Goal: Information Seeking & Learning: Understand process/instructions

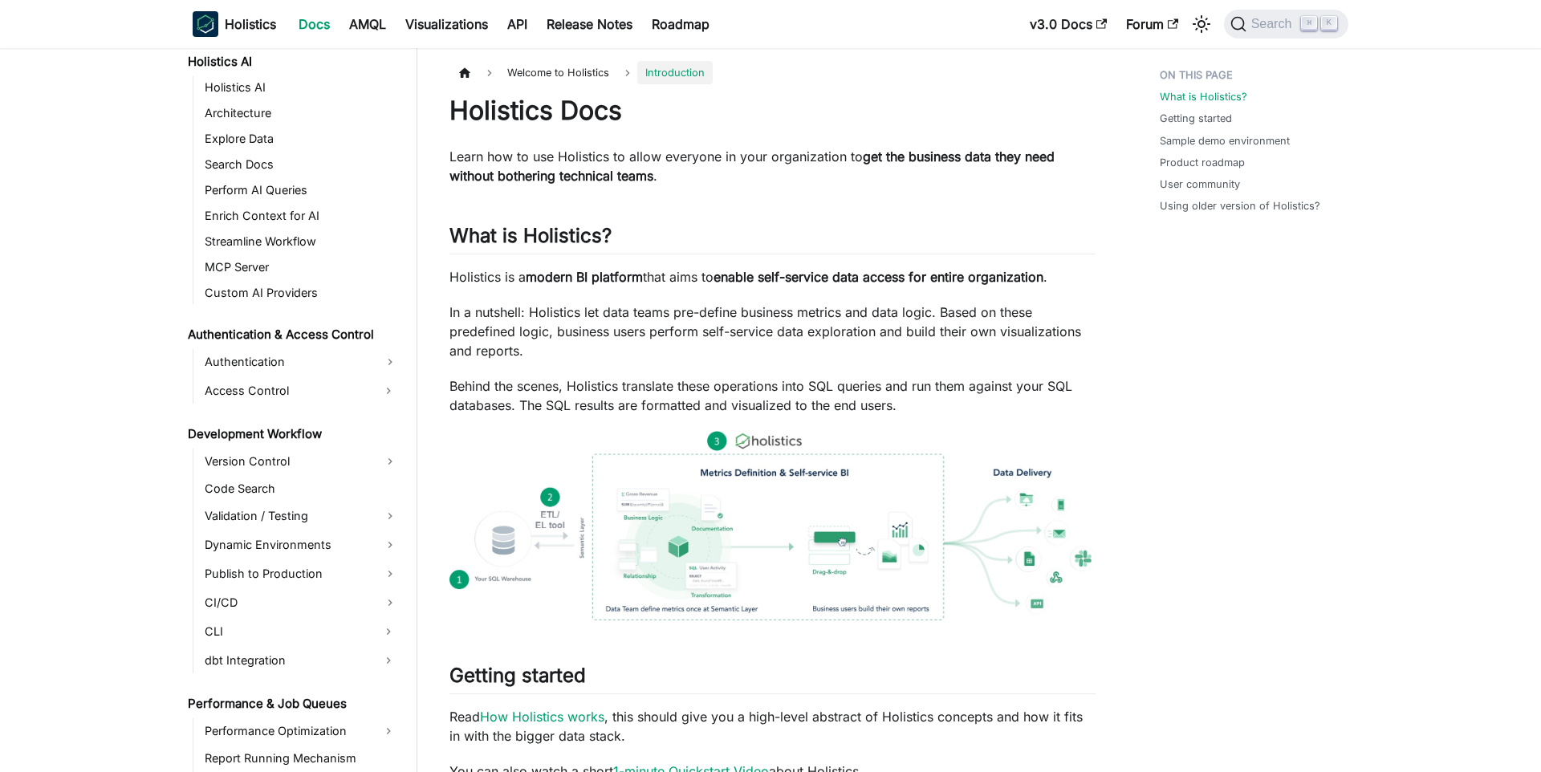
scroll to position [979, 0]
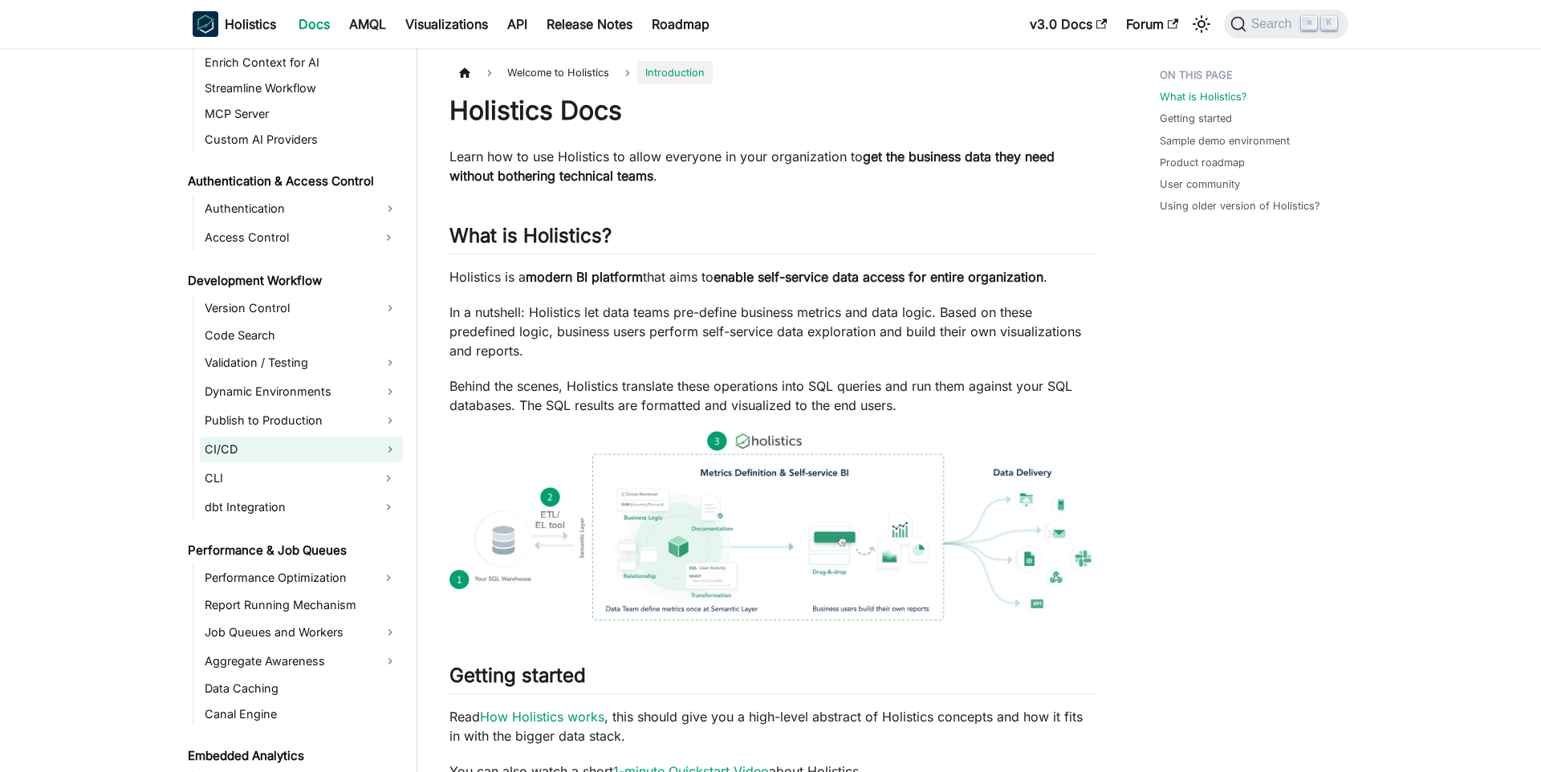
click at [337, 459] on link "CI/CD" at bounding box center [301, 450] width 203 height 26
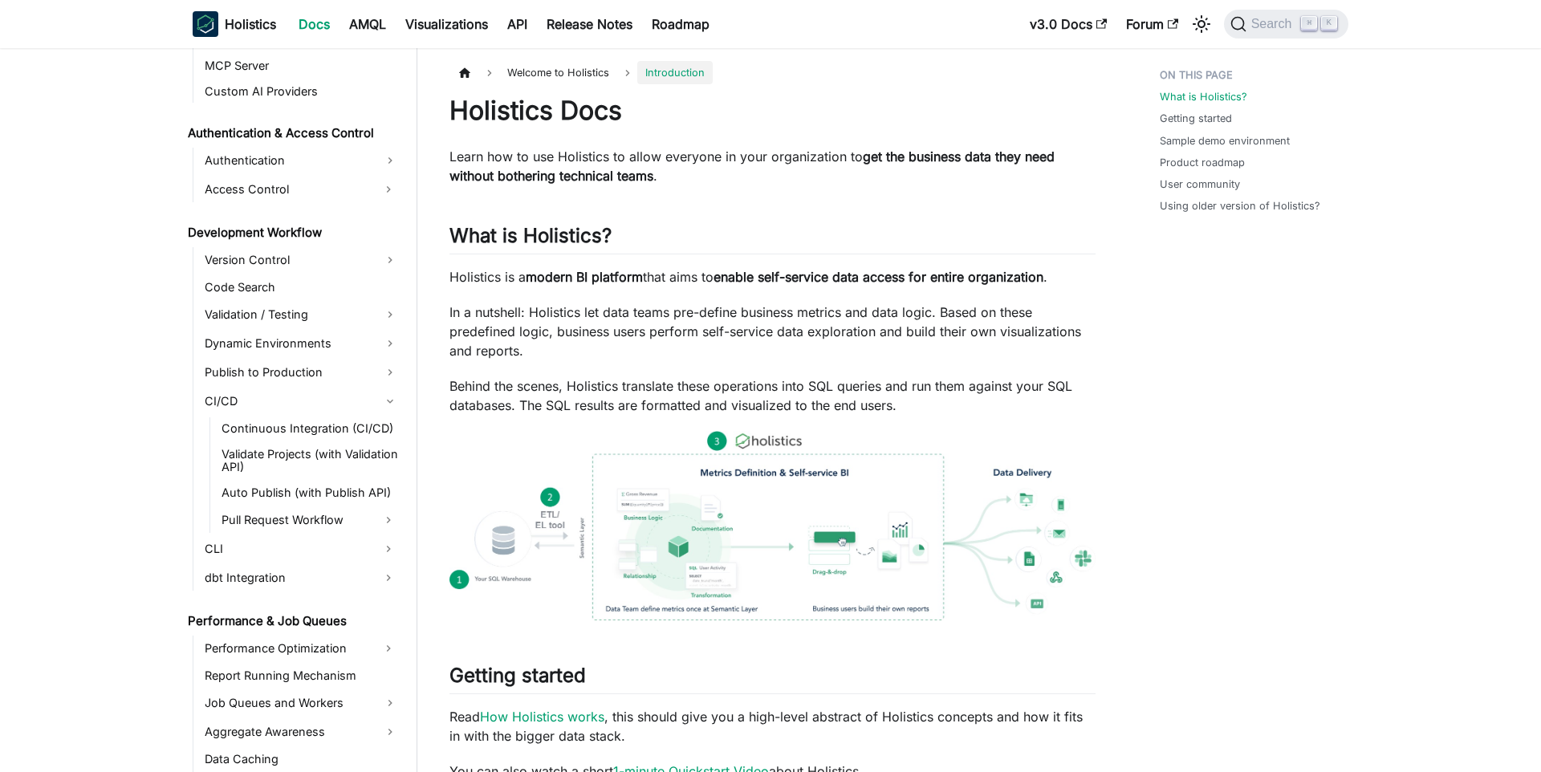
scroll to position [1026, 0]
click at [311, 517] on link "Pull Request Workflow" at bounding box center [295, 521] width 157 height 26
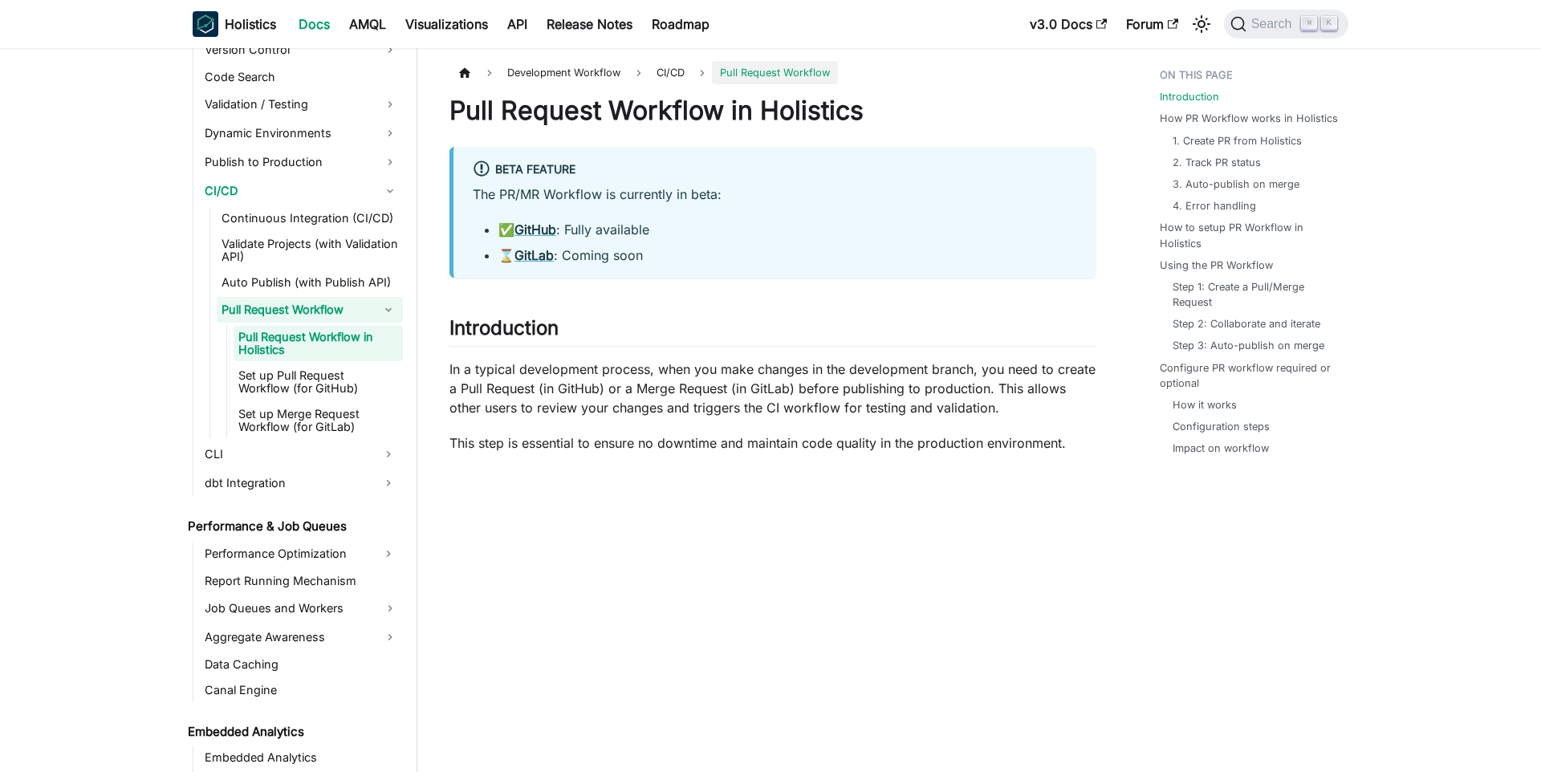
scroll to position [1251, 0]
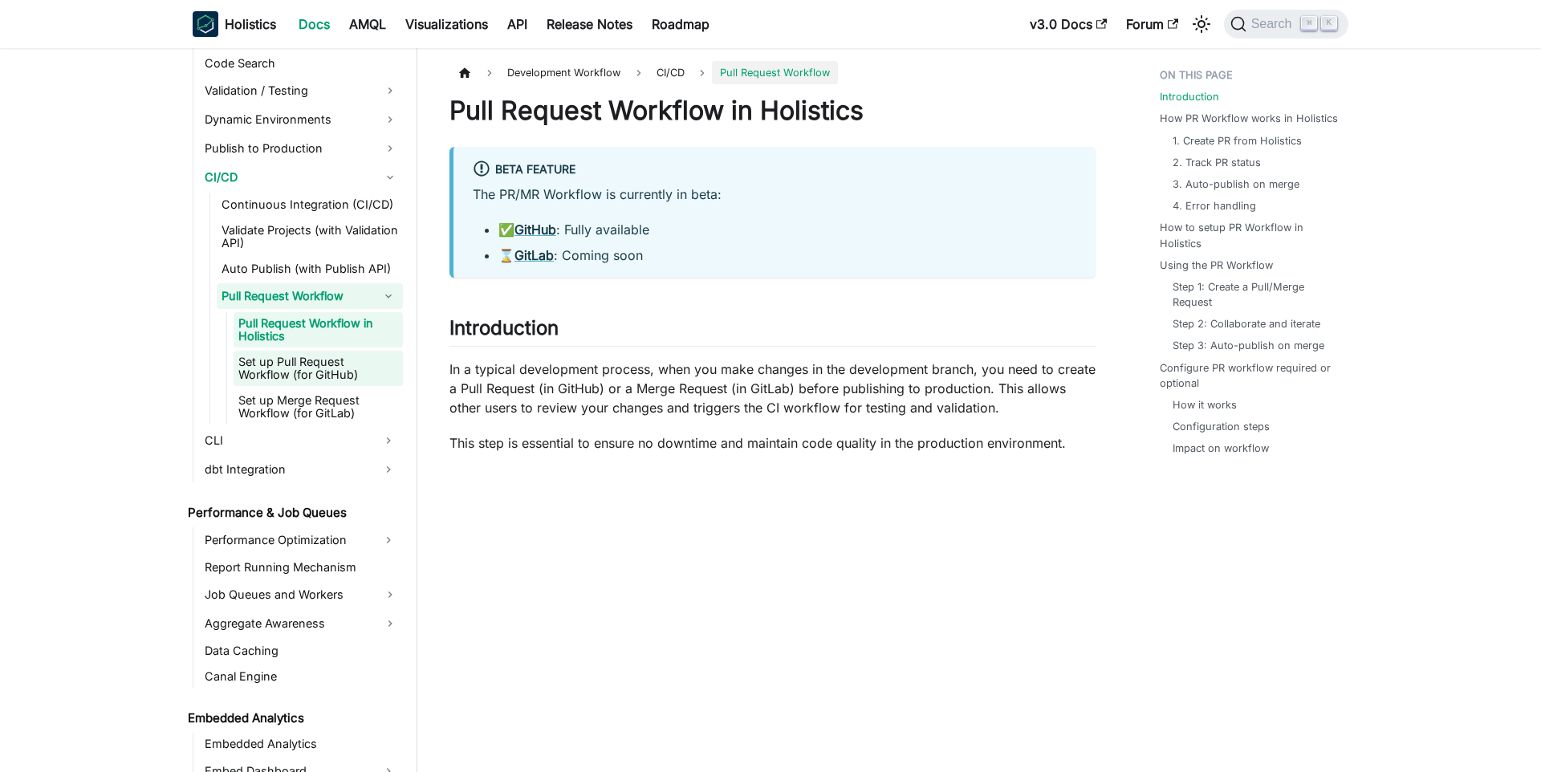
click at [343, 375] on link "Set up Pull Request Workflow (for GitHub)" at bounding box center [318, 368] width 169 height 35
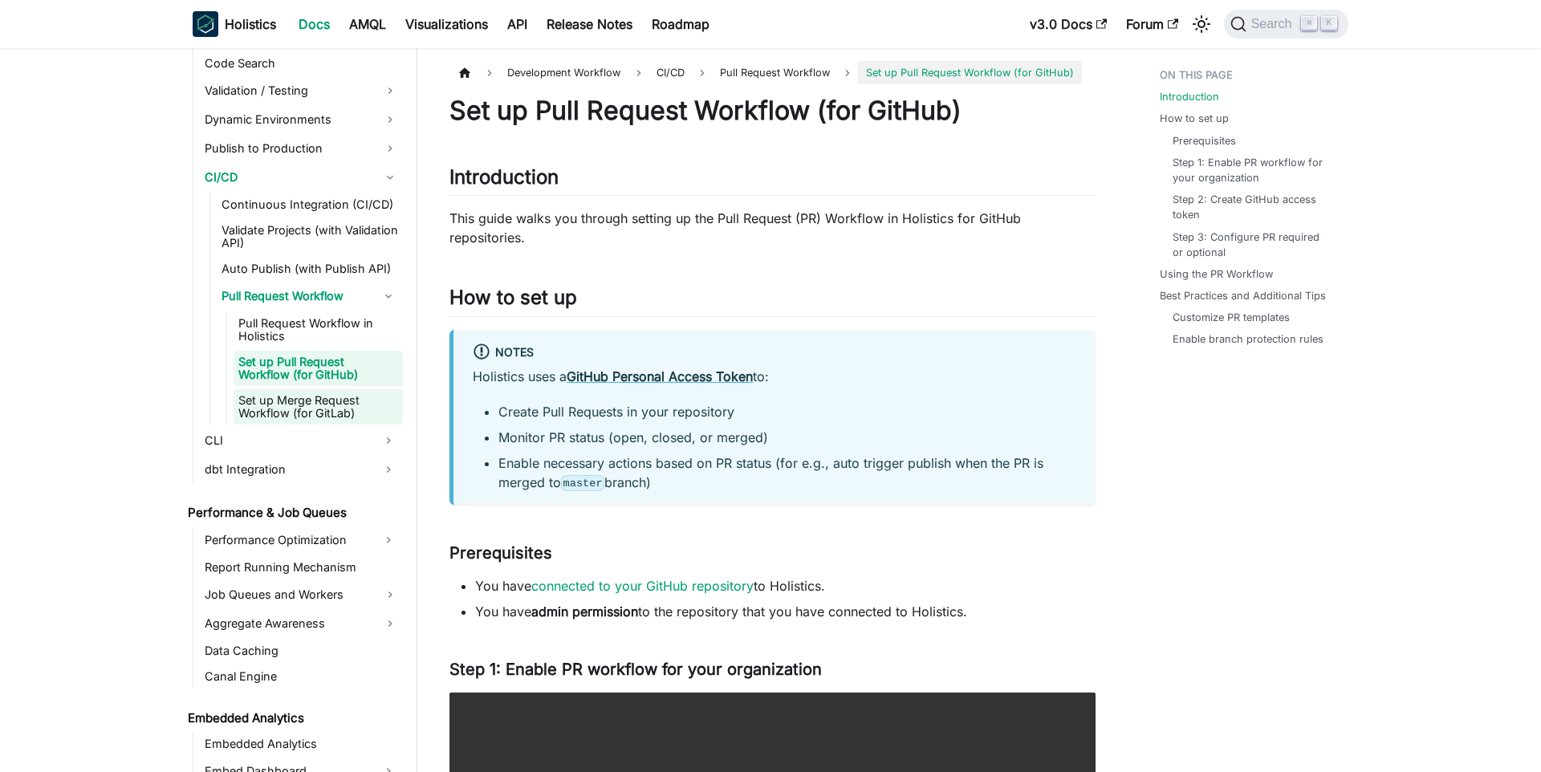
click at [335, 410] on link "Set up Merge Request Workflow (for GitLab)" at bounding box center [318, 406] width 169 height 35
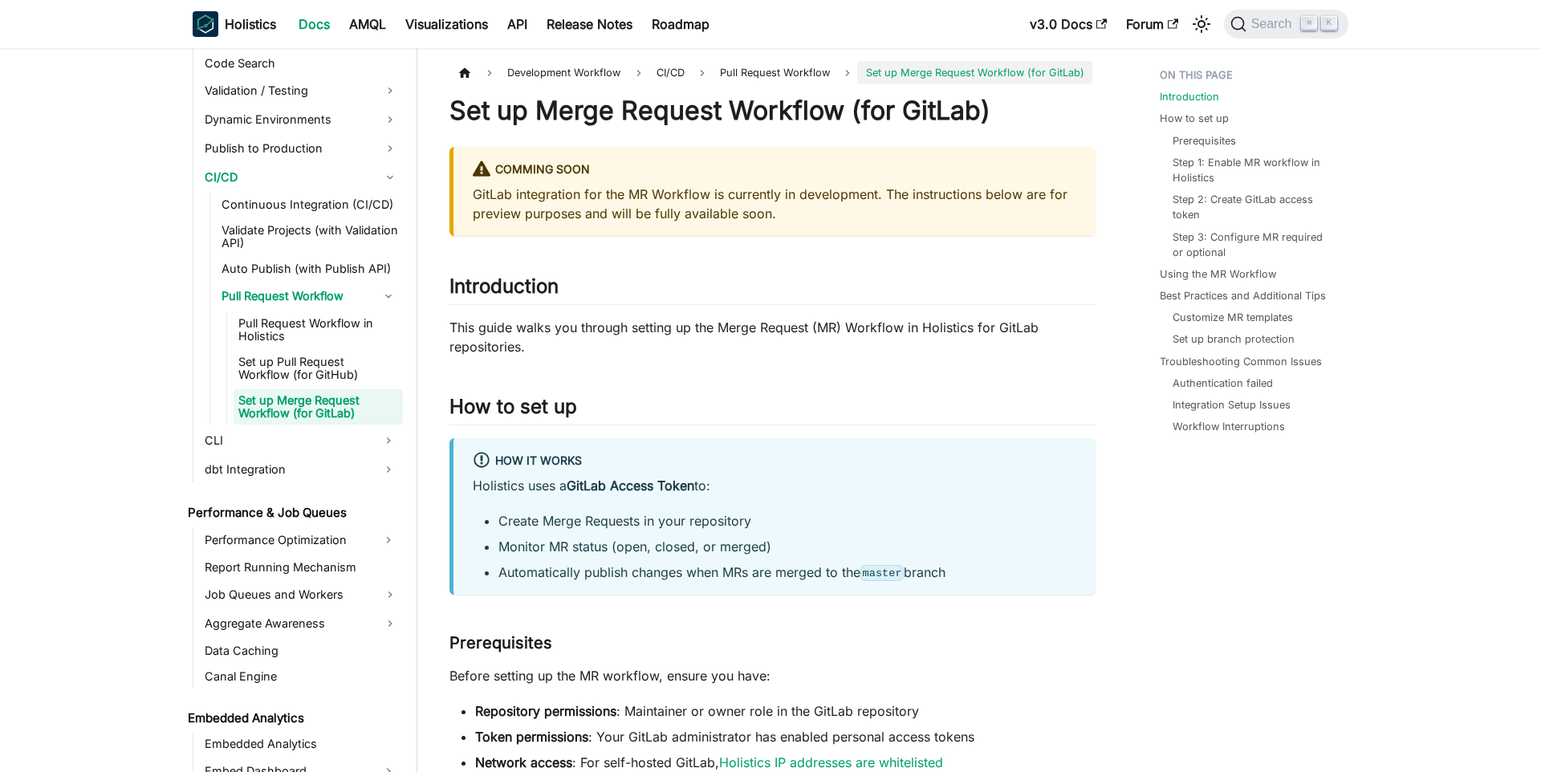
click at [1224, 374] on li "Troubleshooting Common Issues Authentication failed Integration Setup Issues Wo…" at bounding box center [1249, 394] width 179 height 81
click at [1259, 353] on ul "Introduction How to set up Prerequisites Step 1: Enable MR workflow in Holistic…" at bounding box center [1246, 254] width 198 height 386
click at [1264, 303] on link "Best Practices and Additional Tips" at bounding box center [1246, 295] width 166 height 15
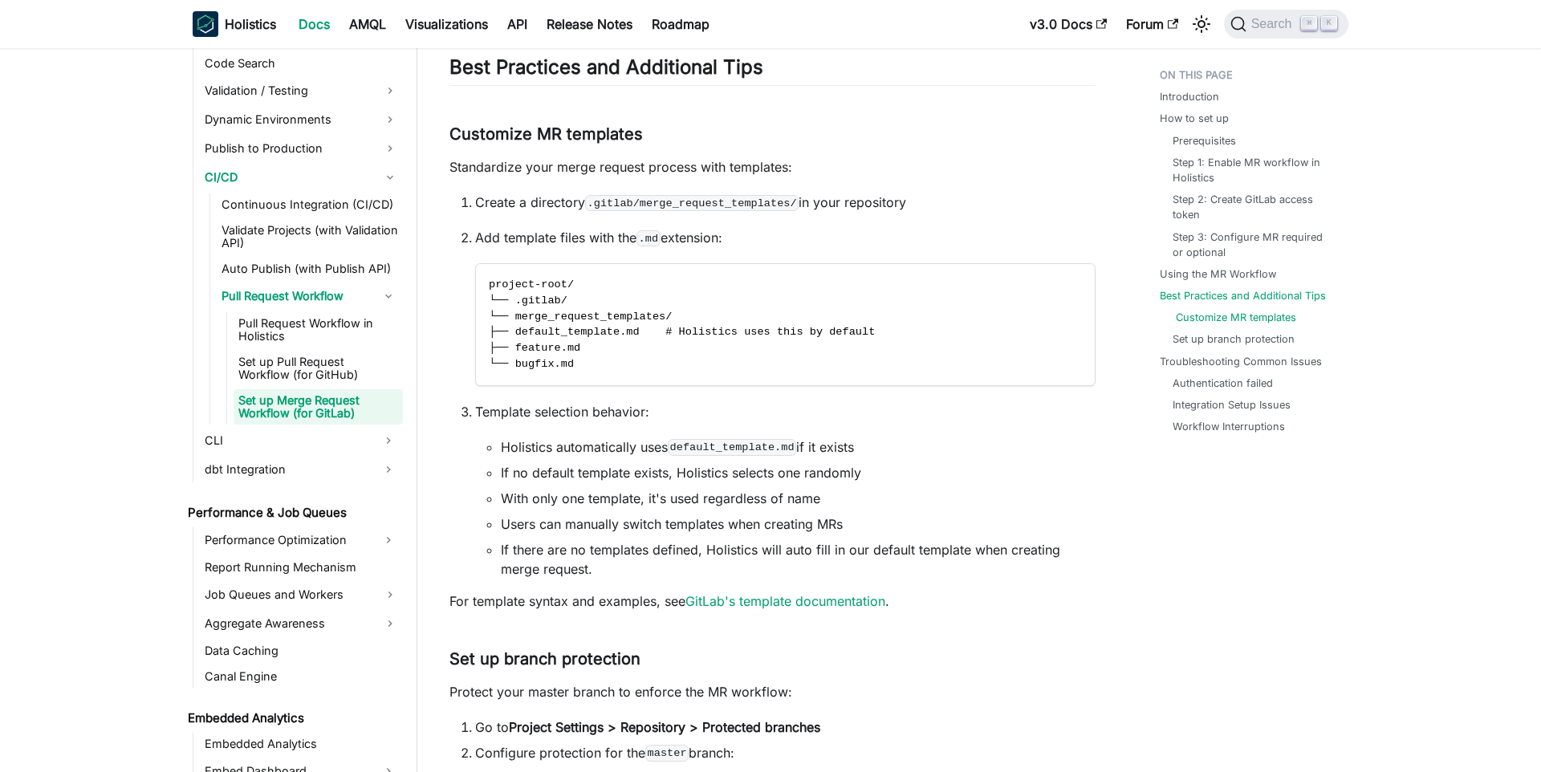
click at [1247, 319] on link "Customize MR templates" at bounding box center [1236, 317] width 120 height 15
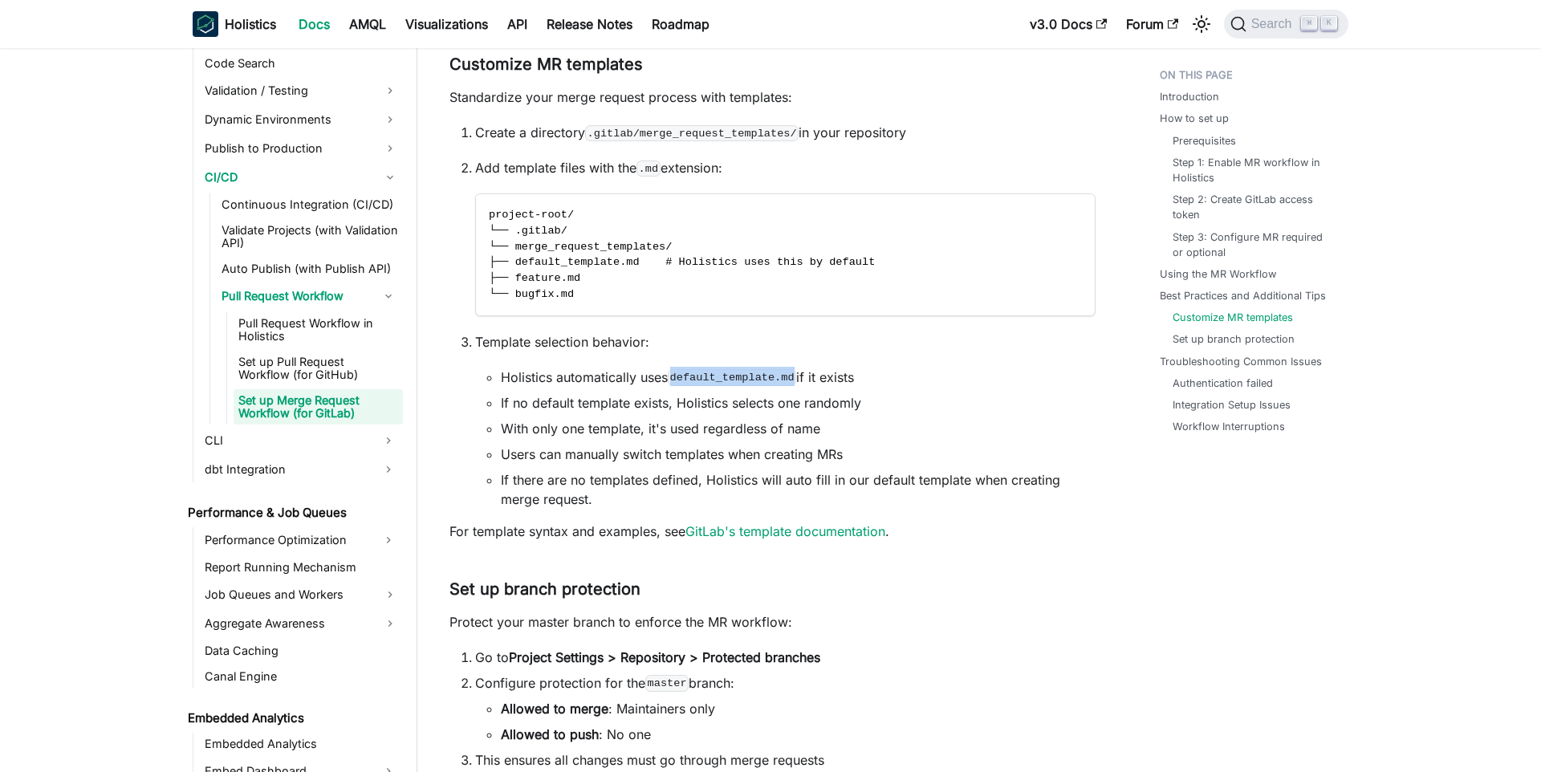
drag, startPoint x: 676, startPoint y: 381, endPoint x: 803, endPoint y: 383, distance: 126.8
click at [803, 383] on li "Holistics automatically uses default_template.md if it exists" at bounding box center [798, 377] width 595 height 19
copy code "default_template.md"
click at [567, 471] on li "If there are no templates defined, Holistics will auto fill in our default temp…" at bounding box center [798, 489] width 595 height 39
drag, startPoint x: 608, startPoint y: 420, endPoint x: 863, endPoint y: 433, distance: 254.7
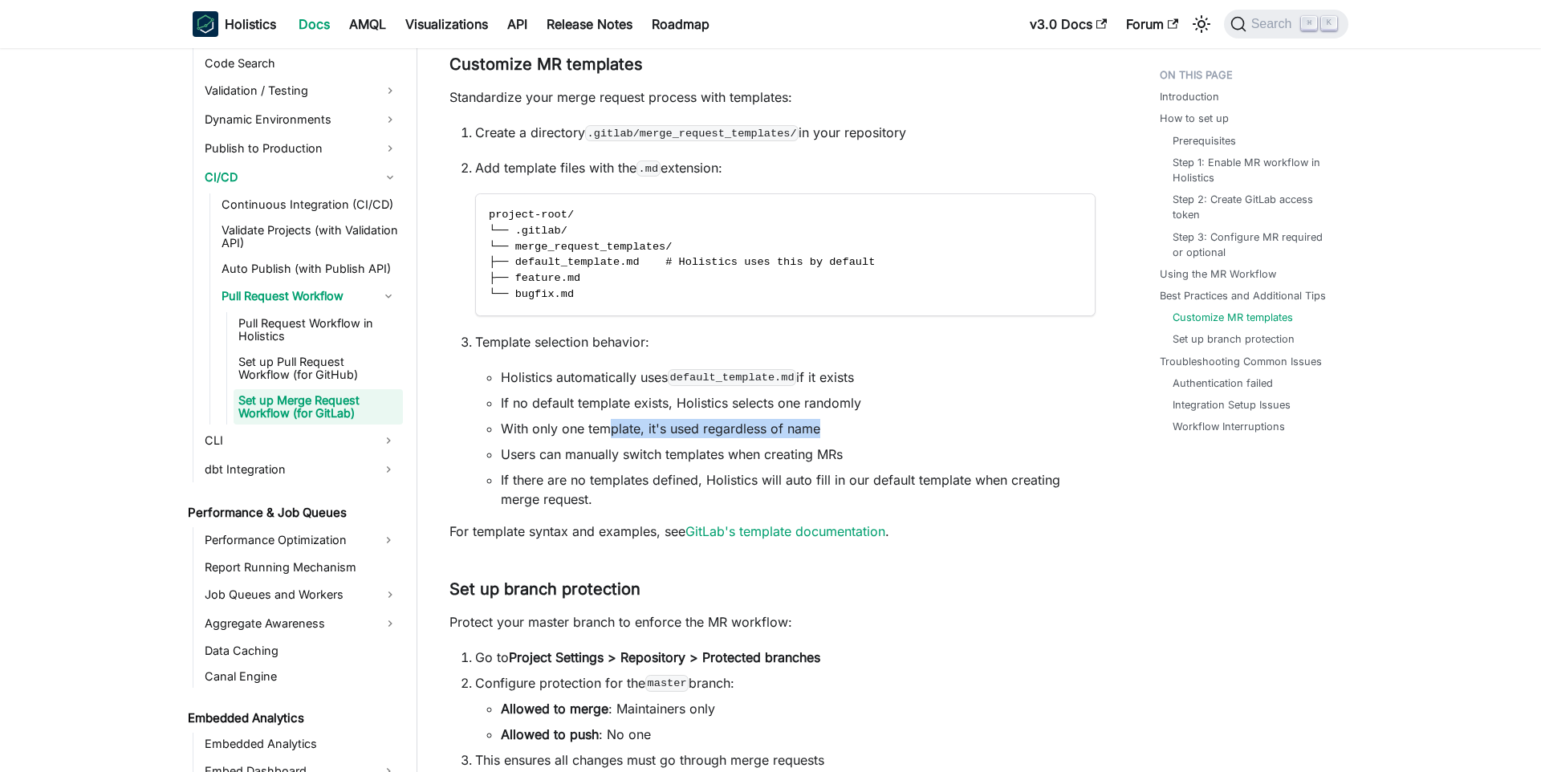
click at [863, 433] on li "With only one template, it's used regardless of name" at bounding box center [798, 428] width 595 height 19
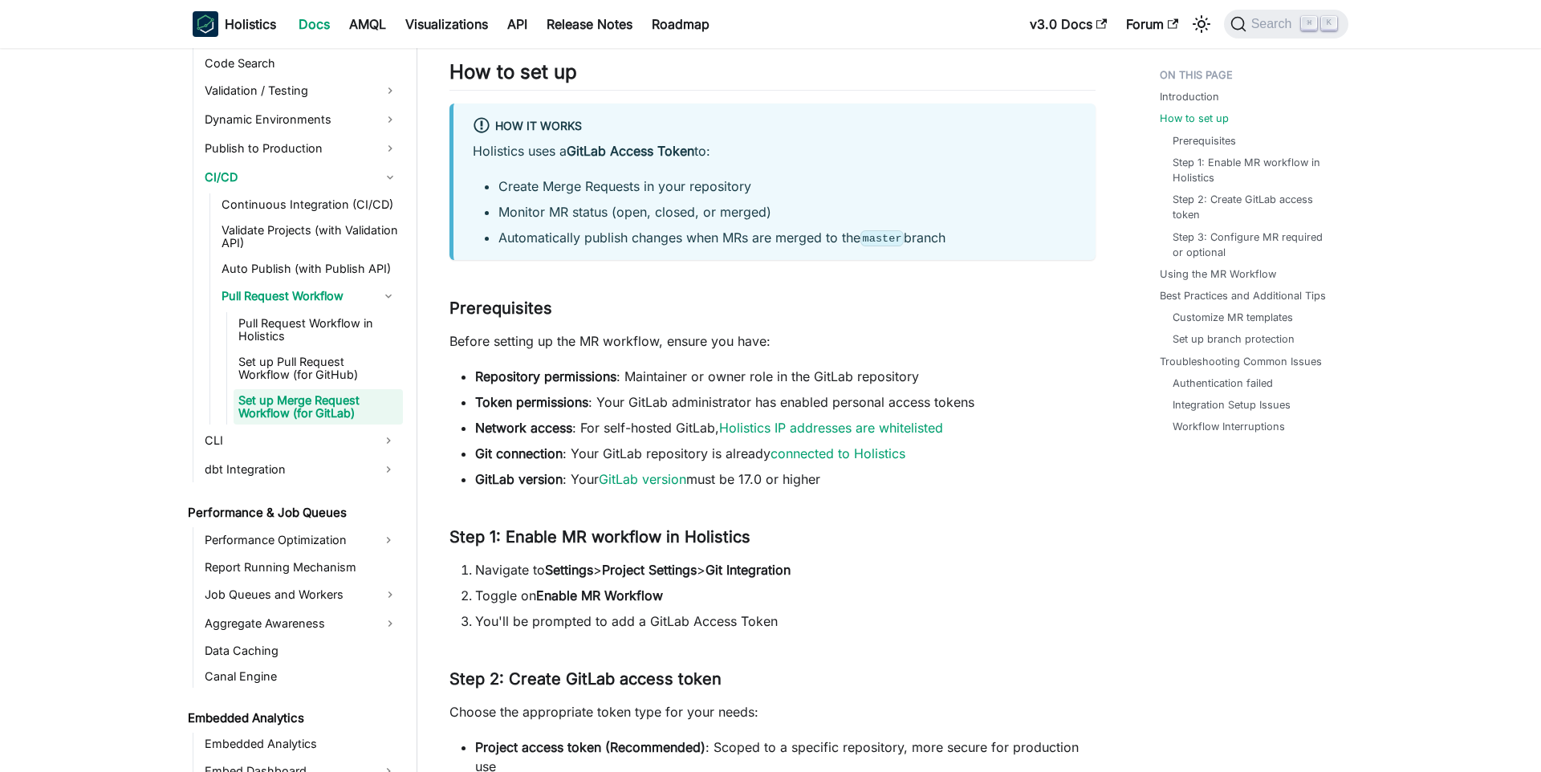
scroll to position [337, 0]
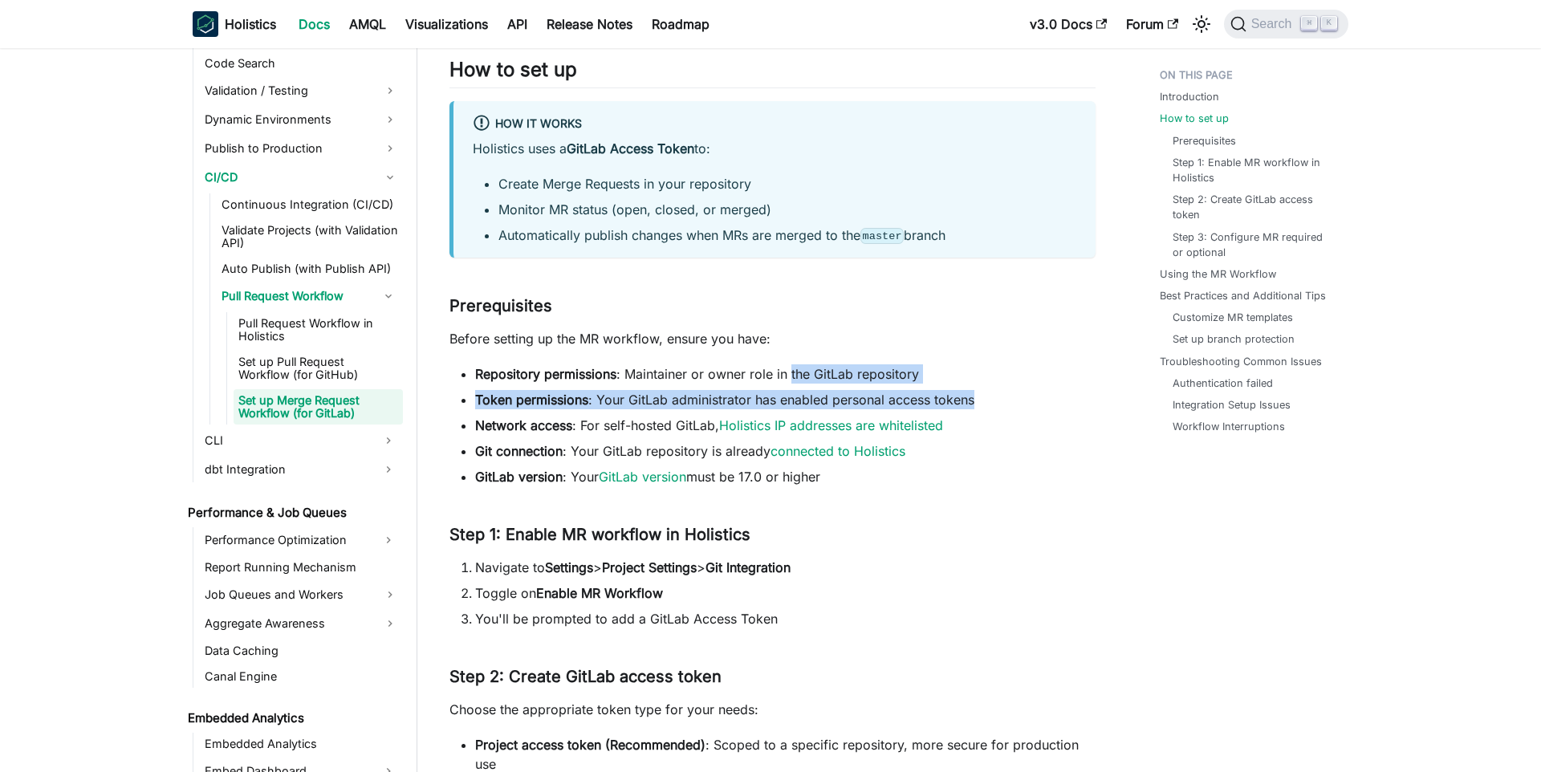
drag, startPoint x: 937, startPoint y: 396, endPoint x: 981, endPoint y: 399, distance: 43.5
click at [981, 399] on ul "Repository permissions : Maintainer or owner role in the GitLab repository Toke…" at bounding box center [772, 425] width 646 height 122
click at [981, 399] on li "Token permissions : Your GitLab administrator has enabled personal access tokens" at bounding box center [785, 399] width 620 height 19
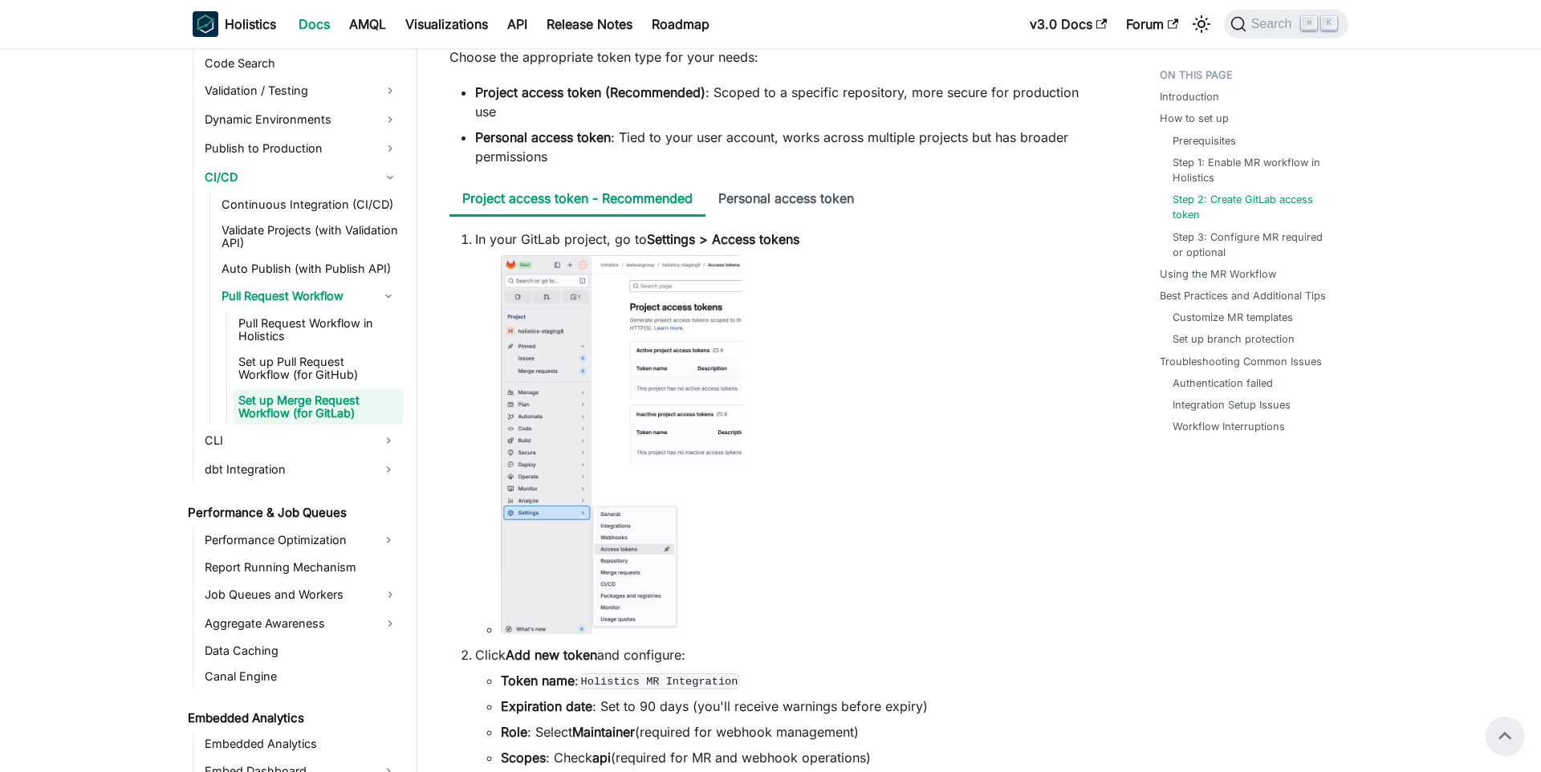
scroll to position [957, 0]
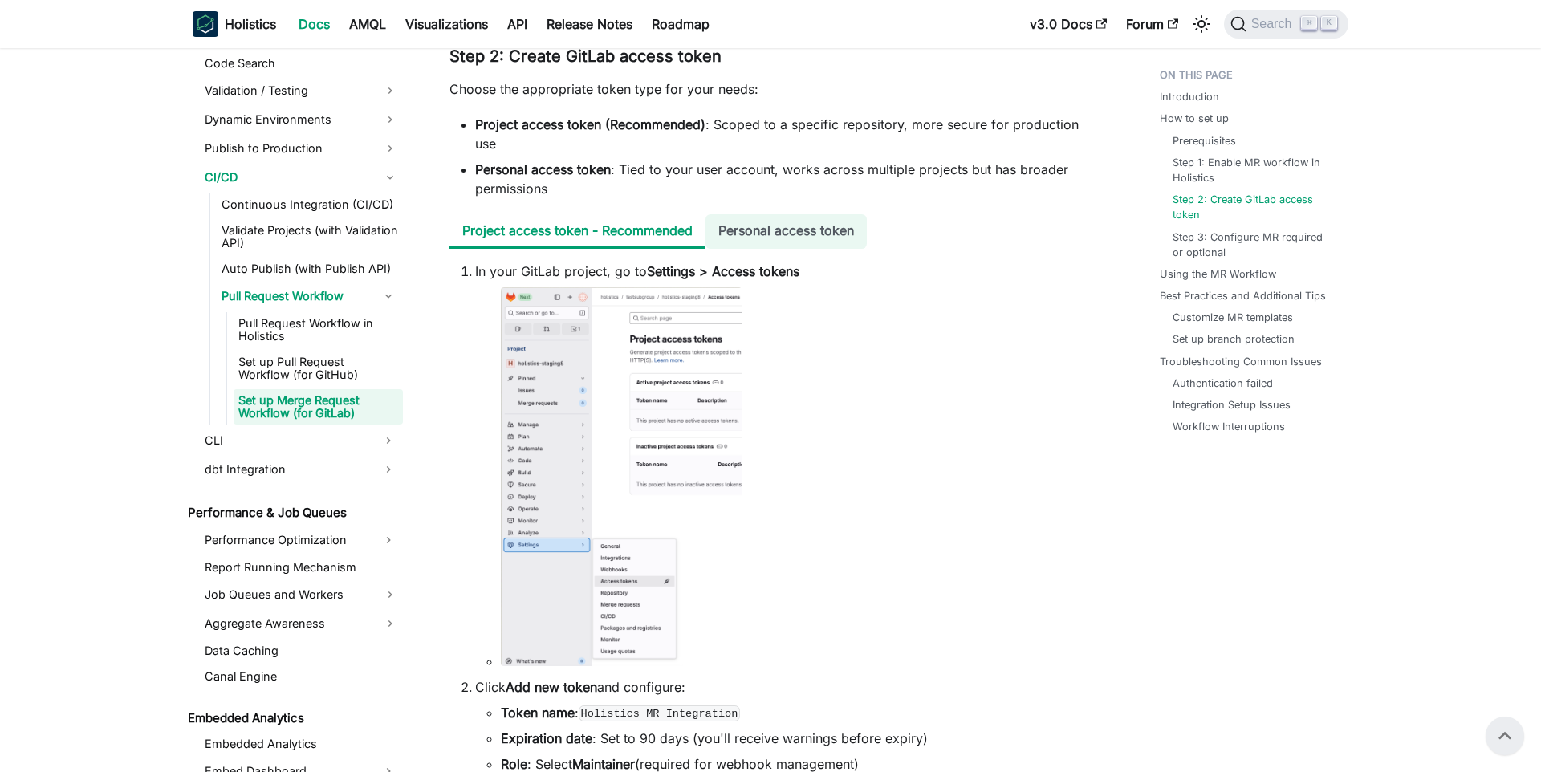
click at [743, 227] on li "Personal access token" at bounding box center [785, 231] width 161 height 35
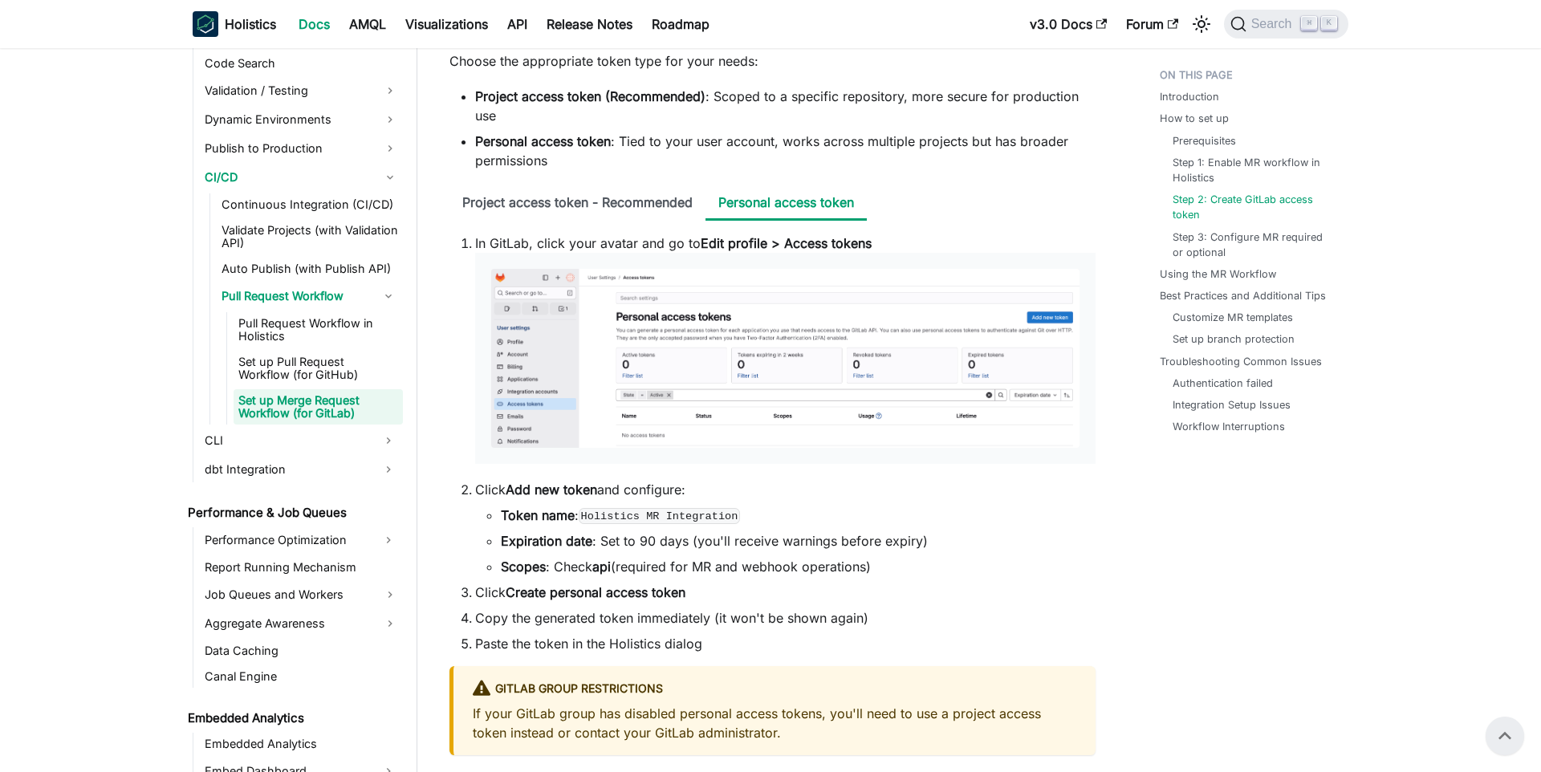
scroll to position [1022, 0]
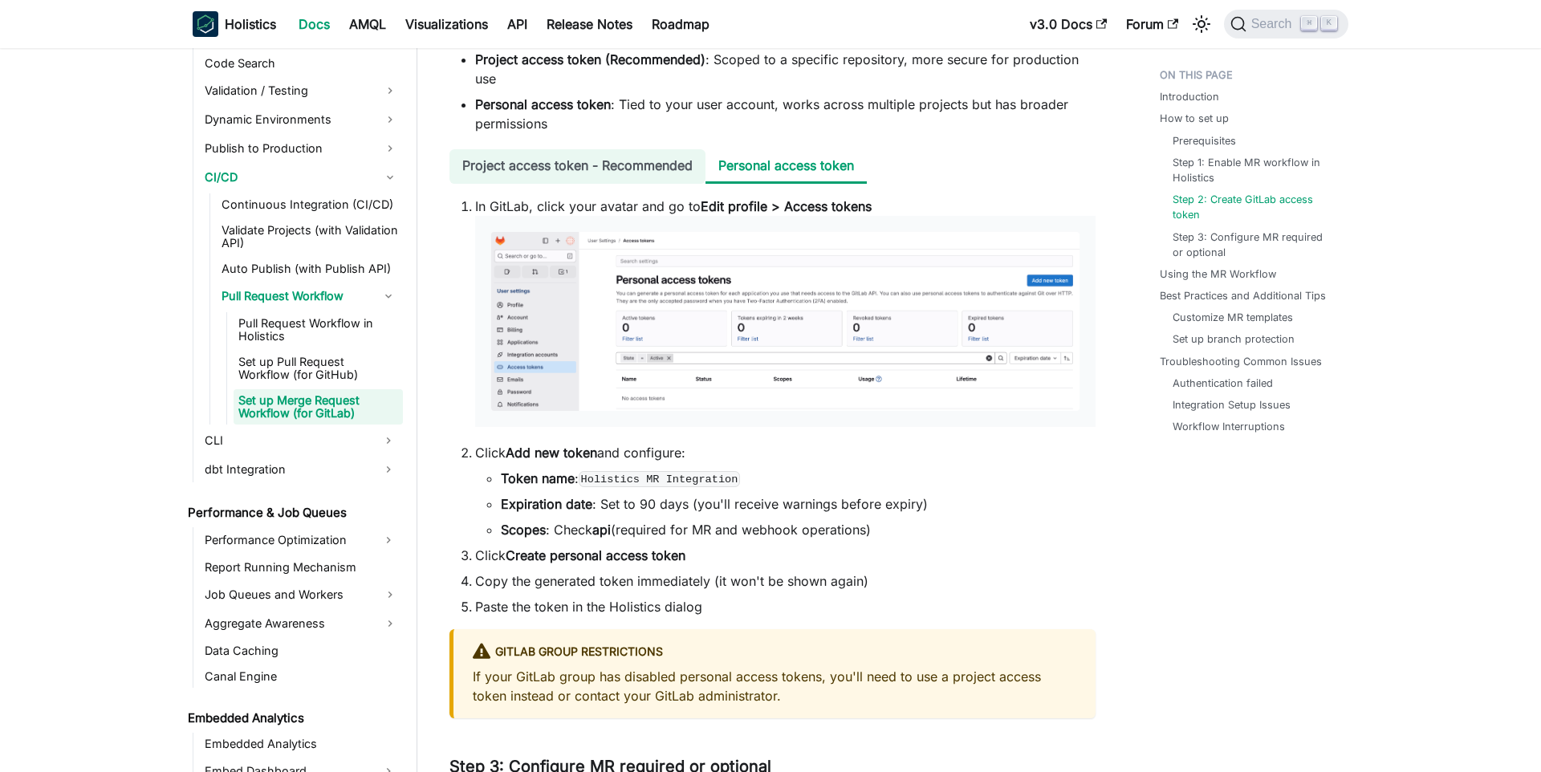
click at [521, 158] on li "Project access token - Recommended" at bounding box center [577, 166] width 256 height 35
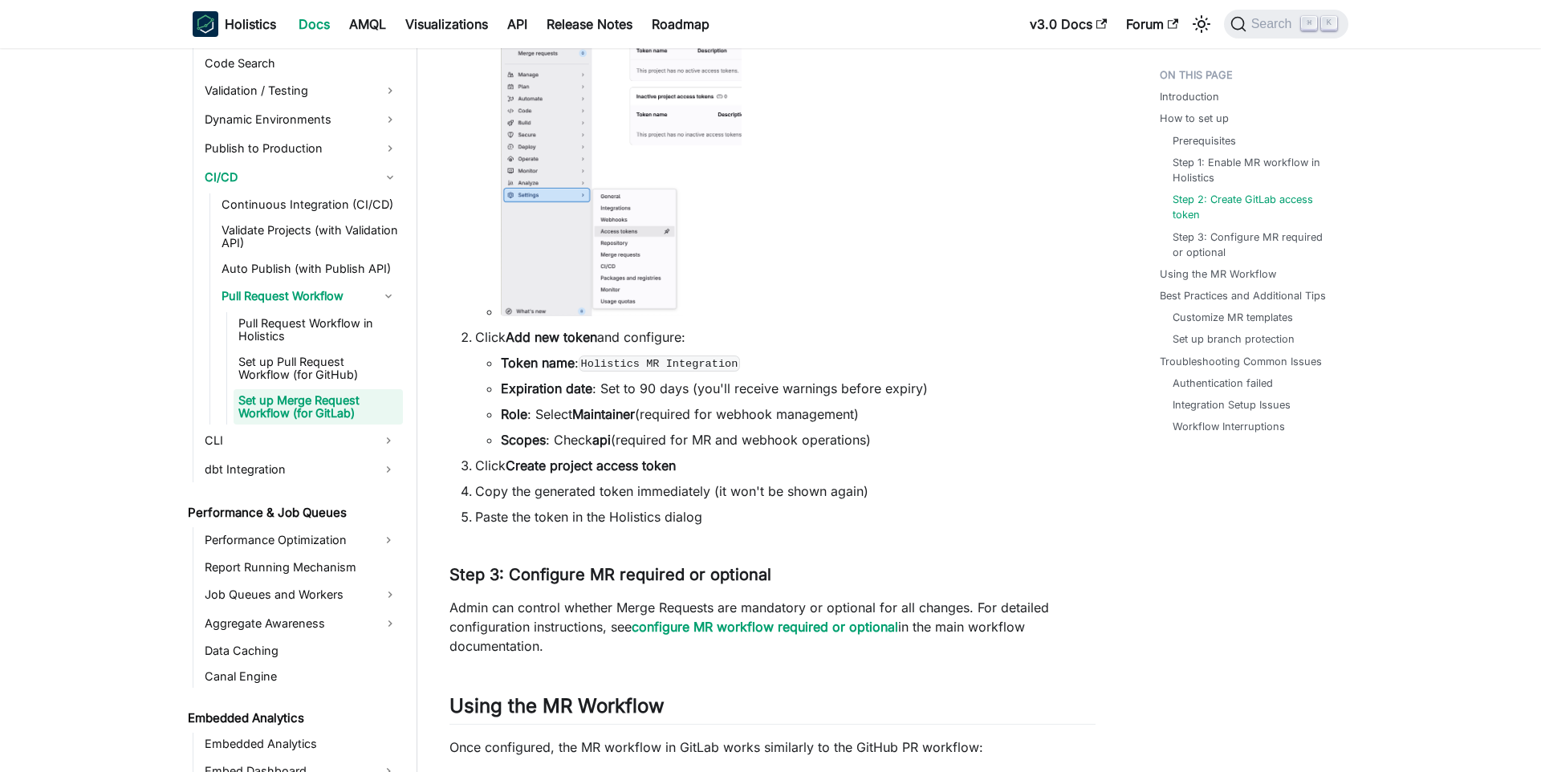
scroll to position [1062, 0]
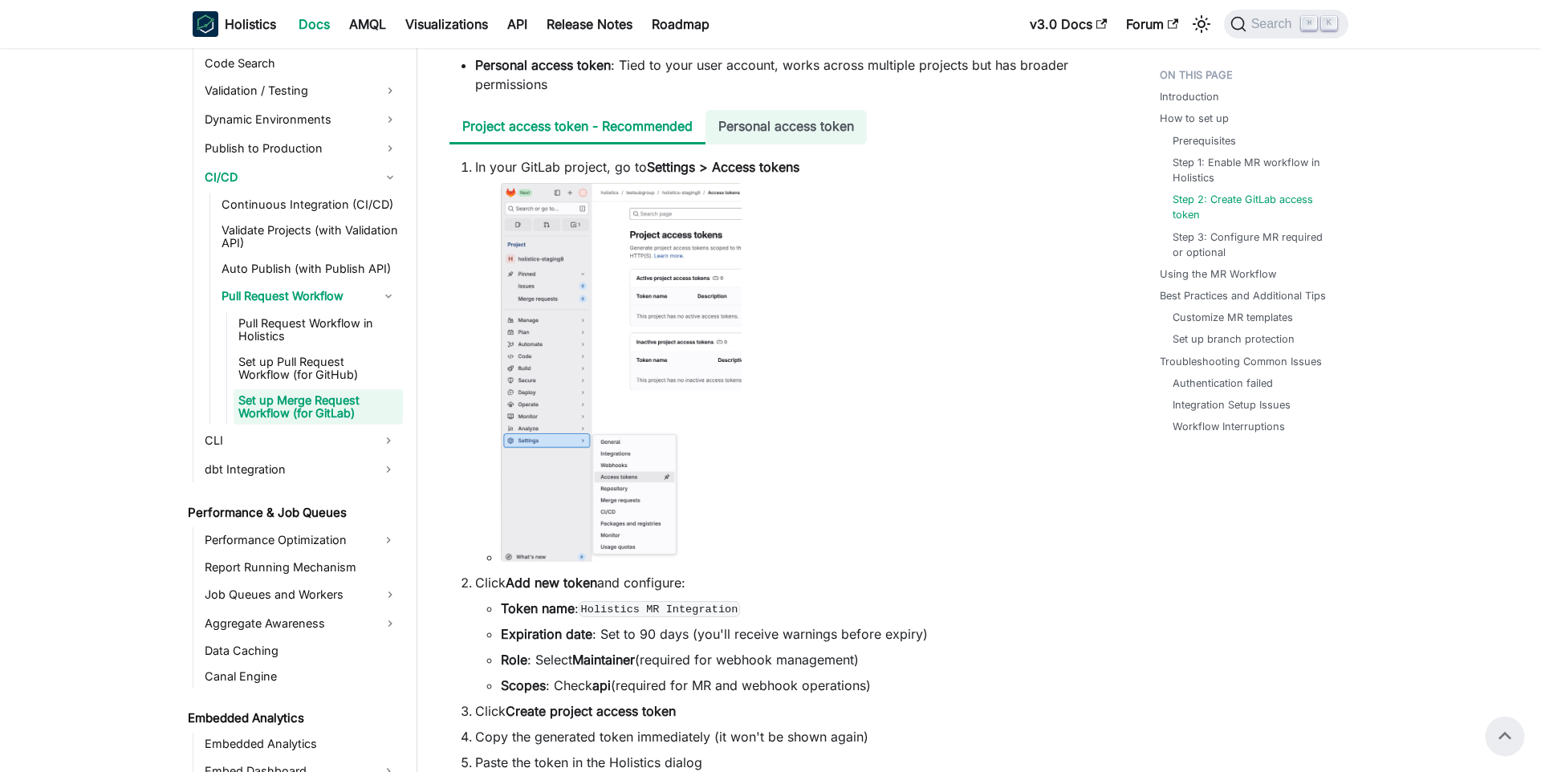
click at [774, 140] on li "Personal access token" at bounding box center [785, 127] width 161 height 35
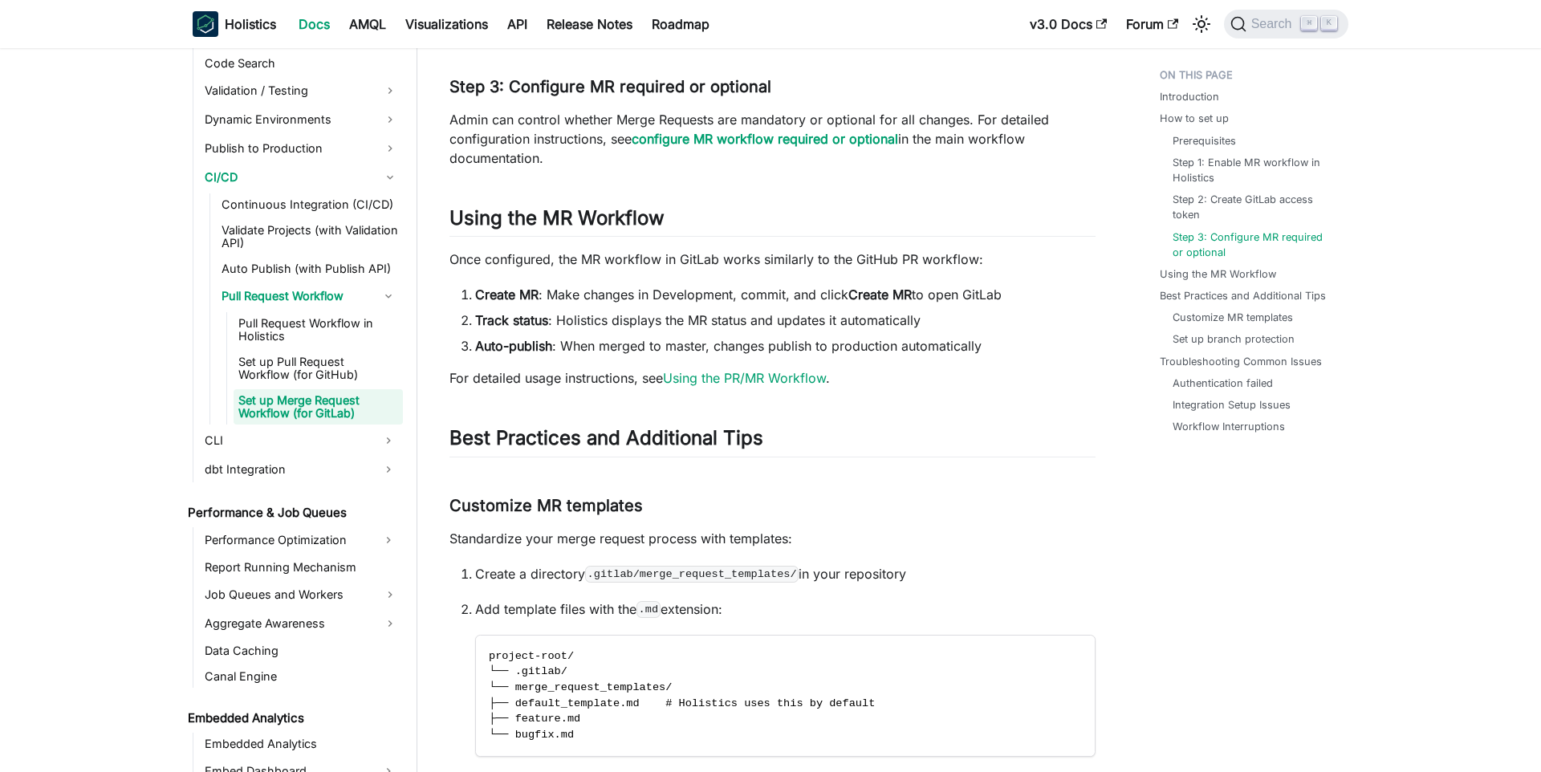
scroll to position [1719, 0]
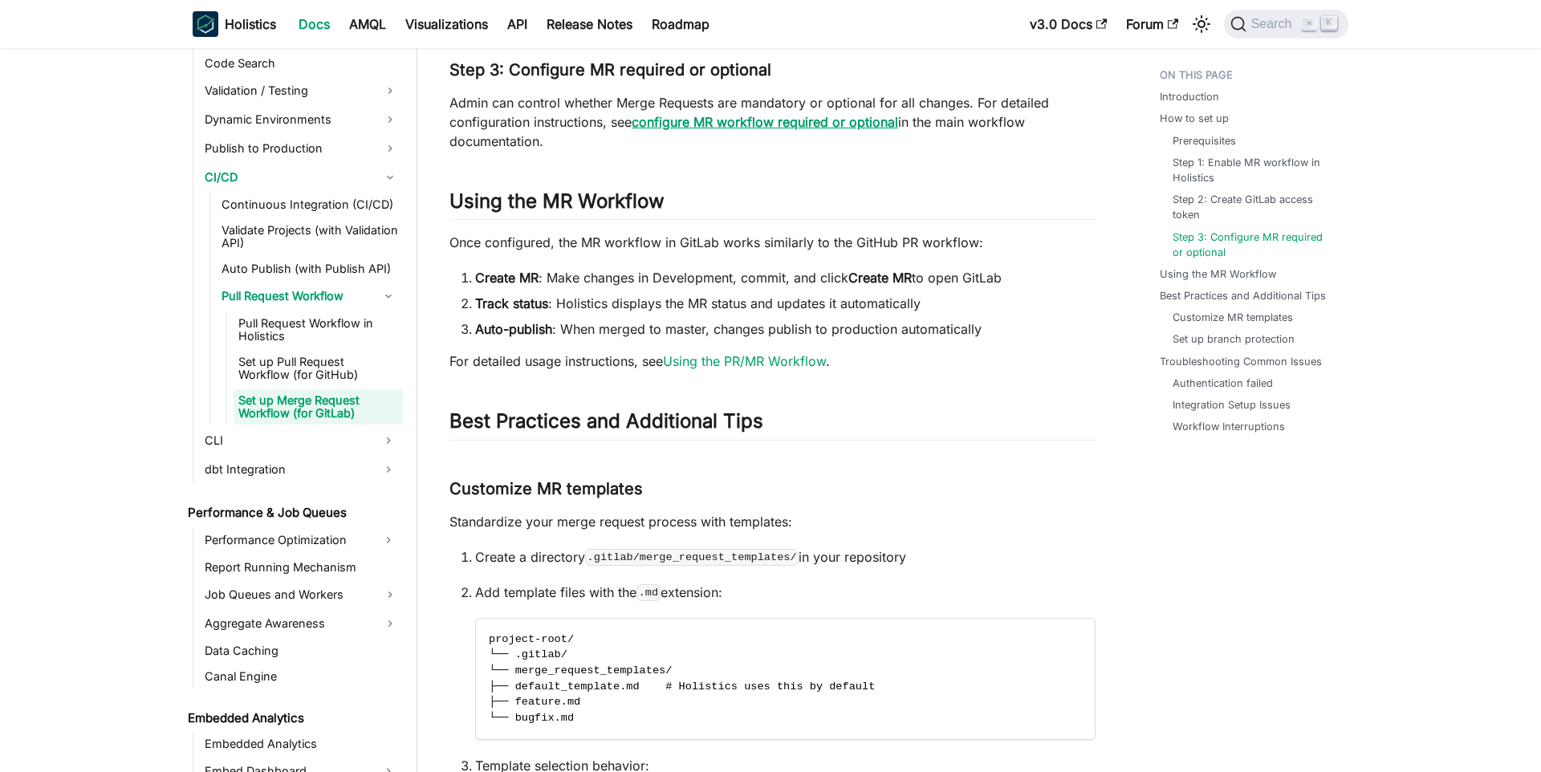
click at [830, 128] on strong "configure MR workflow required or optional" at bounding box center [765, 122] width 266 height 16
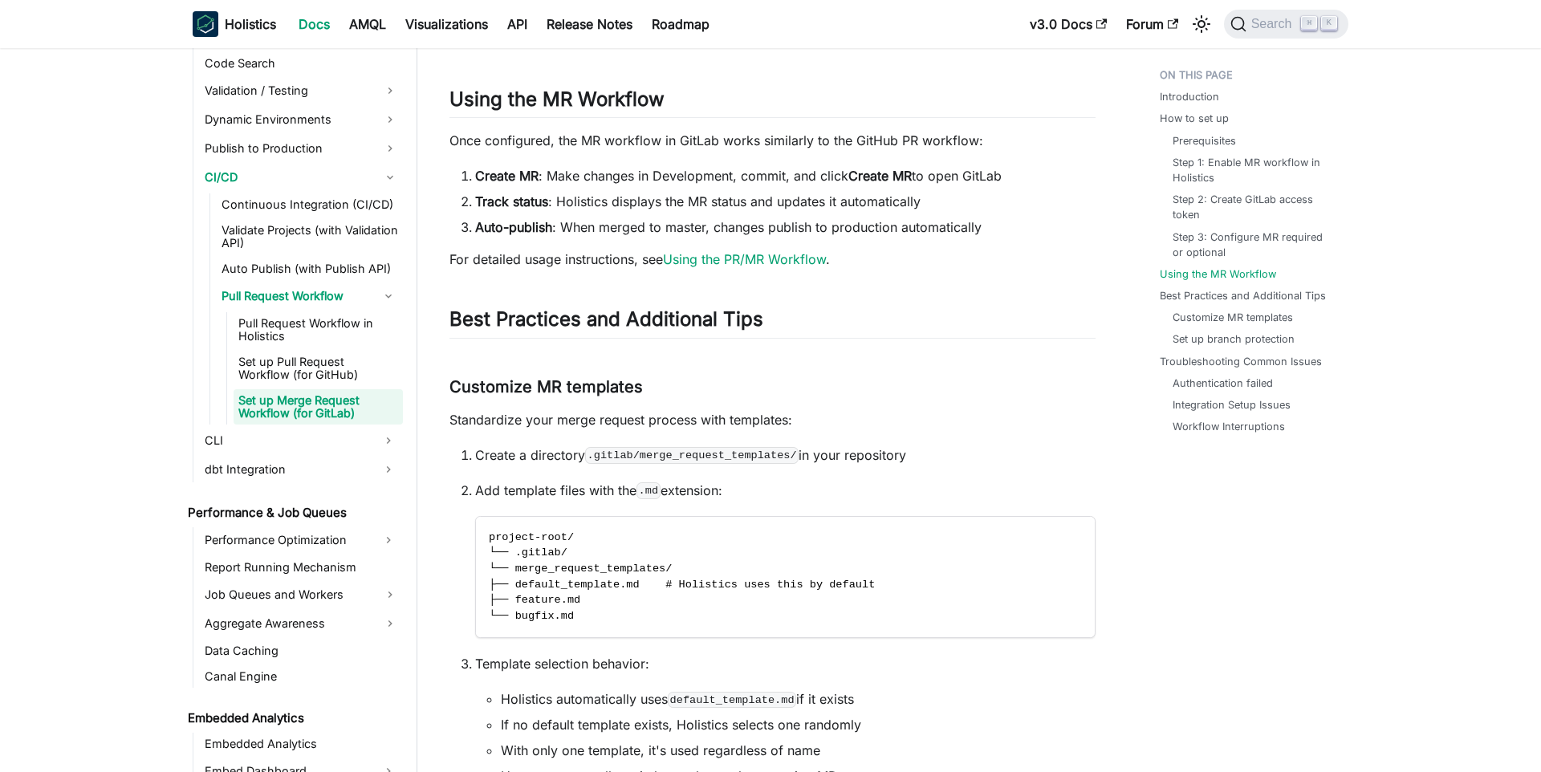
scroll to position [1827, 0]
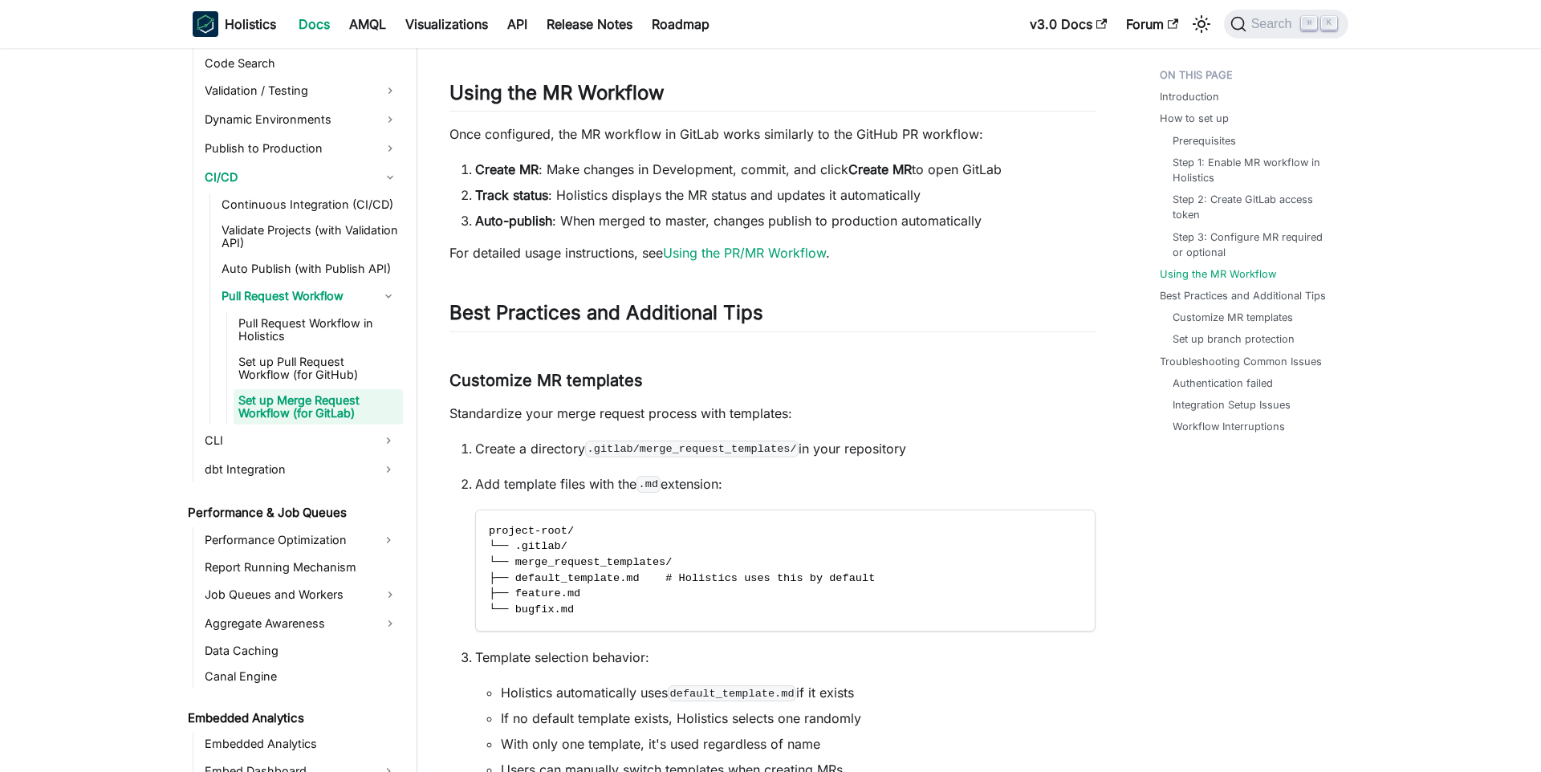
drag, startPoint x: 852, startPoint y: 448, endPoint x: 928, endPoint y: 452, distance: 75.5
click at [915, 451] on p "Create a directory .gitlab/merge_request_templates/ in your repository" at bounding box center [785, 448] width 620 height 19
click at [928, 452] on p "Create a directory .gitlab/merge_request_templates/ in your repository" at bounding box center [785, 448] width 620 height 19
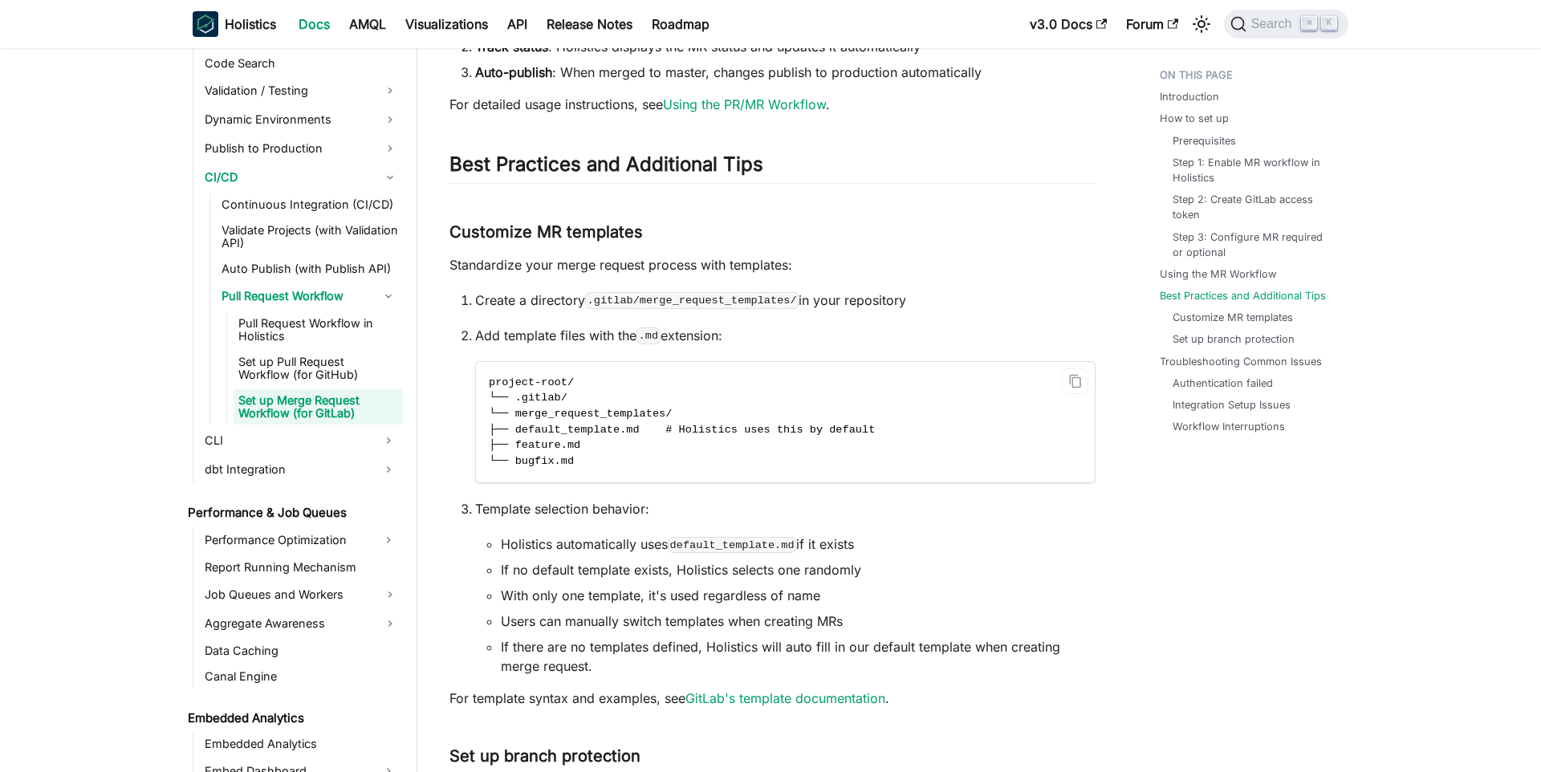
scroll to position [1983, 0]
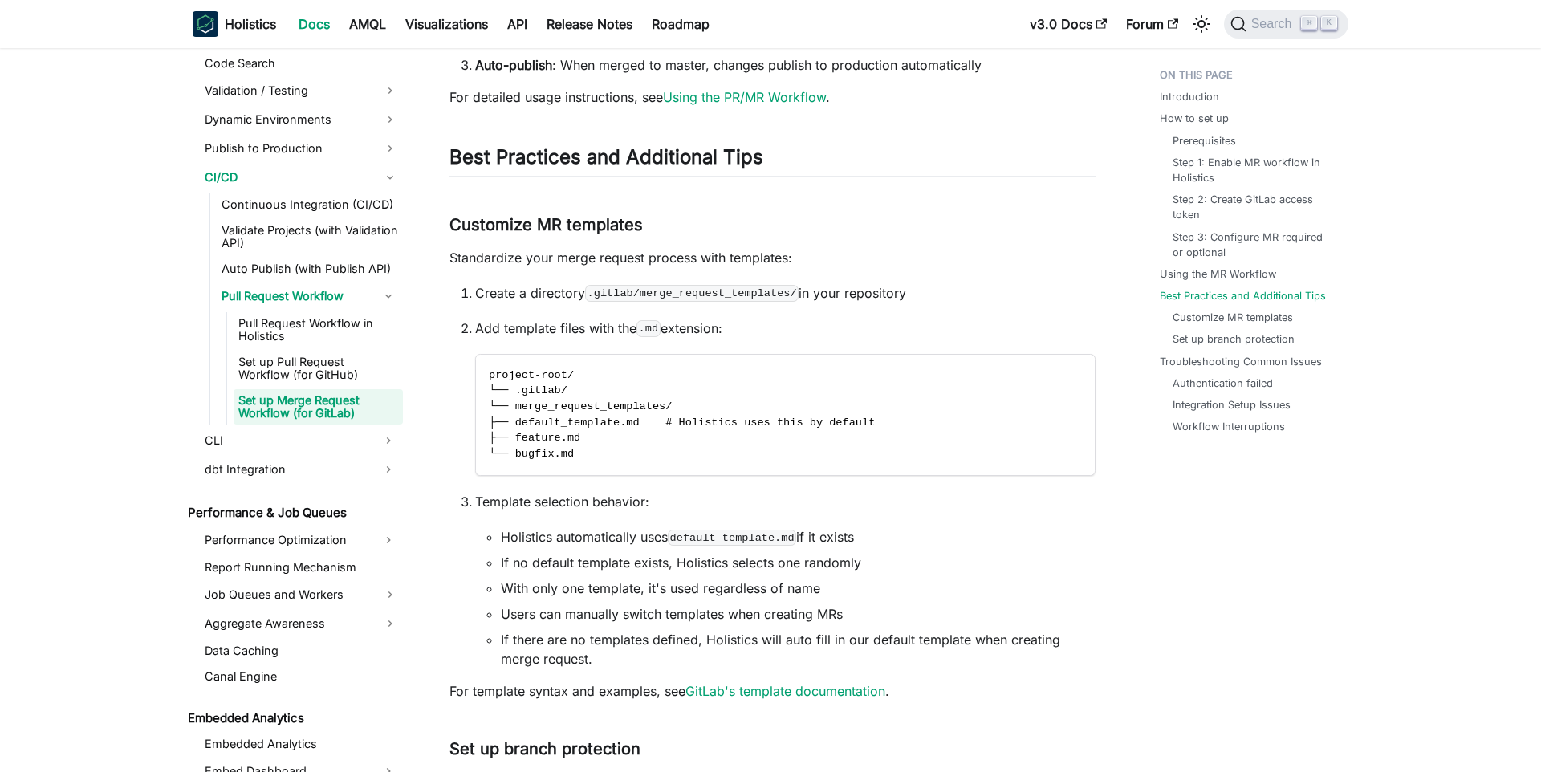
click at [722, 569] on li "If no default template exists, Holistics selects one randomly" at bounding box center [798, 562] width 595 height 19
copy ul "If no default template exists, Holistics selects one randomly"
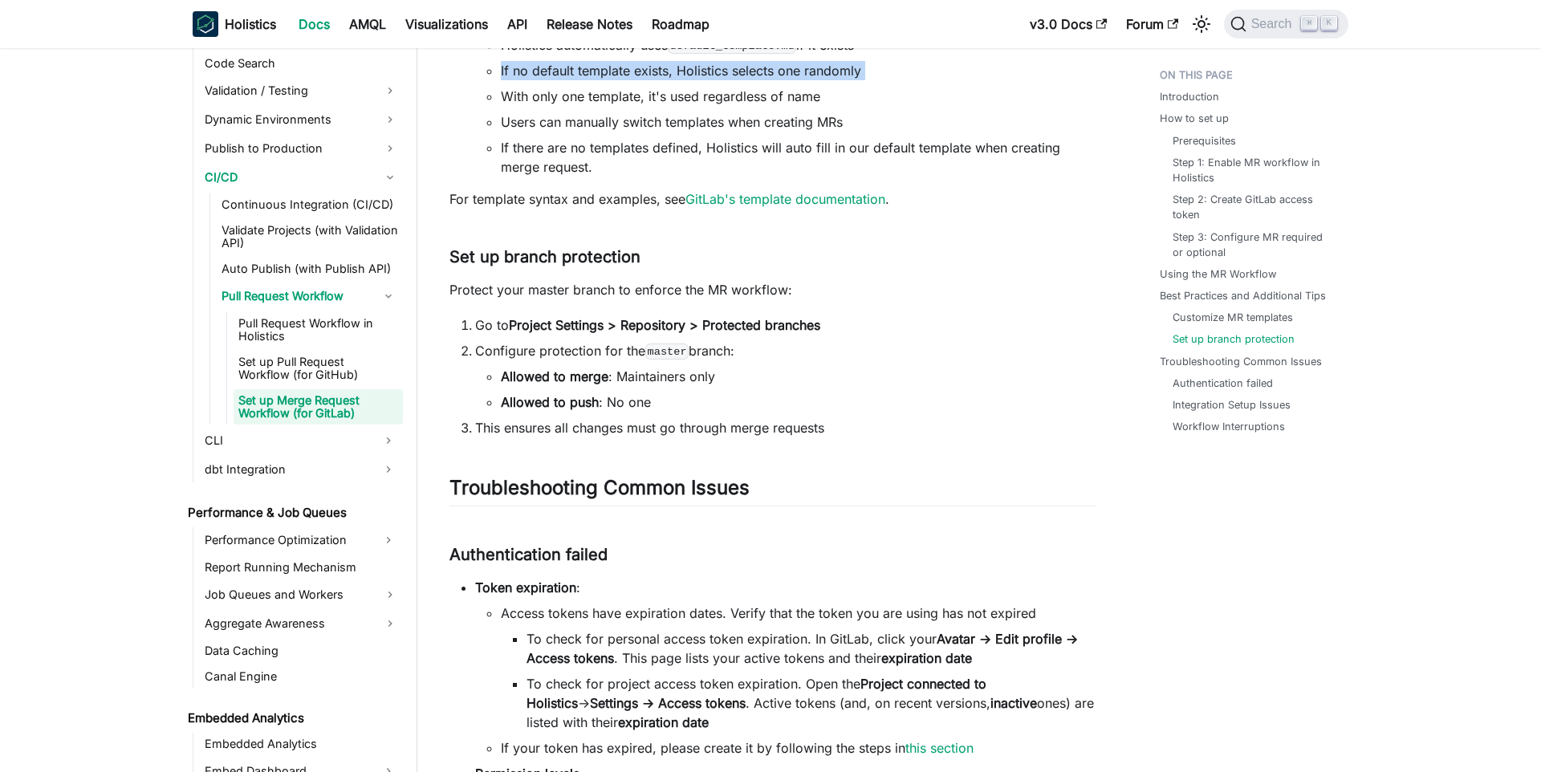
scroll to position [2507, 0]
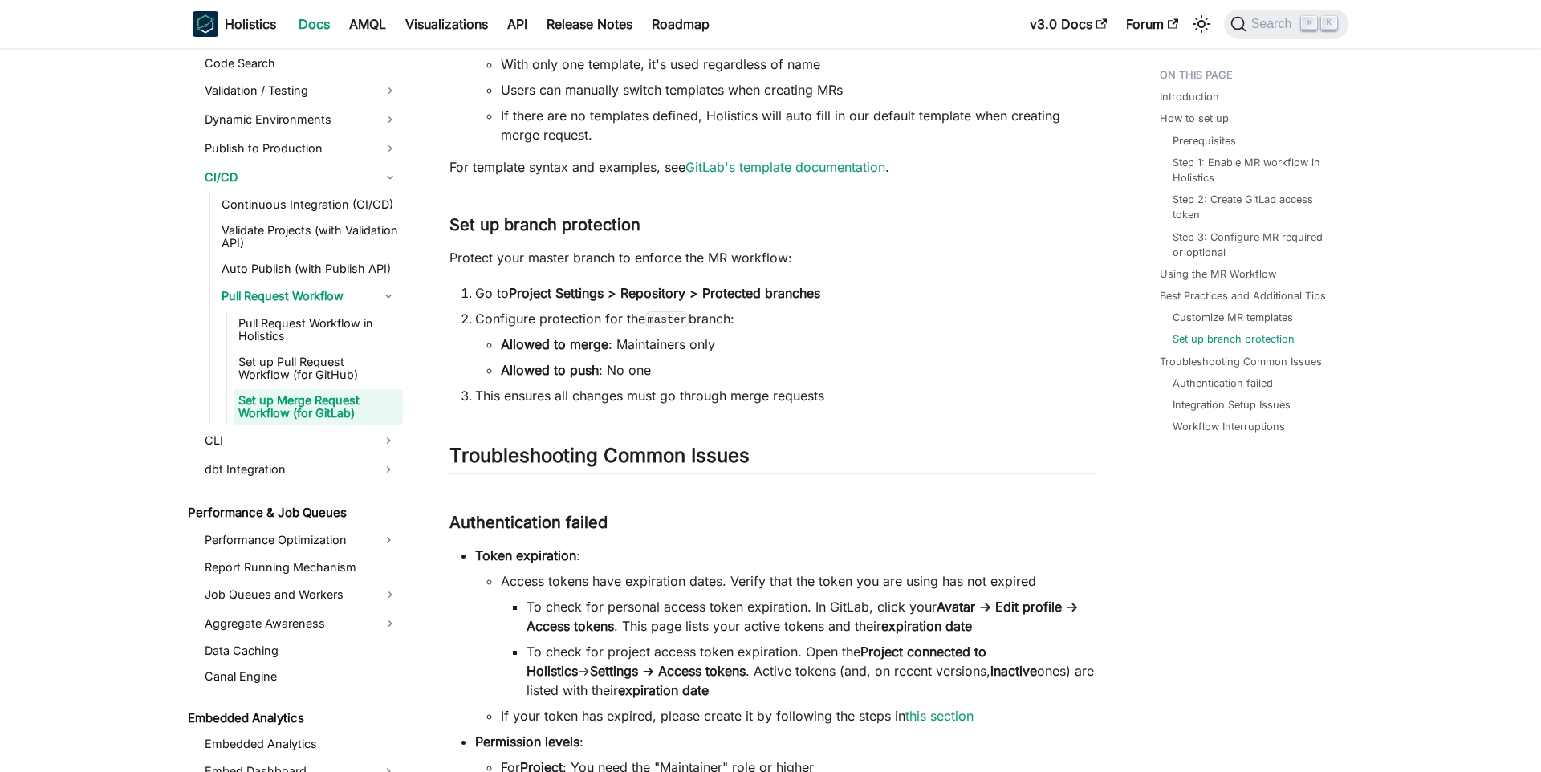
click at [662, 347] on li "Allowed to merge : Maintainers only" at bounding box center [798, 344] width 595 height 19
click at [616, 354] on li "Allowed to merge : Maintainers only" at bounding box center [798, 344] width 595 height 19
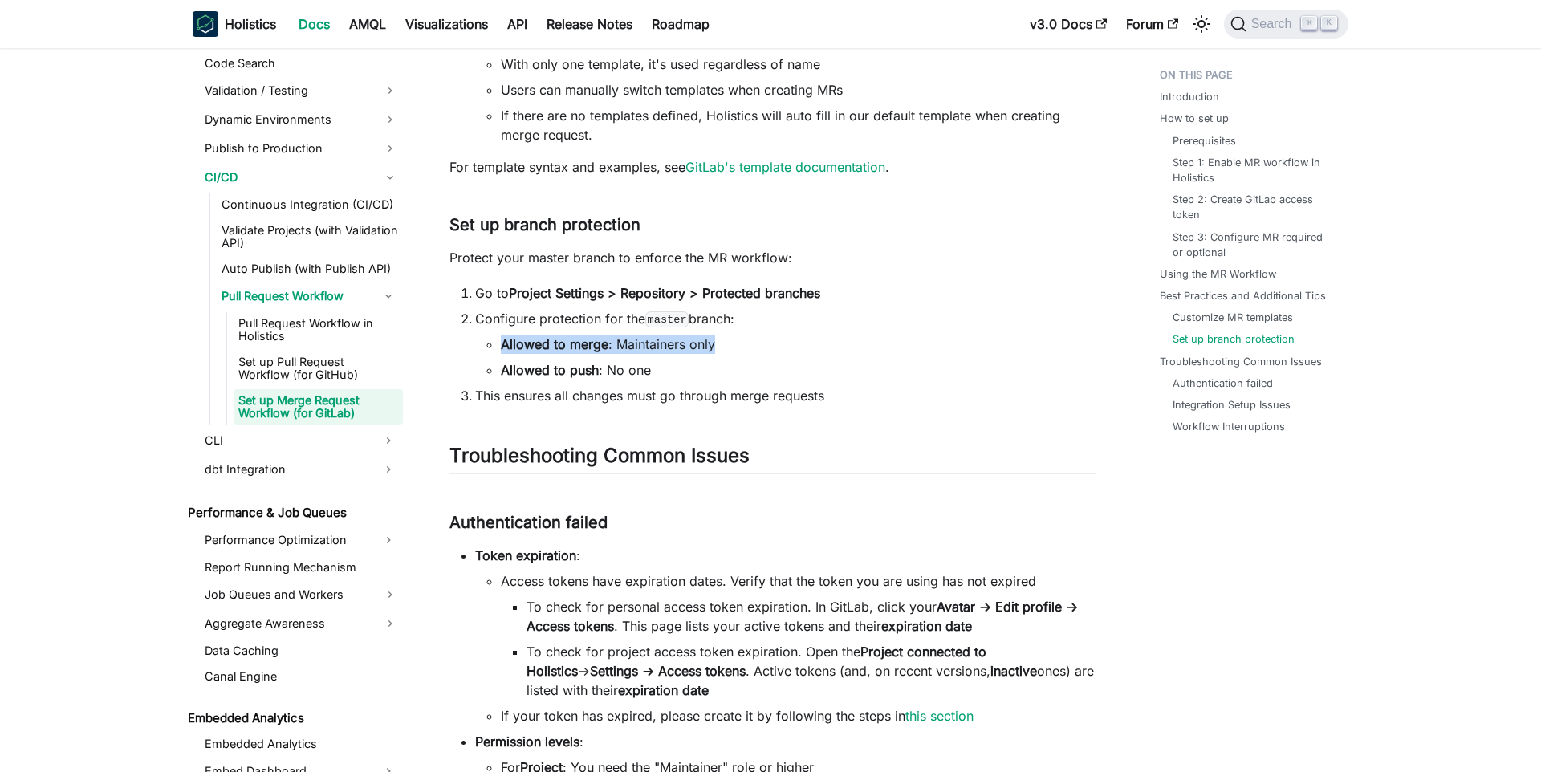
drag, startPoint x: 525, startPoint y: 347, endPoint x: 761, endPoint y: 360, distance: 236.2
click at [761, 360] on ul "Allowed to merge : Maintainers only Allowed to push : No one" at bounding box center [785, 357] width 620 height 45
click at [619, 356] on ul "Allowed to merge : Maintainers only Allowed to push : No one" at bounding box center [785, 357] width 620 height 45
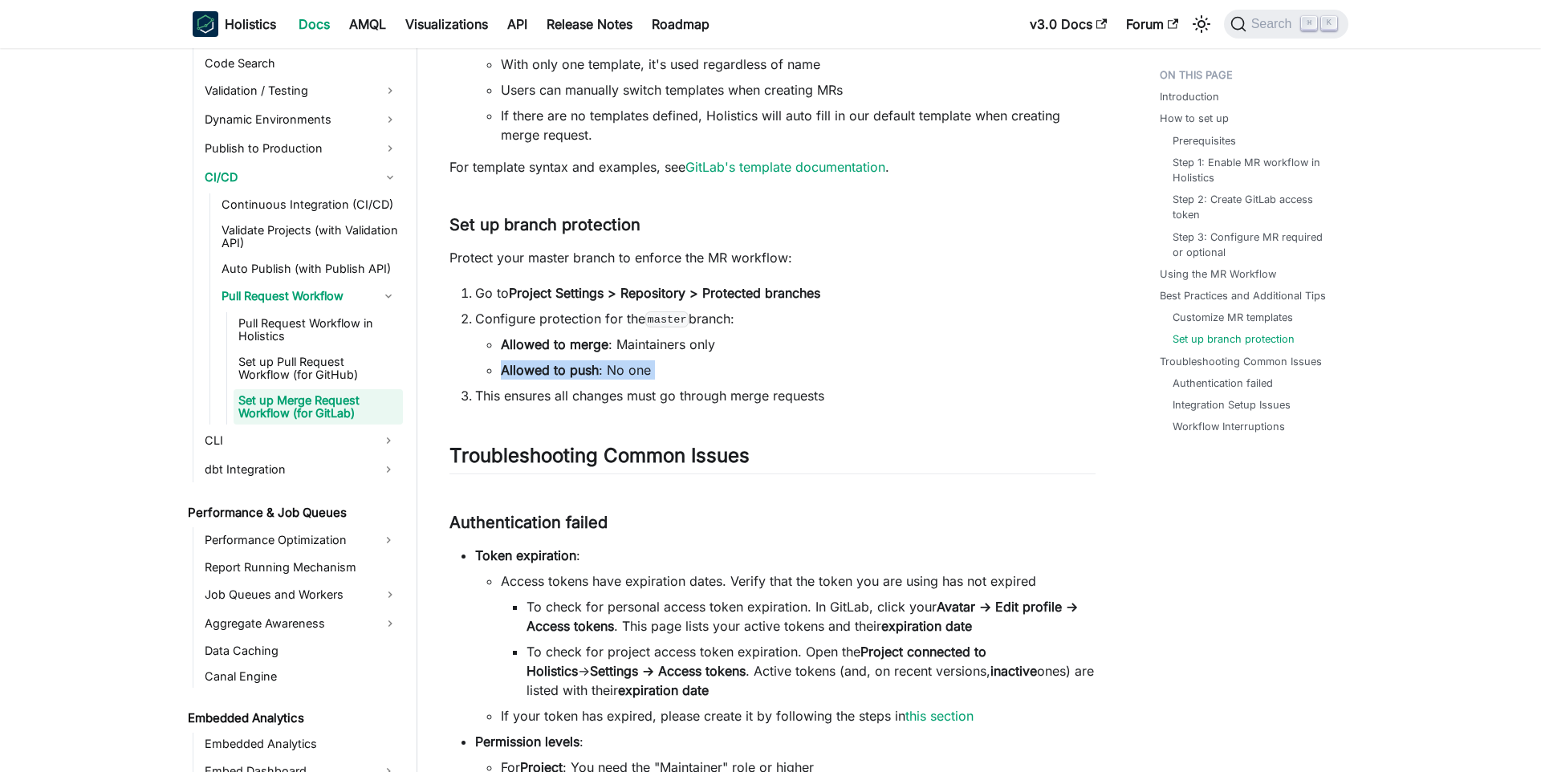
click at [619, 356] on ul "Allowed to merge : Maintainers only Allowed to push : No one" at bounding box center [785, 357] width 620 height 45
click at [621, 354] on li "Allowed to merge : Maintainers only" at bounding box center [798, 344] width 595 height 19
copy ul "Allowed to merge : Maintainers only"
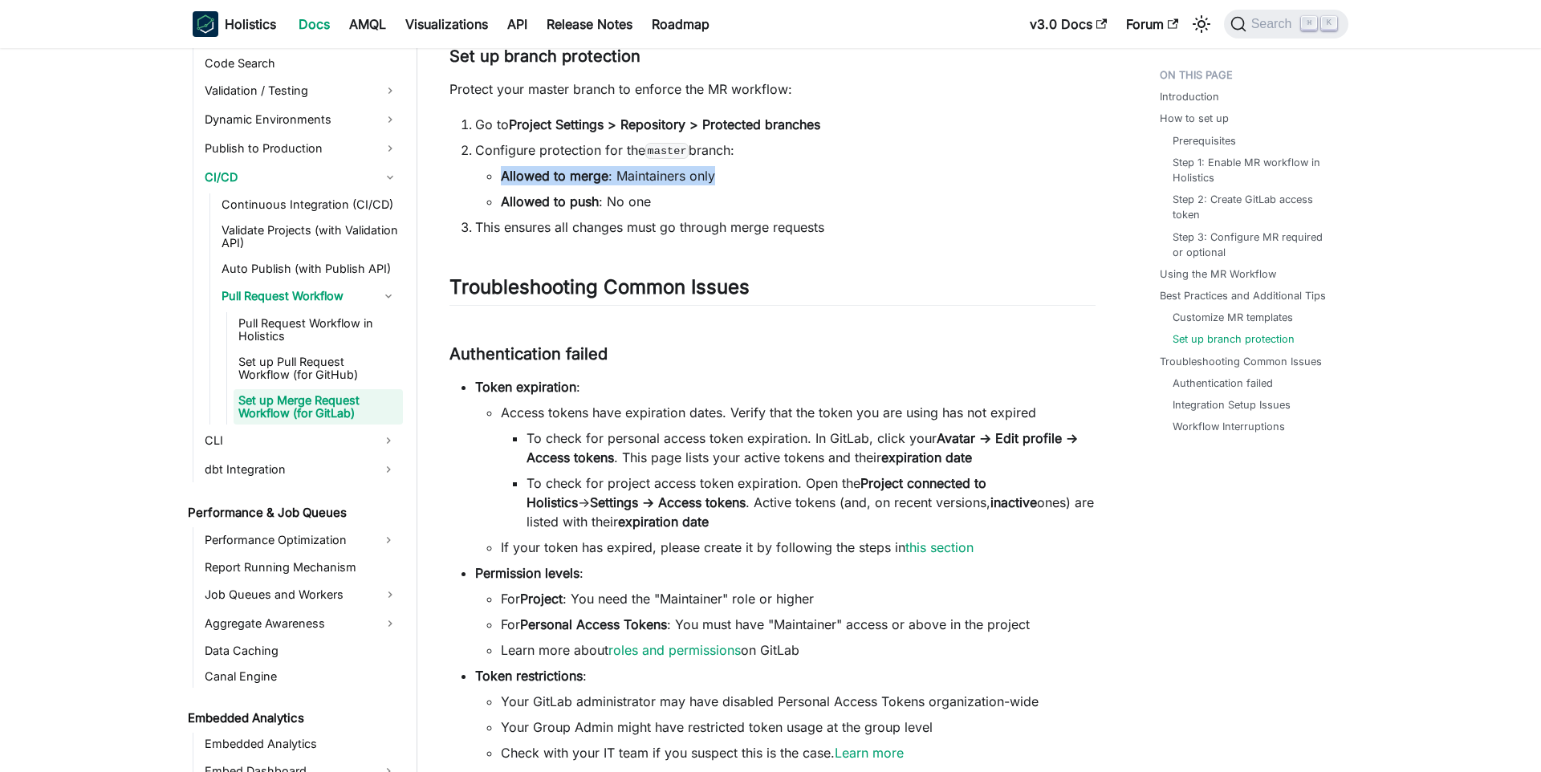
scroll to position [2721, 0]
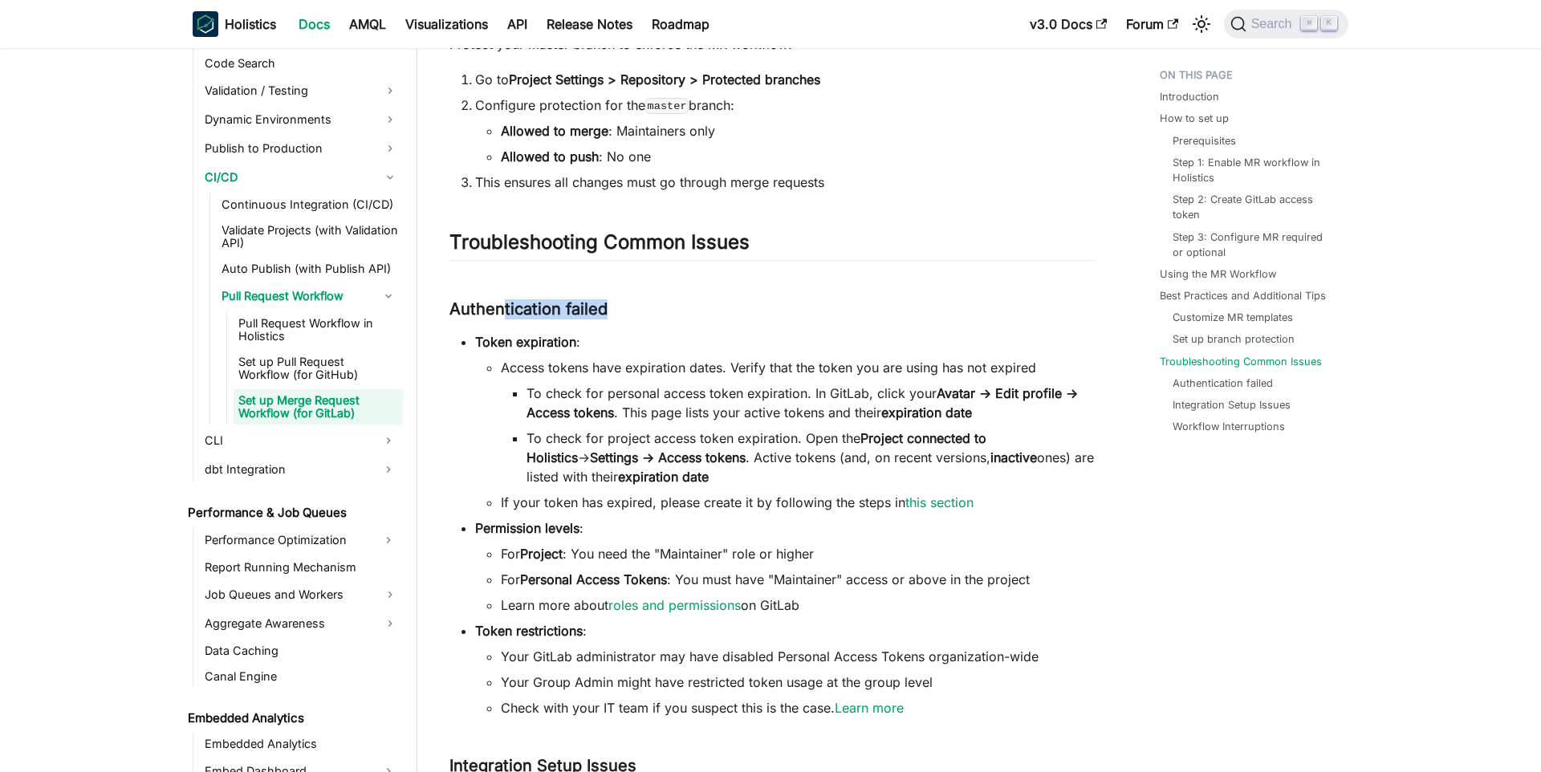
drag, startPoint x: 525, startPoint y: 318, endPoint x: 645, endPoint y: 338, distance: 122.0
click at [645, 338] on li "Token expiration : Access tokens have expiration dates. Verify that the token y…" at bounding box center [785, 422] width 620 height 180
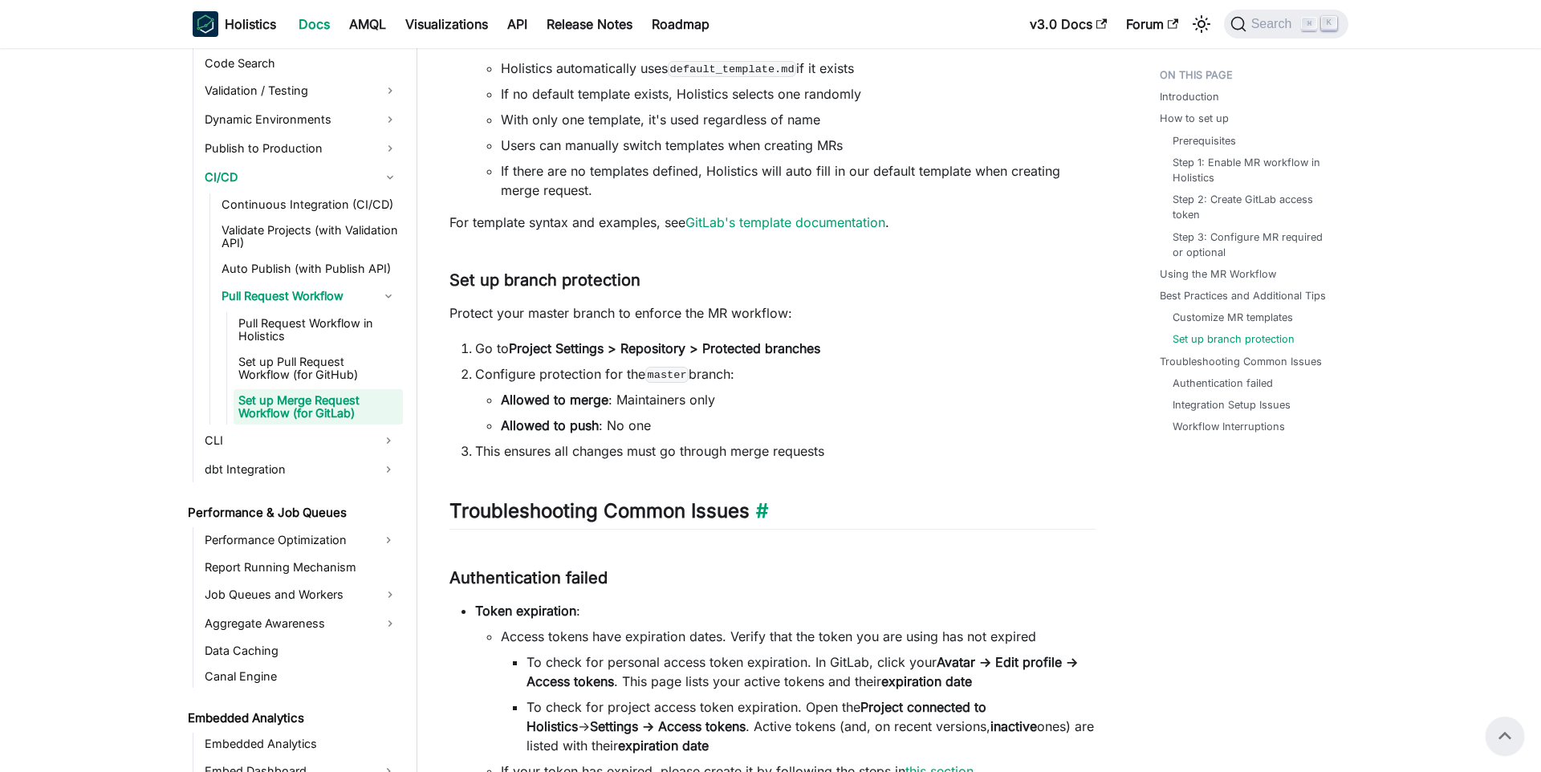
scroll to position [2449, 0]
click at [704, 402] on li "Allowed to merge : Maintainers only" at bounding box center [798, 401] width 595 height 19
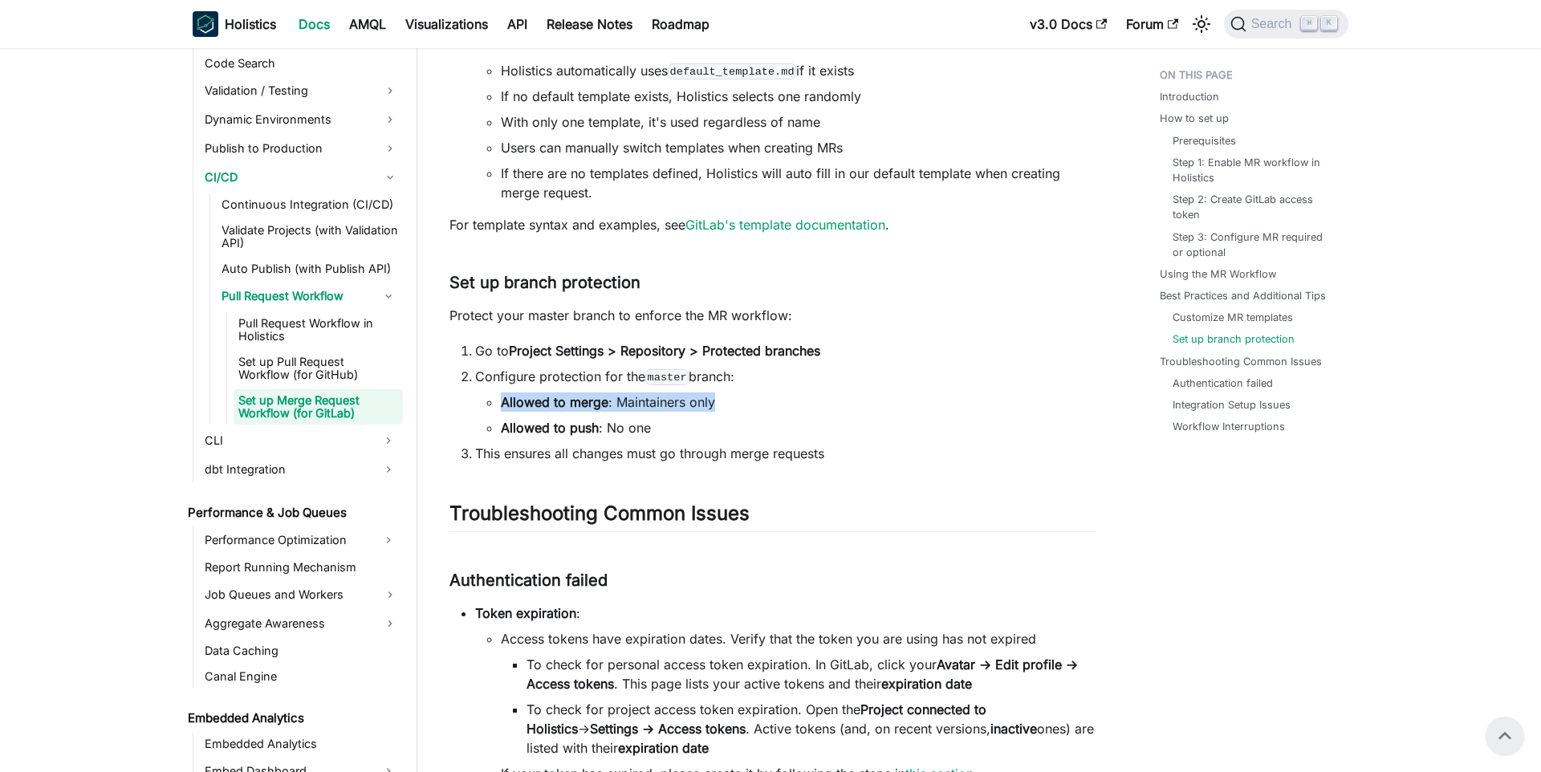
click at [704, 402] on li "Allowed to merge : Maintainers only" at bounding box center [798, 401] width 595 height 19
click at [766, 400] on li "Allowed to merge : Maintainers only" at bounding box center [798, 401] width 595 height 19
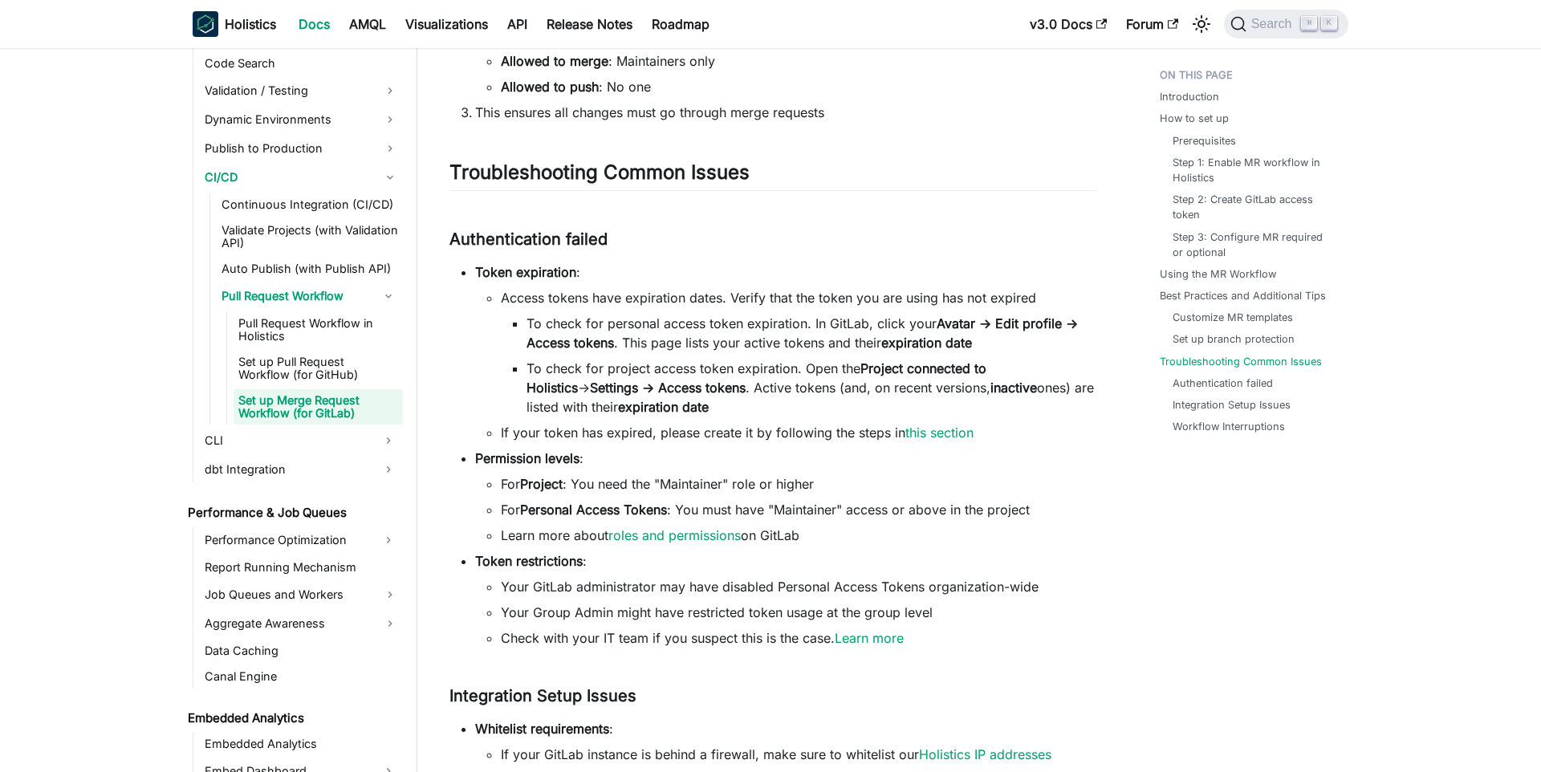
scroll to position [2810, 0]
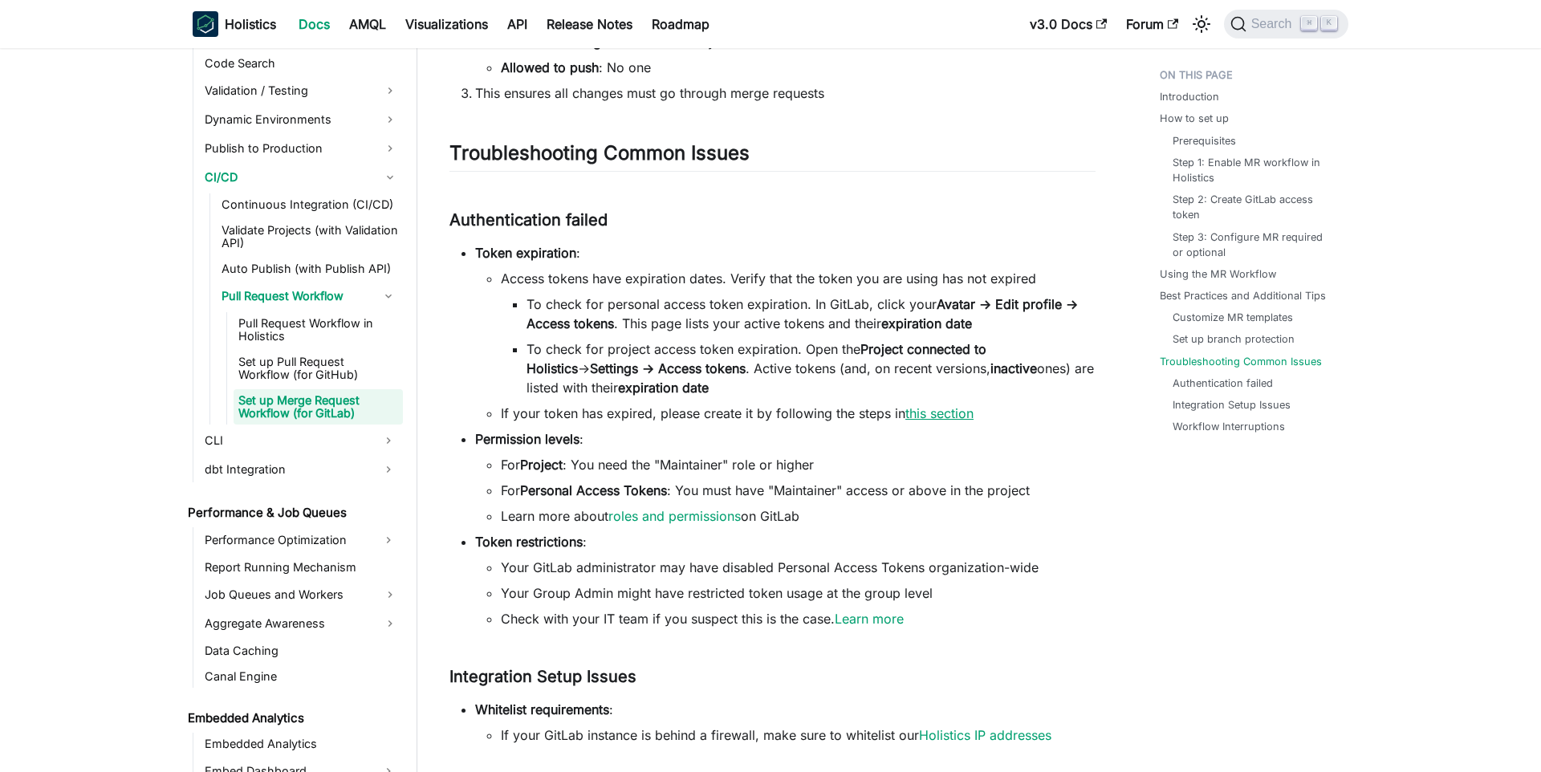
click at [957, 413] on link "this section" at bounding box center [939, 413] width 68 height 16
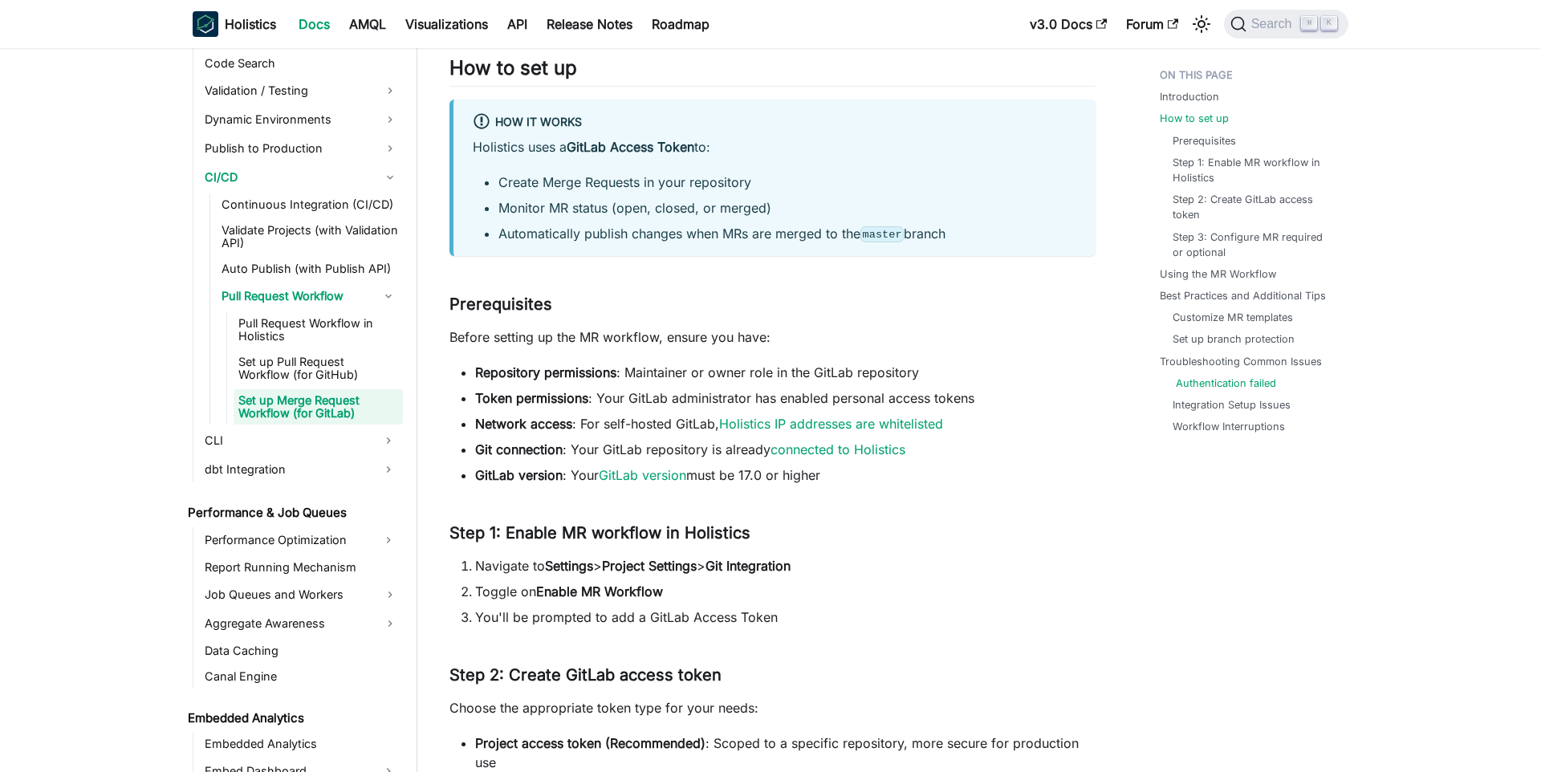
click at [1213, 376] on link "Authentication failed" at bounding box center [1226, 383] width 100 height 15
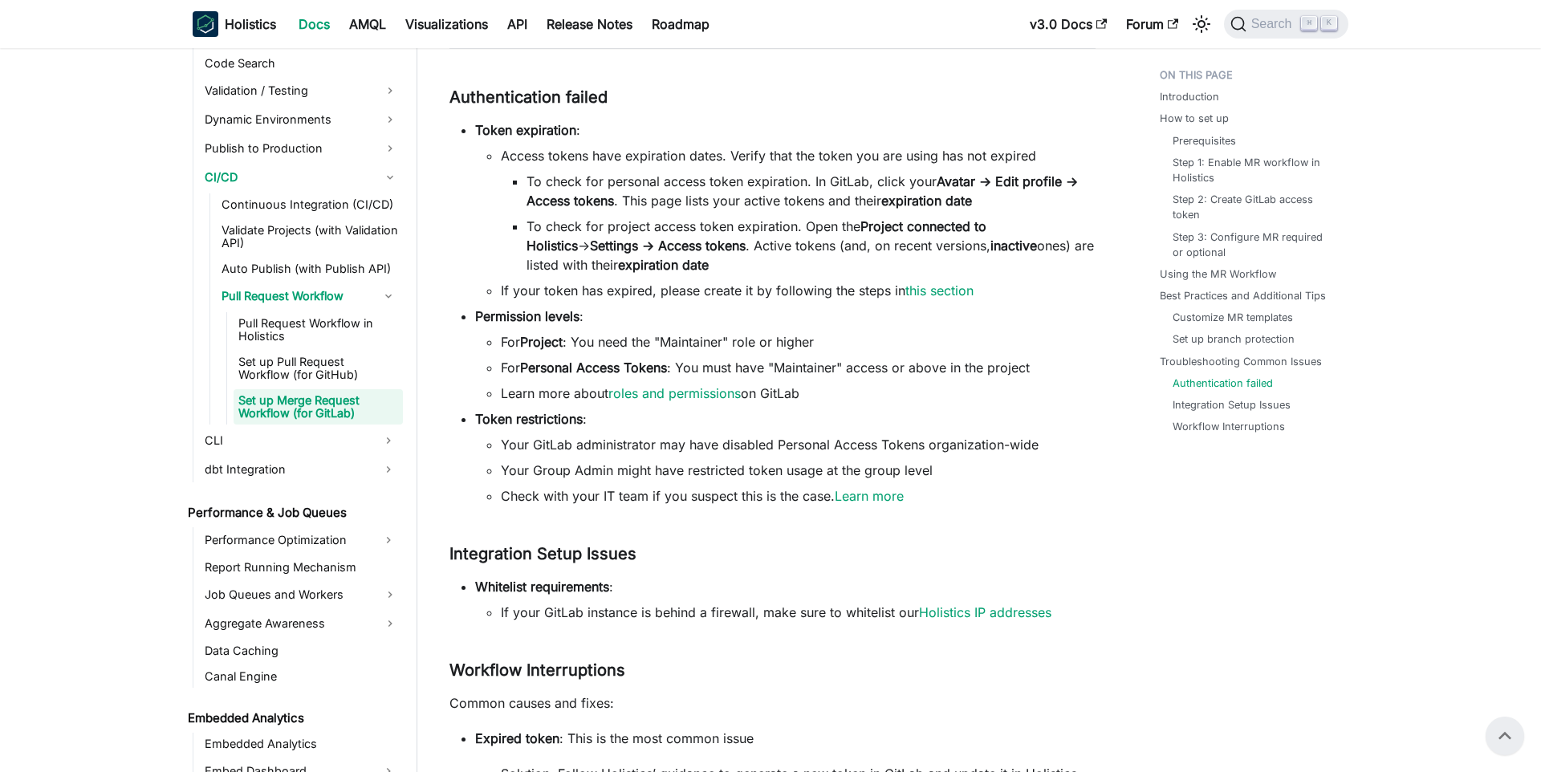
scroll to position [2930, 0]
click at [826, 453] on li "Your GitLab administrator may have disabled Personal Access Tokens organization…" at bounding box center [798, 446] width 595 height 19
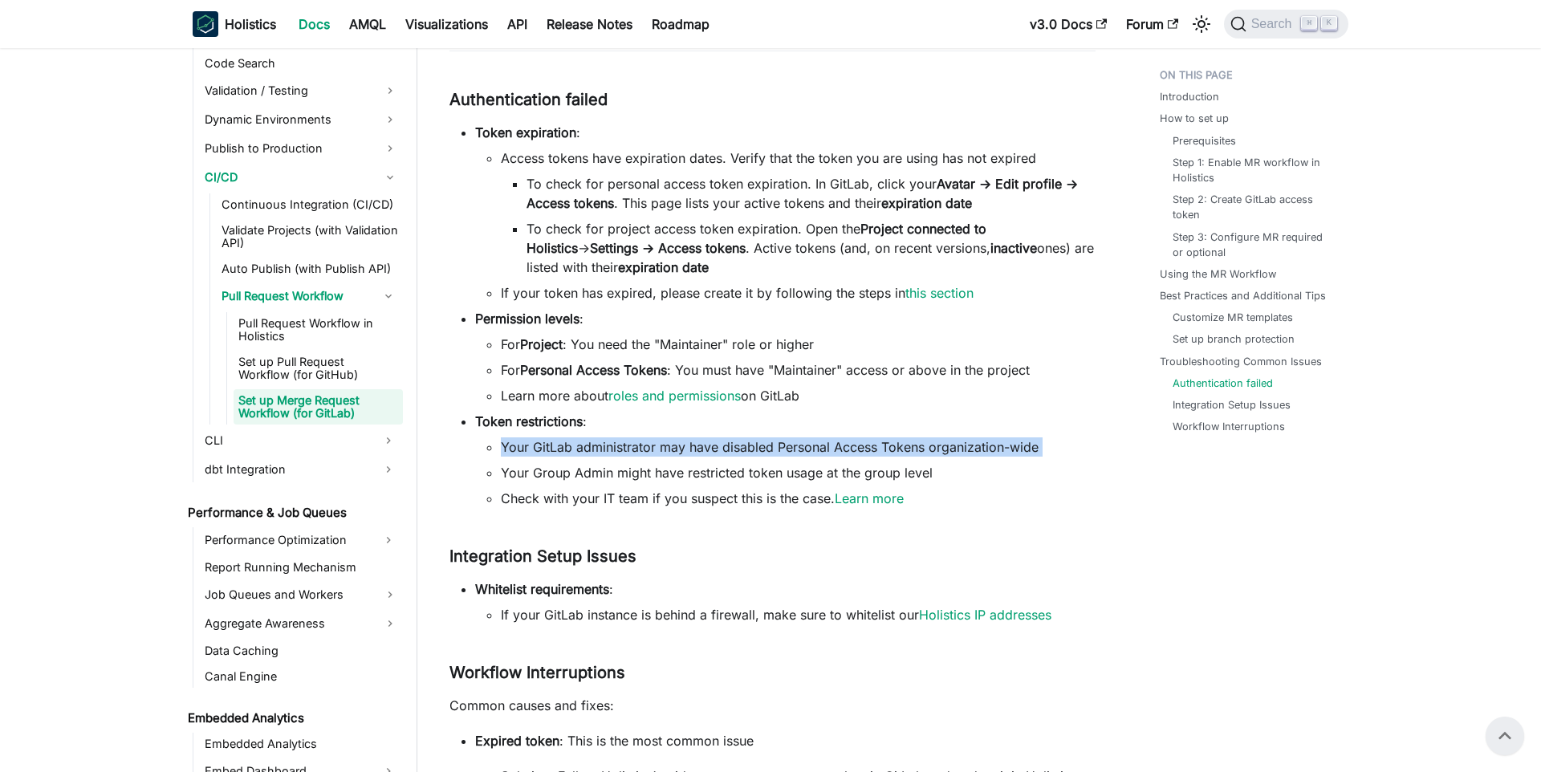
click at [826, 453] on li "Your GitLab administrator may have disabled Personal Access Tokens organization…" at bounding box center [798, 446] width 595 height 19
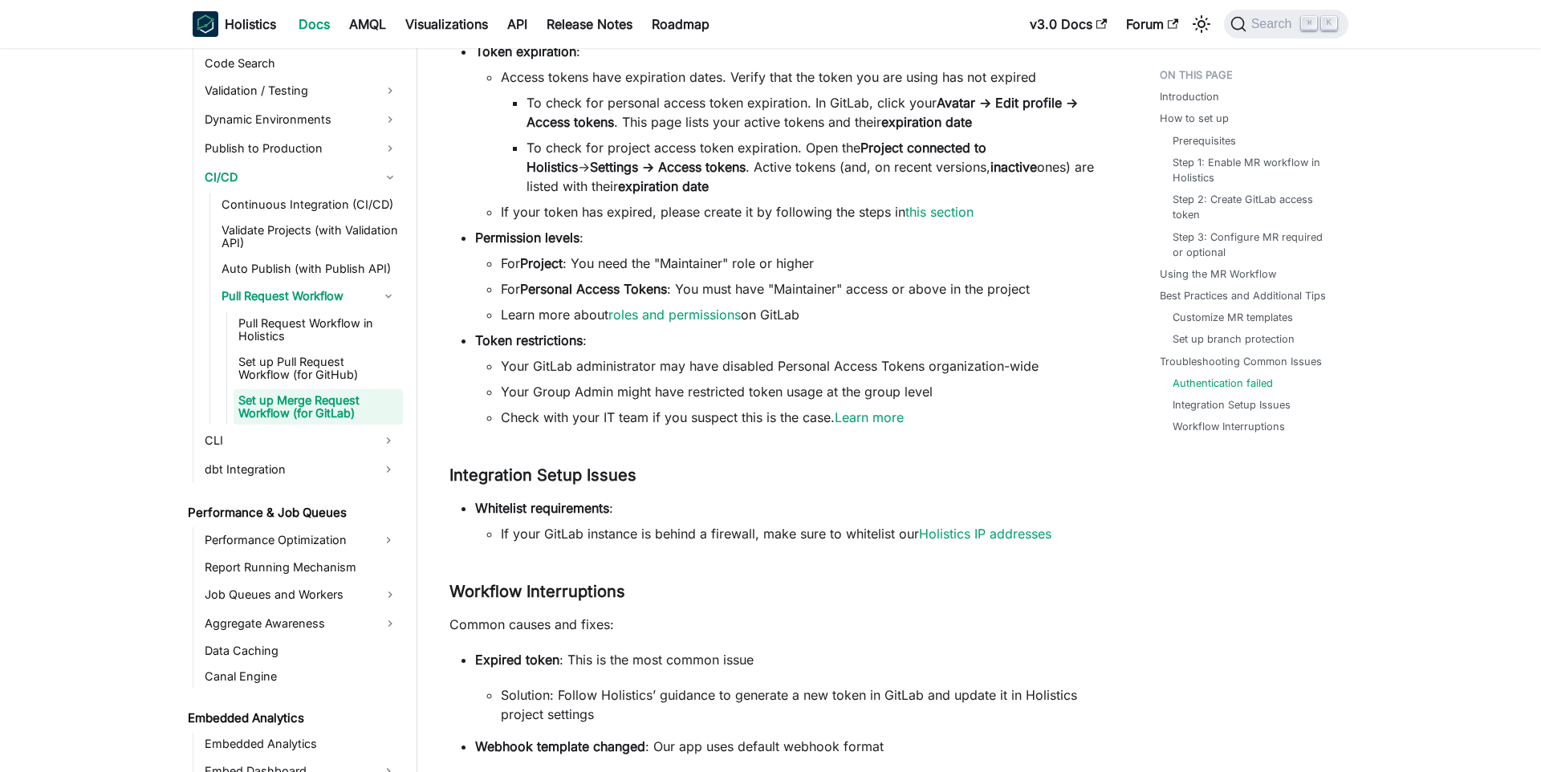
scroll to position [3027, 0]
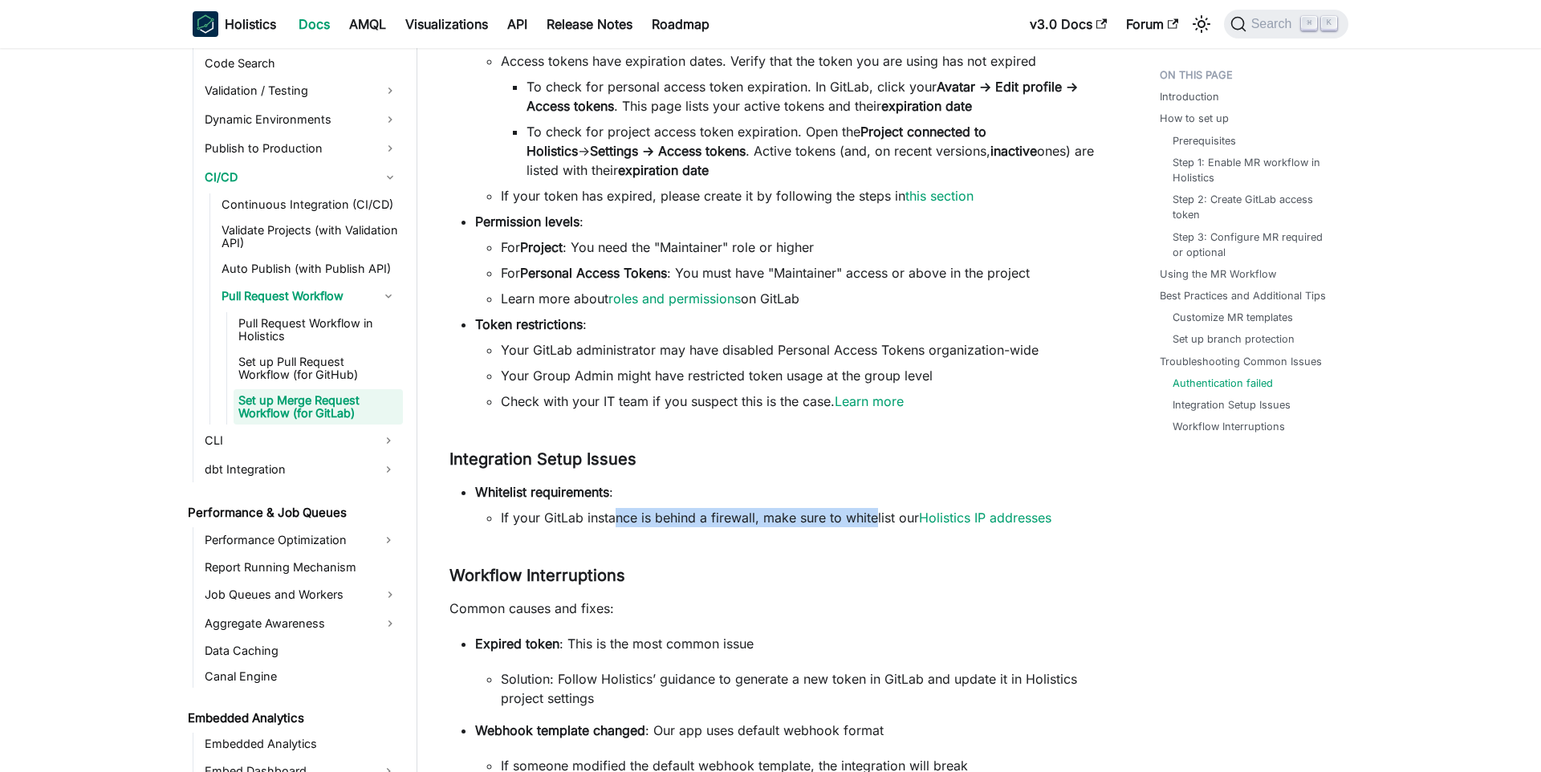
drag, startPoint x: 618, startPoint y: 514, endPoint x: 876, endPoint y: 510, distance: 257.6
click at [876, 510] on li "If your GitLab instance is behind a firewall, make sure to whitelist our Holist…" at bounding box center [798, 517] width 595 height 19
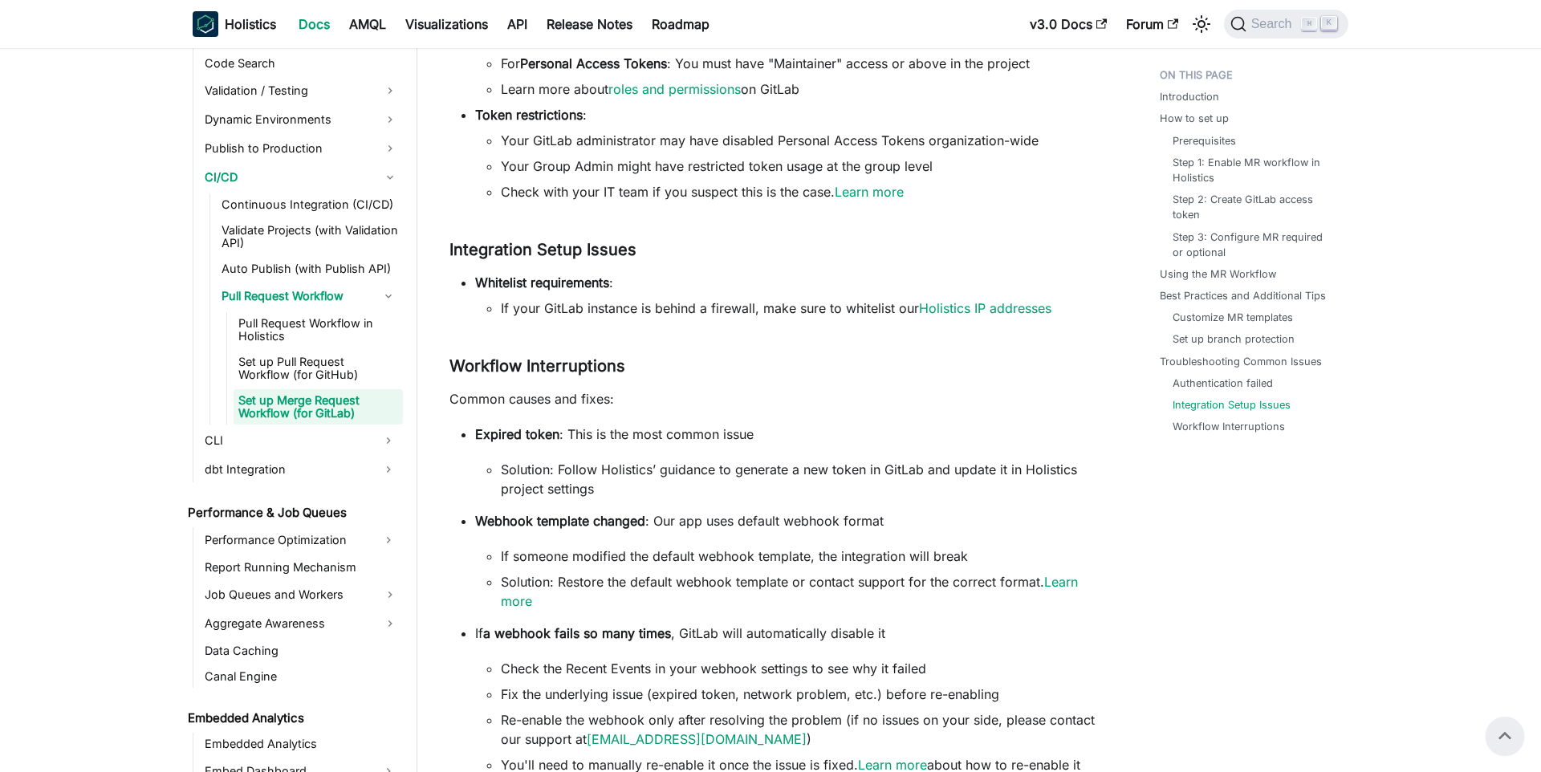
scroll to position [3224, 0]
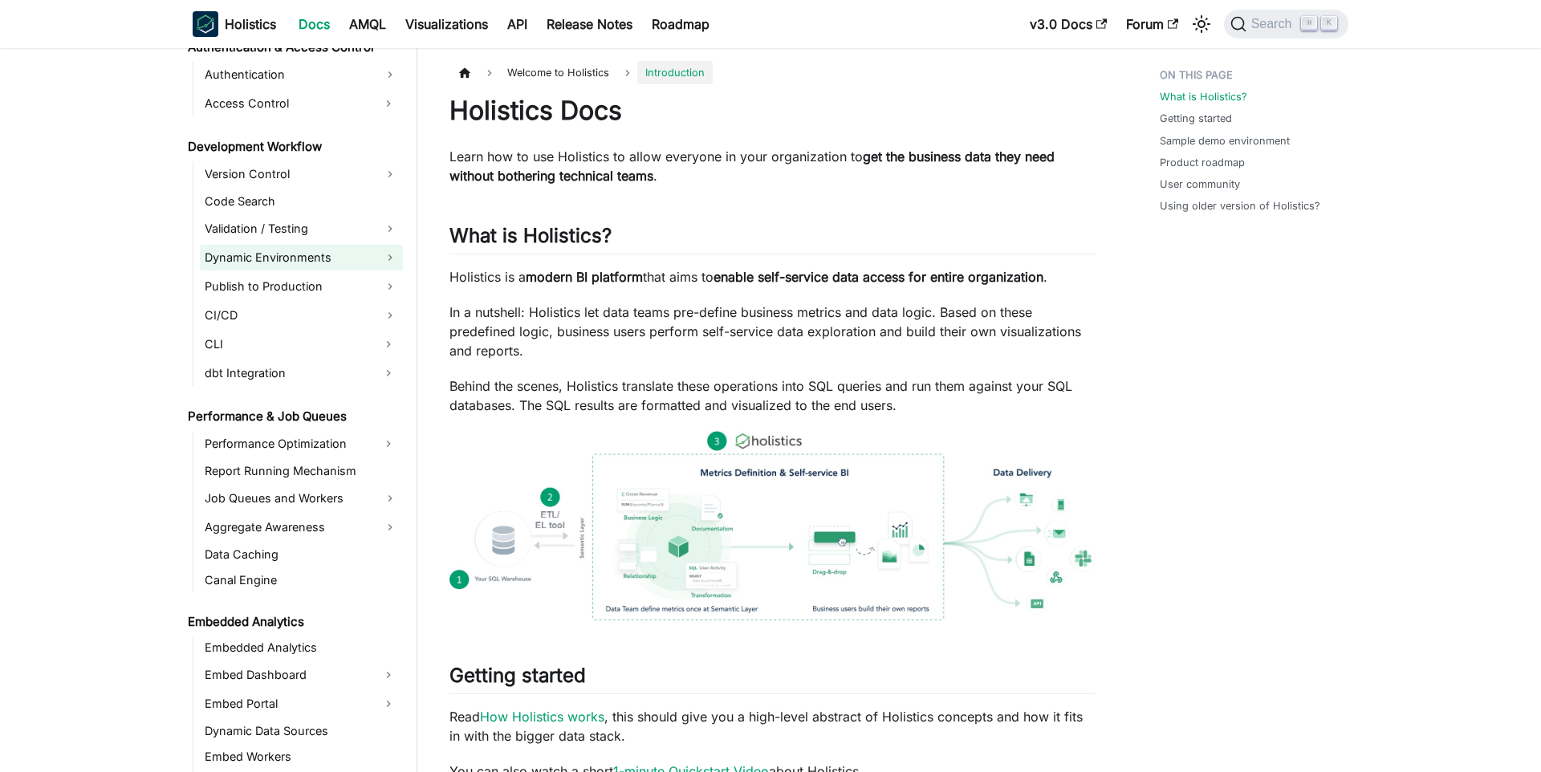
scroll to position [1051, 0]
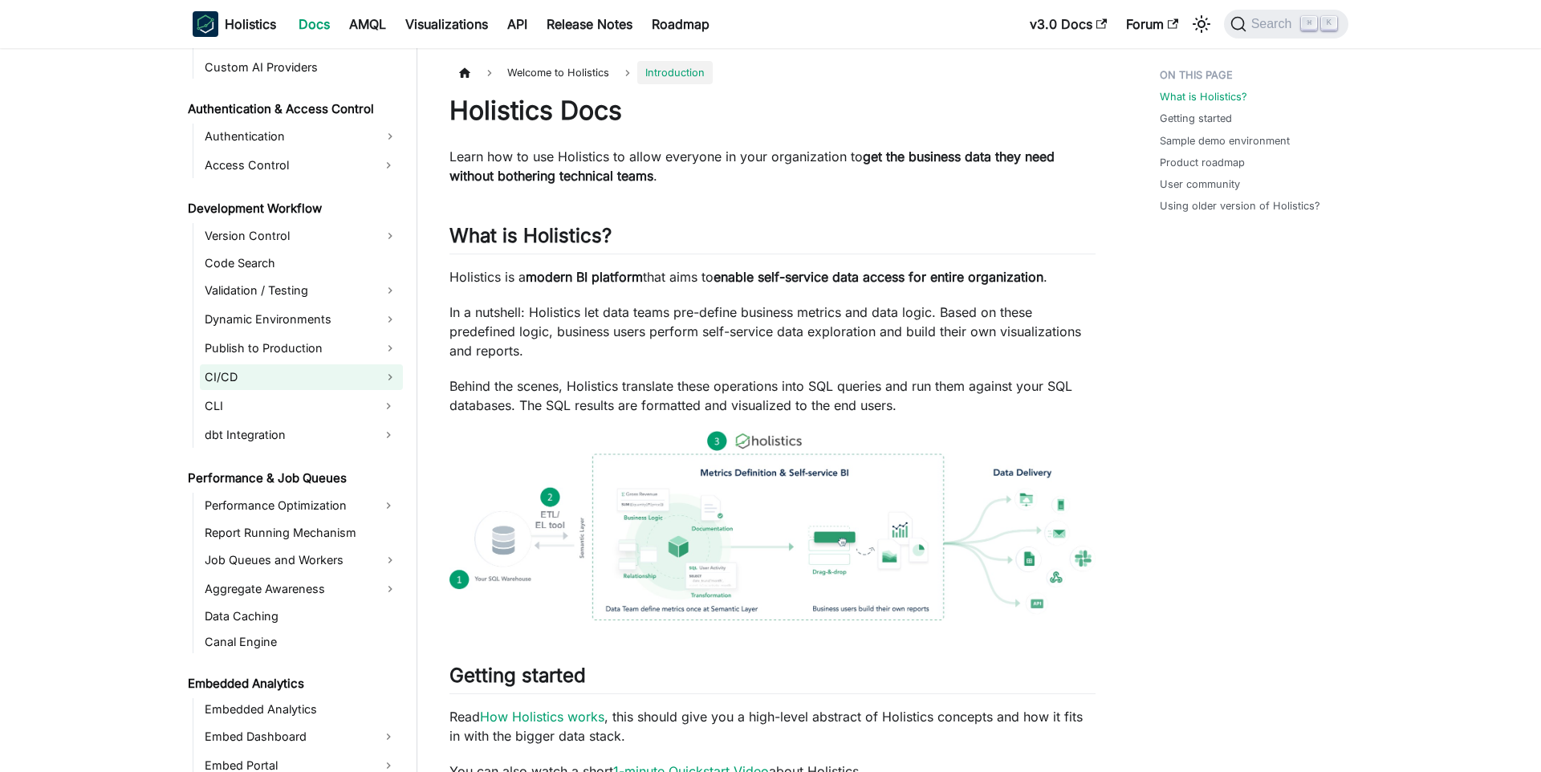
click at [311, 383] on link "CI/CD" at bounding box center [301, 377] width 203 height 26
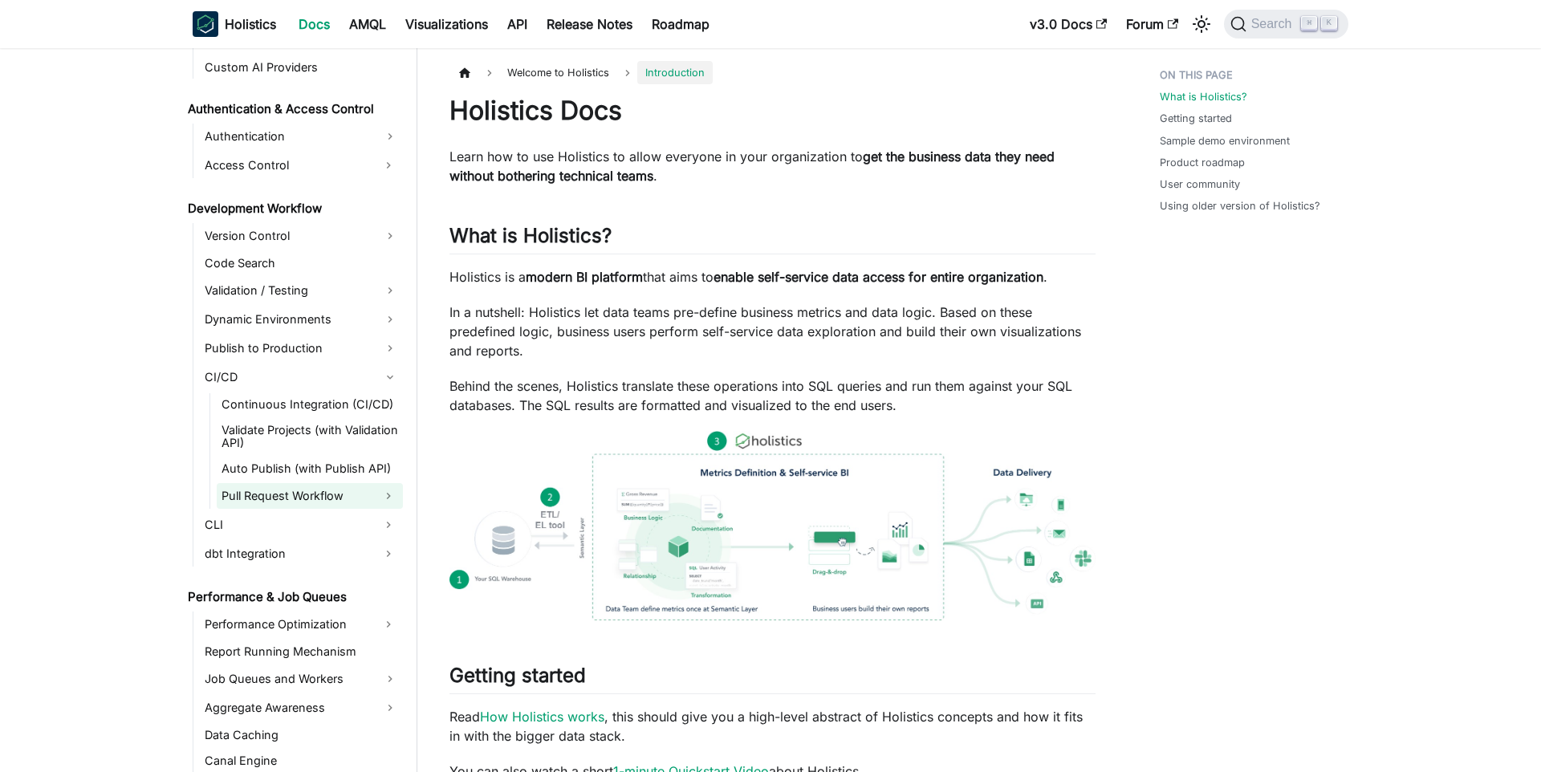
click at [262, 487] on link "Pull Request Workflow" at bounding box center [295, 496] width 157 height 26
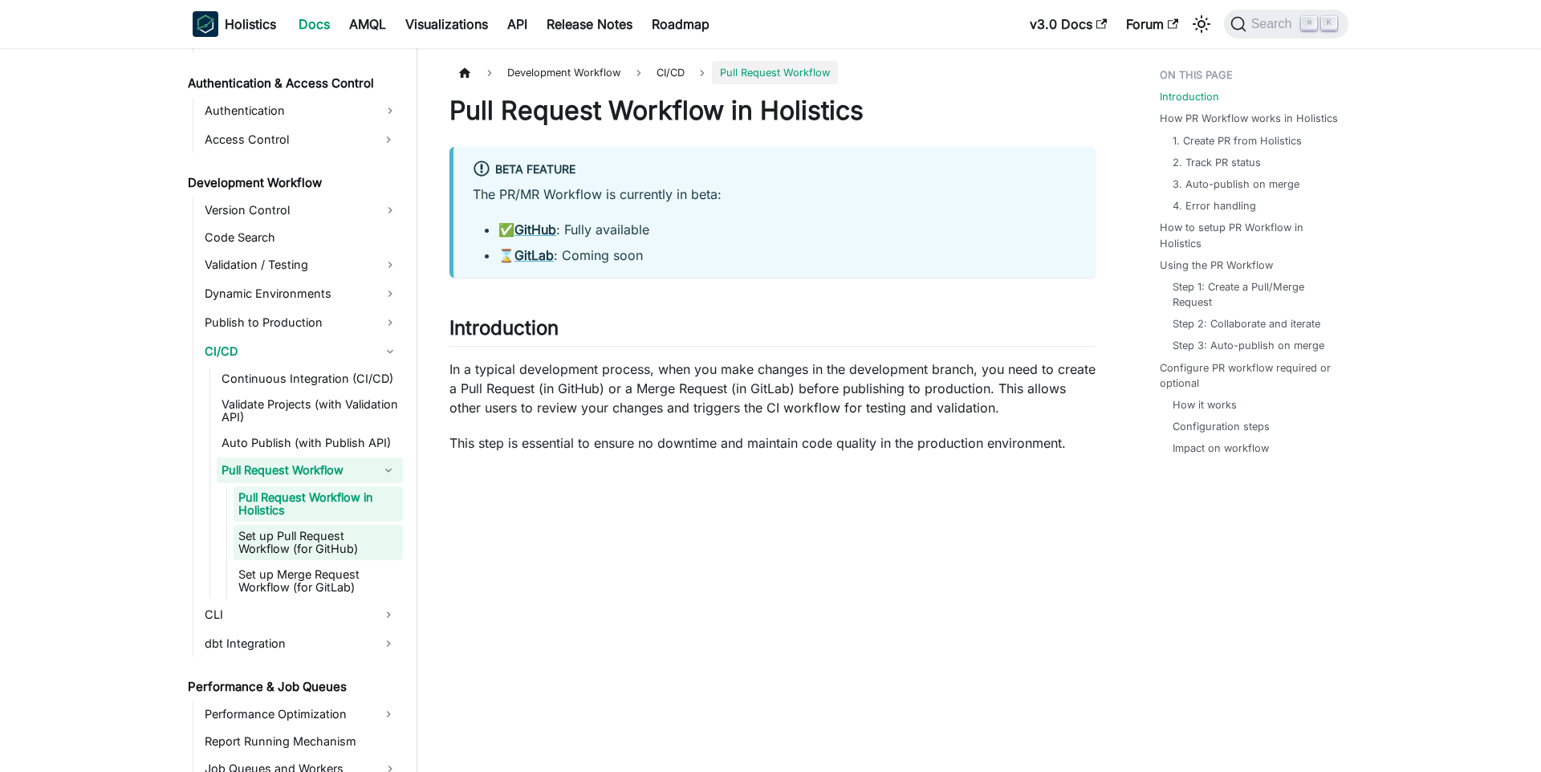
scroll to position [1076, 0]
click at [311, 576] on link "Set up Merge Request Workflow (for GitLab)" at bounding box center [318, 581] width 169 height 35
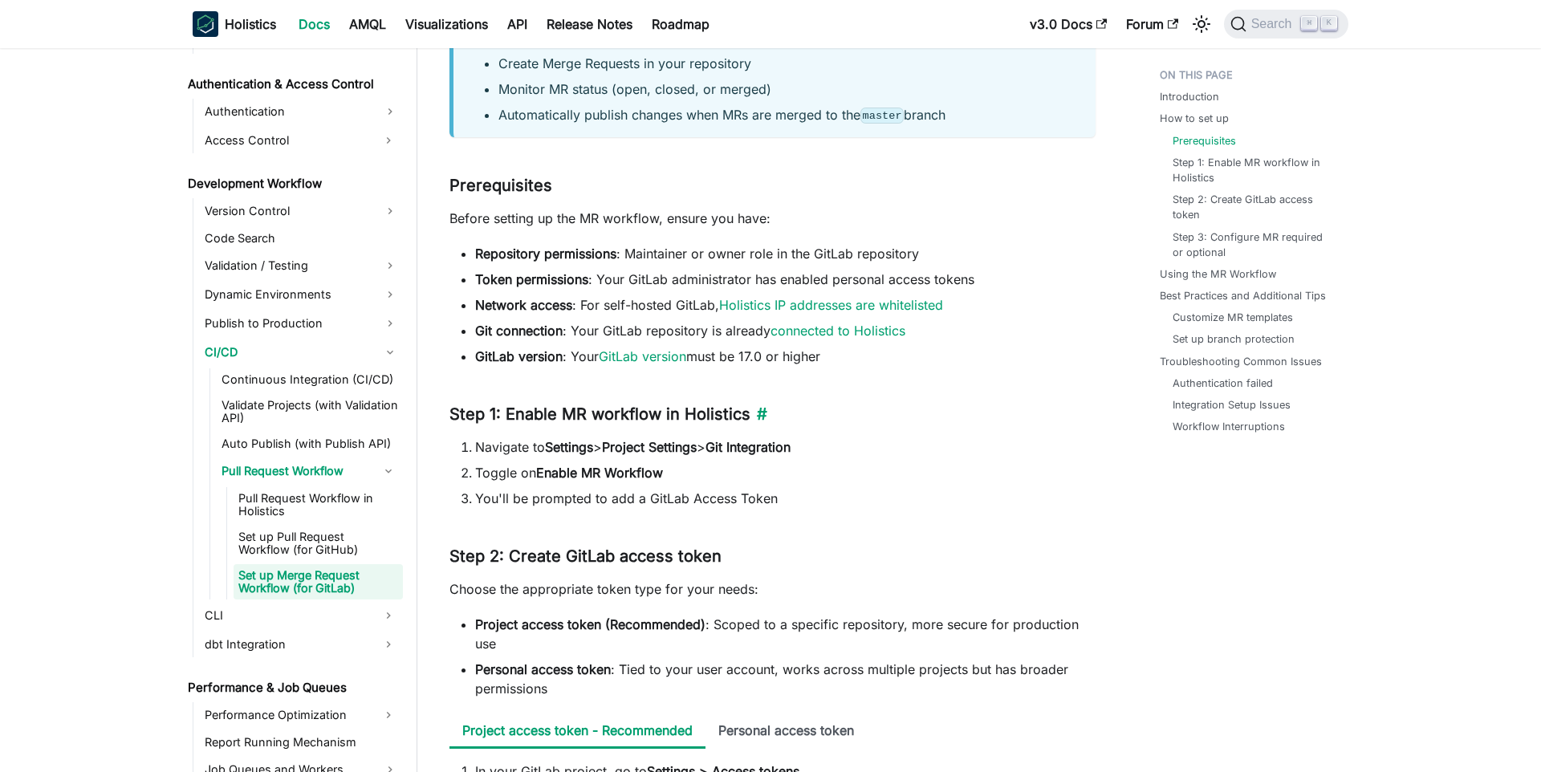
scroll to position [439, 0]
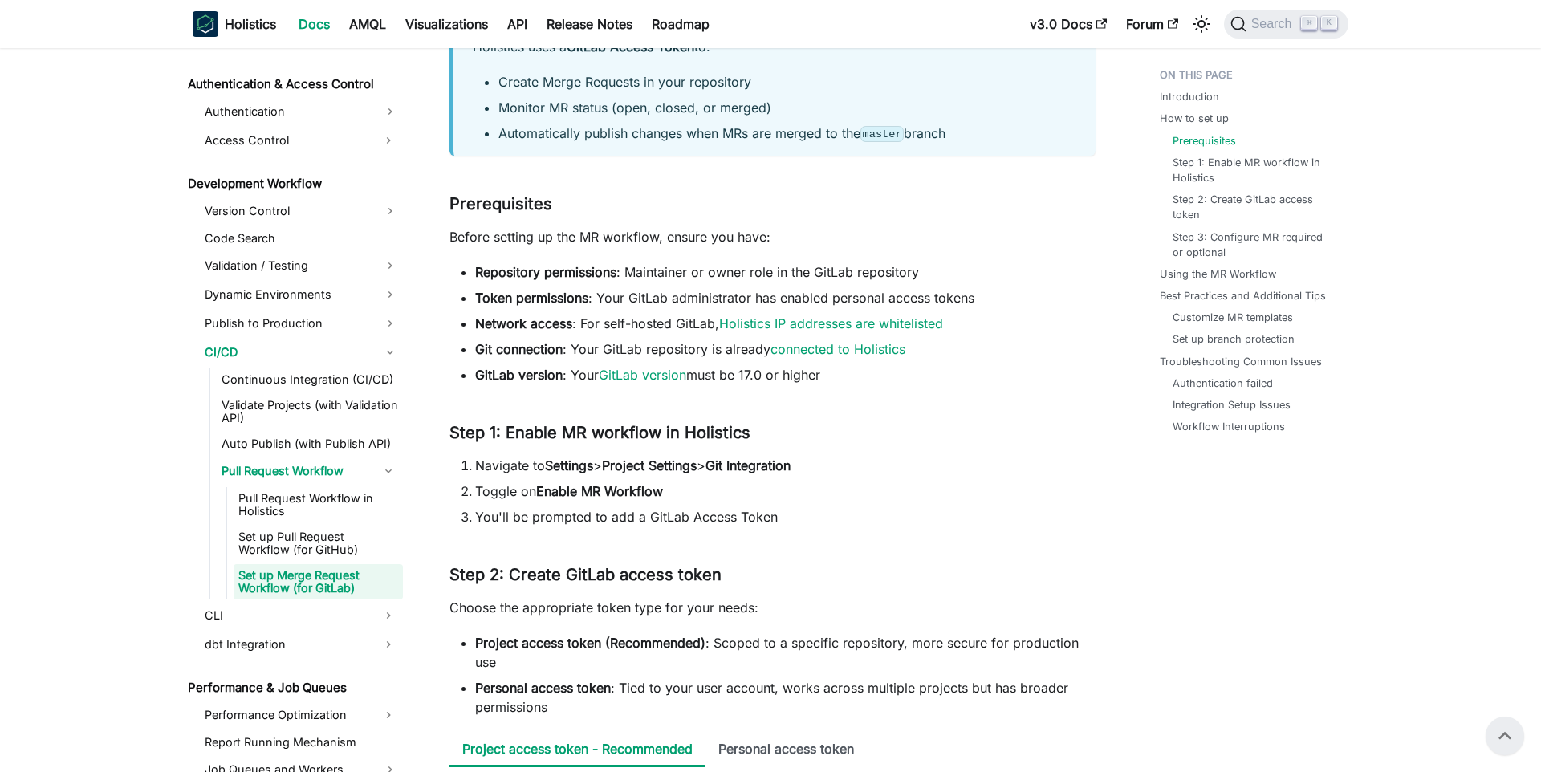
click at [1223, 391] on ul "Authentication failed Integration Setup Issues Workflow Interruptions" at bounding box center [1249, 405] width 179 height 59
click at [1222, 400] on link "Integration Setup Issues" at bounding box center [1235, 404] width 118 height 15
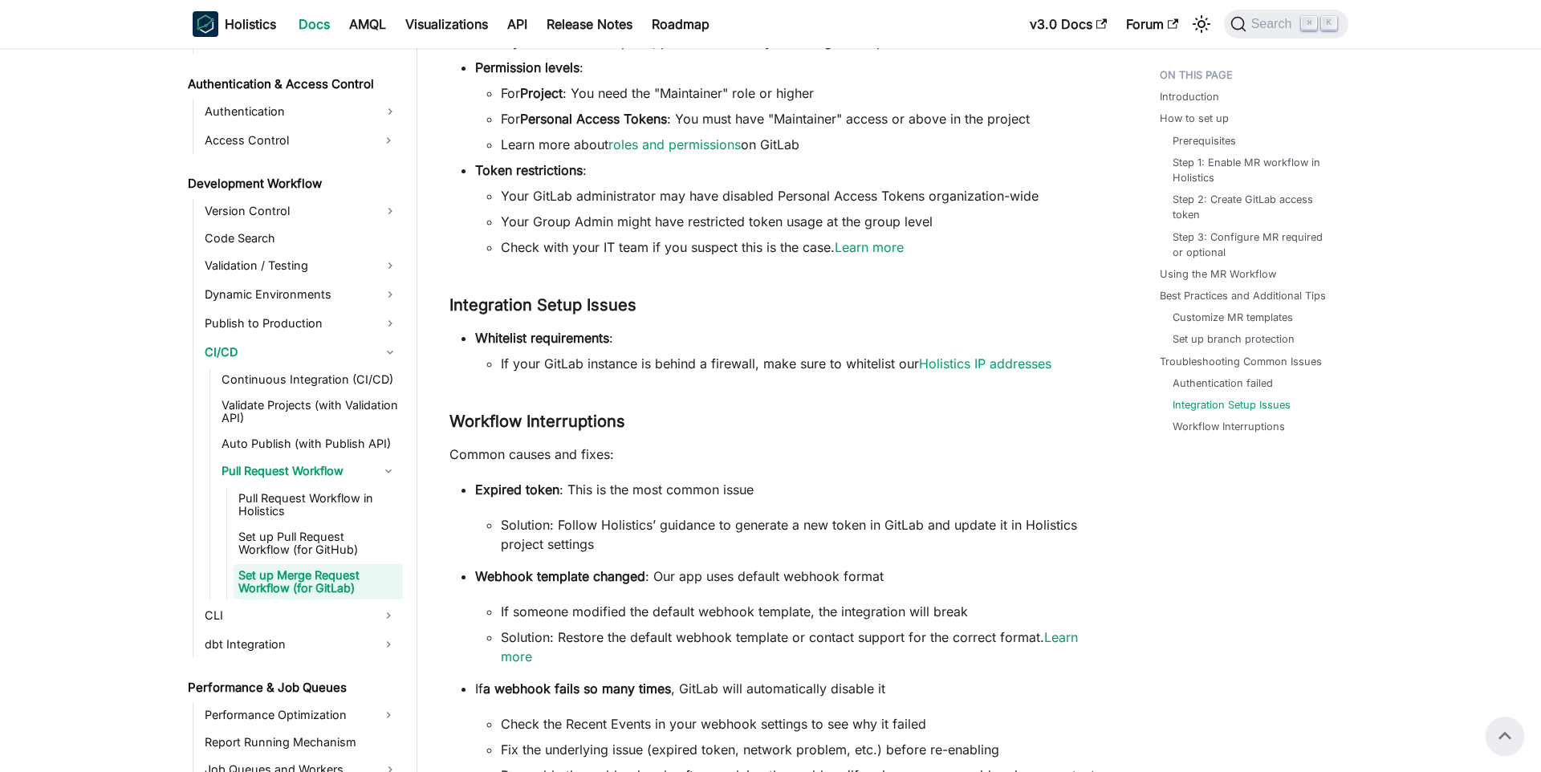
scroll to position [3267, 0]
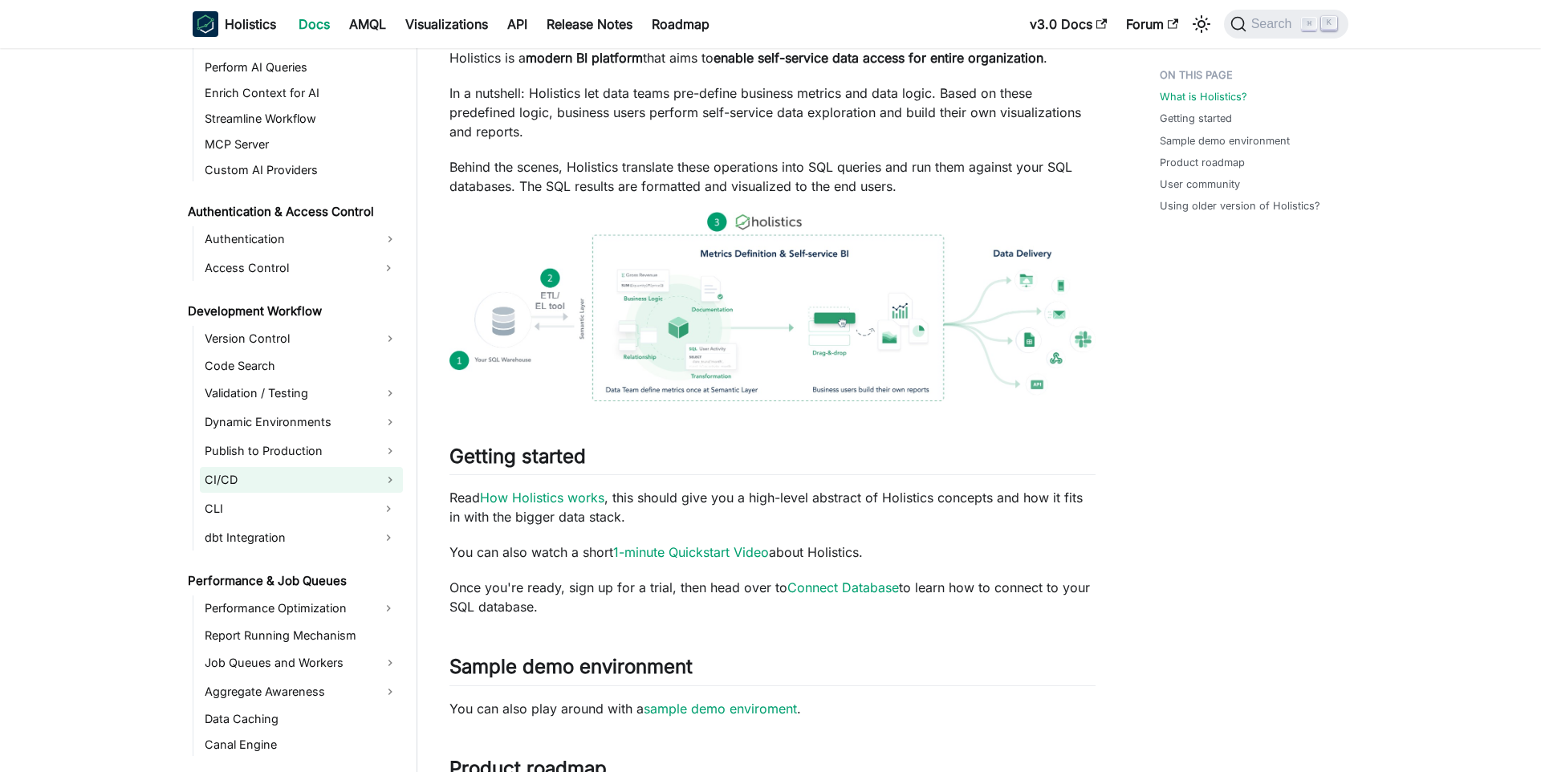
scroll to position [1202, 0]
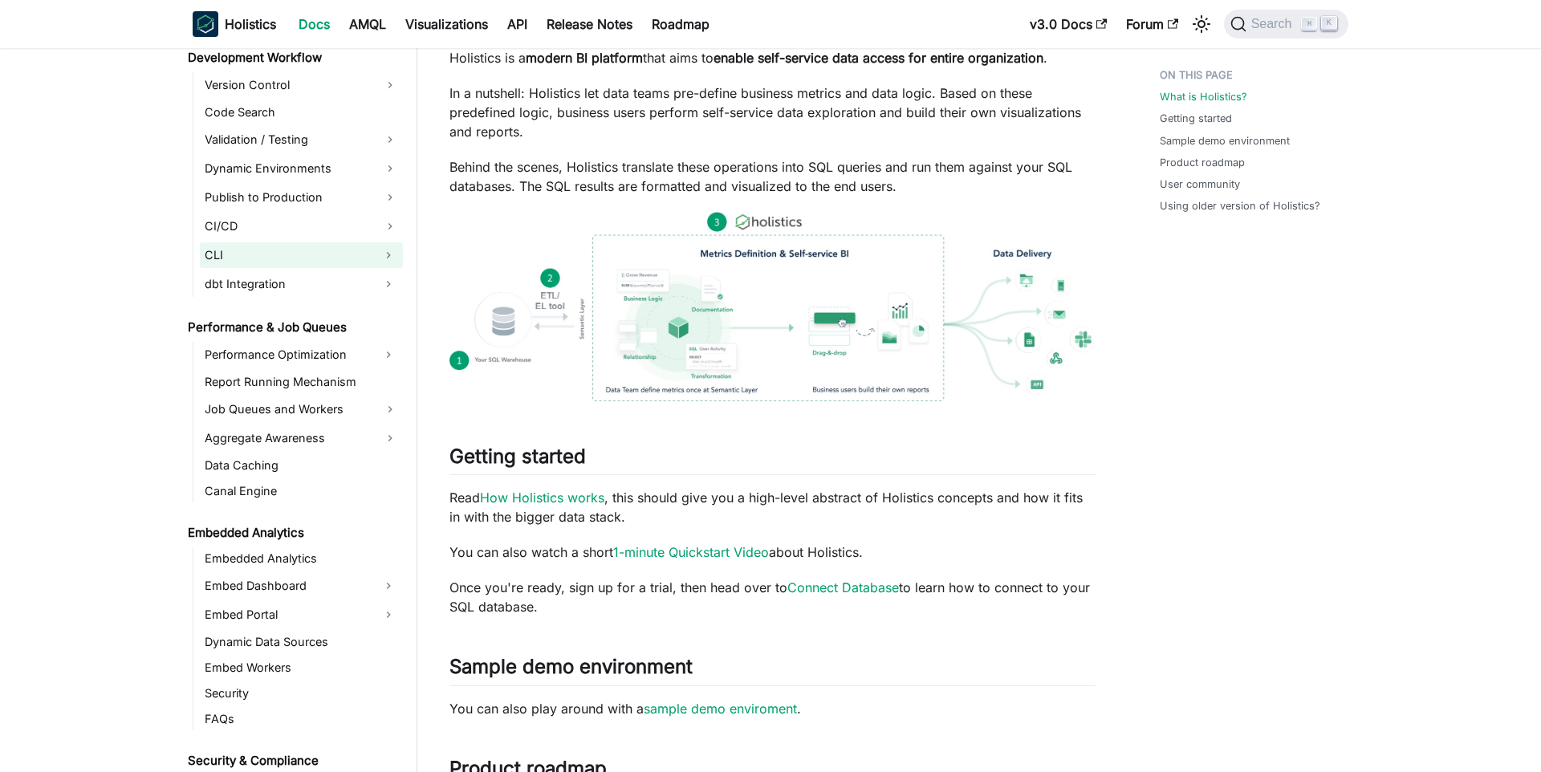
click at [268, 258] on link "CLI" at bounding box center [287, 255] width 174 height 26
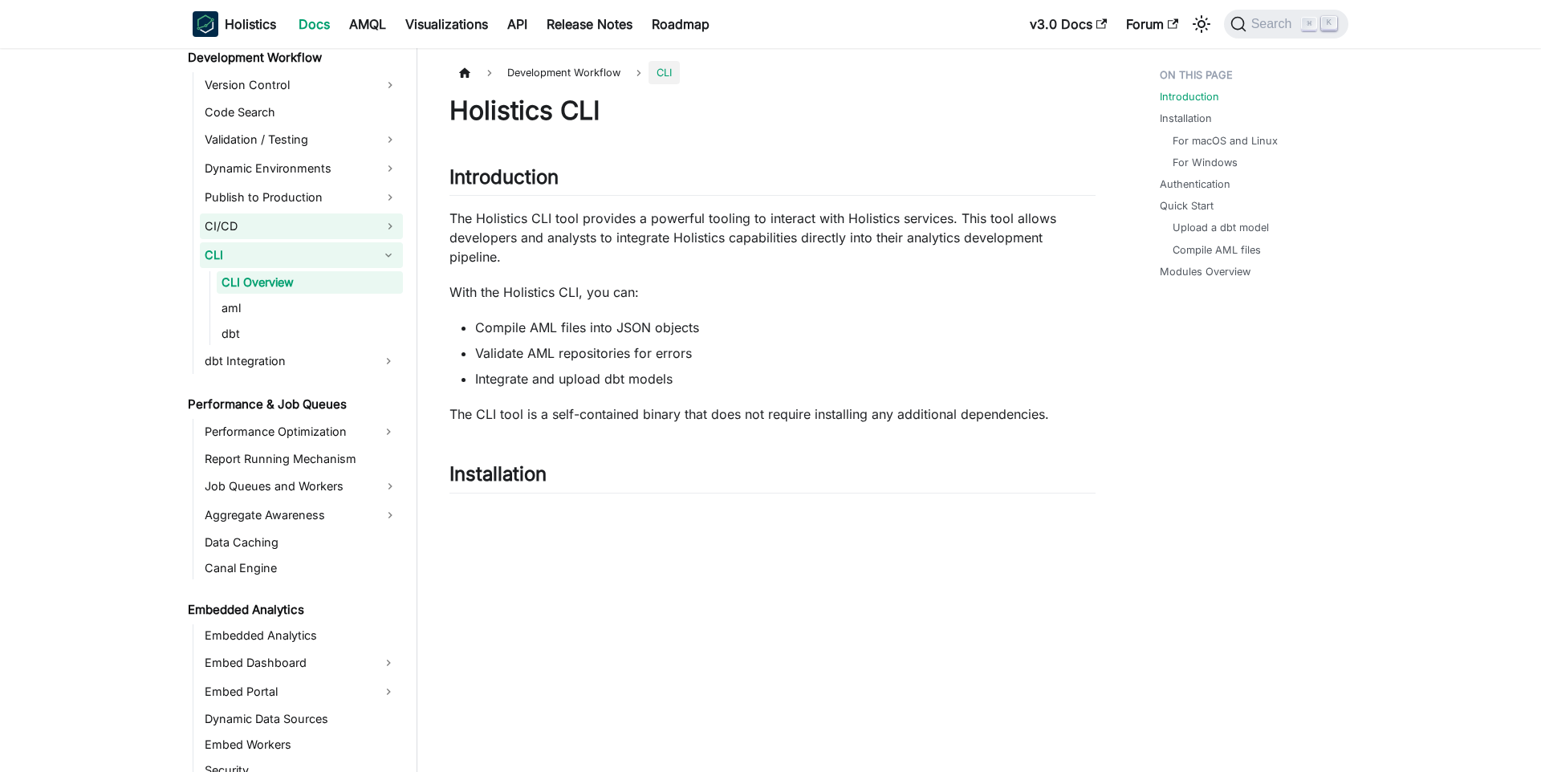
click at [299, 226] on link "CI/CD" at bounding box center [301, 226] width 203 height 26
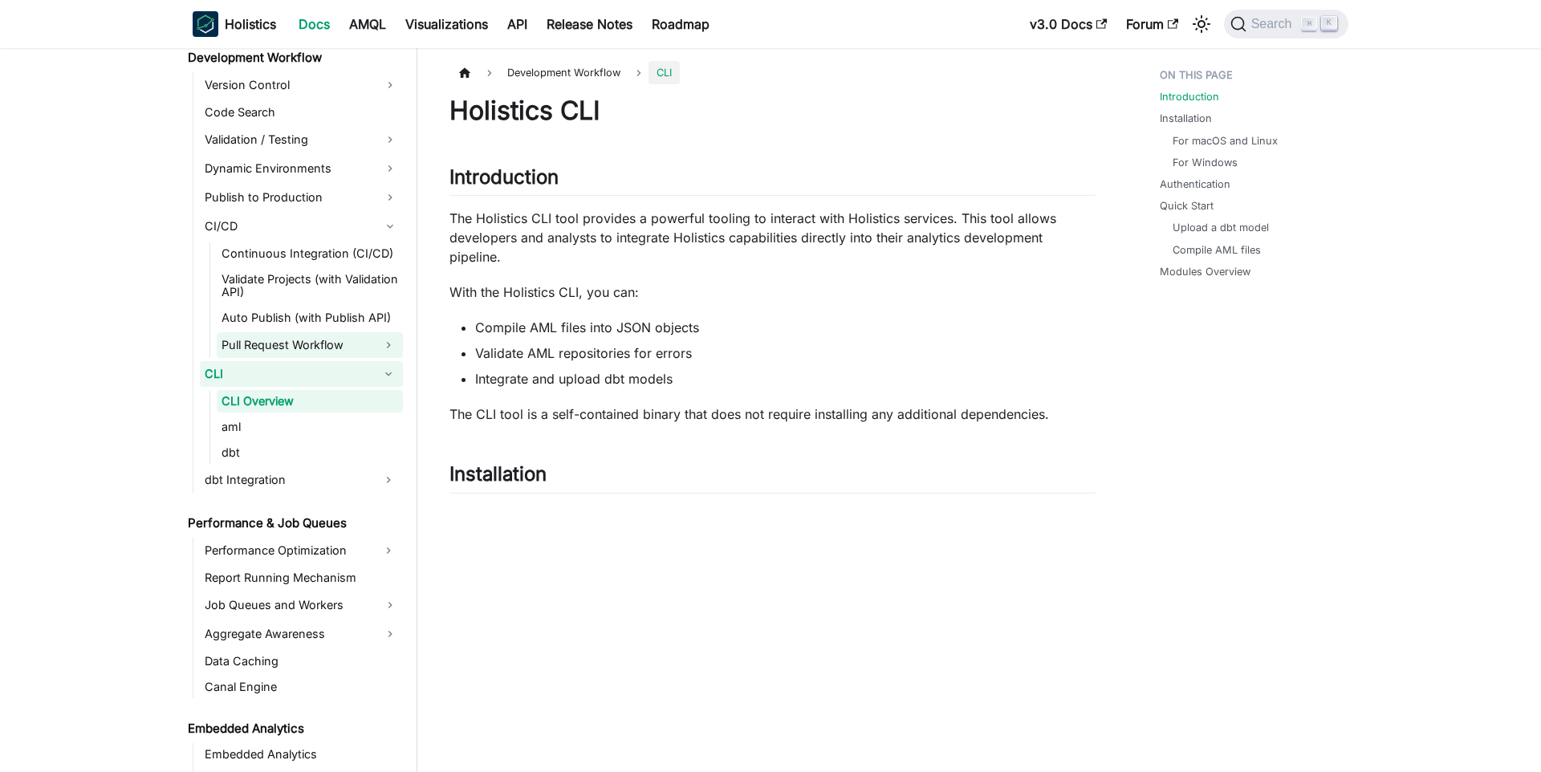
click at [274, 333] on link "Pull Request Workflow" at bounding box center [295, 345] width 157 height 26
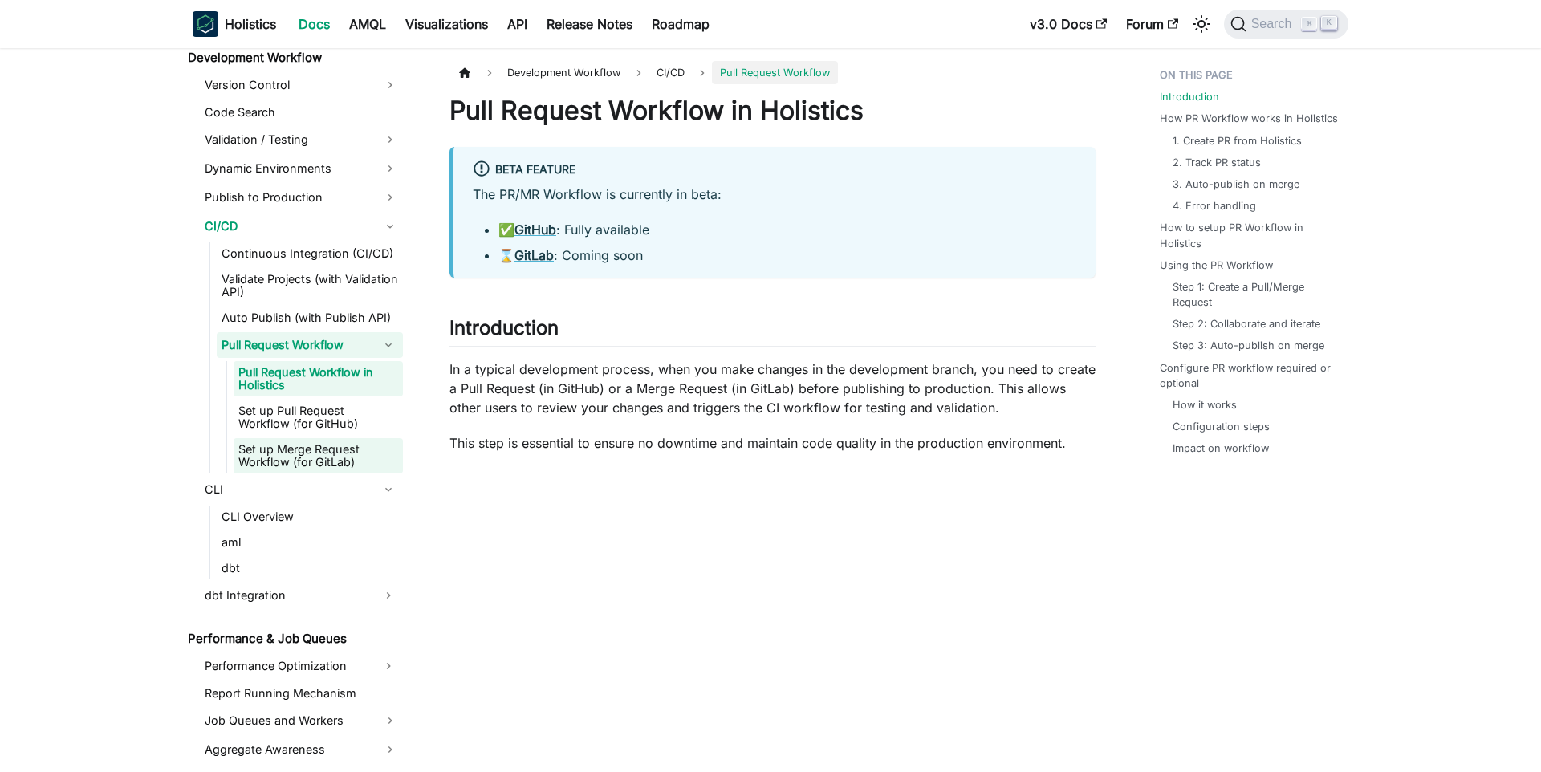
click at [319, 464] on link "Set up Merge Request Workflow (for GitLab)" at bounding box center [318, 455] width 169 height 35
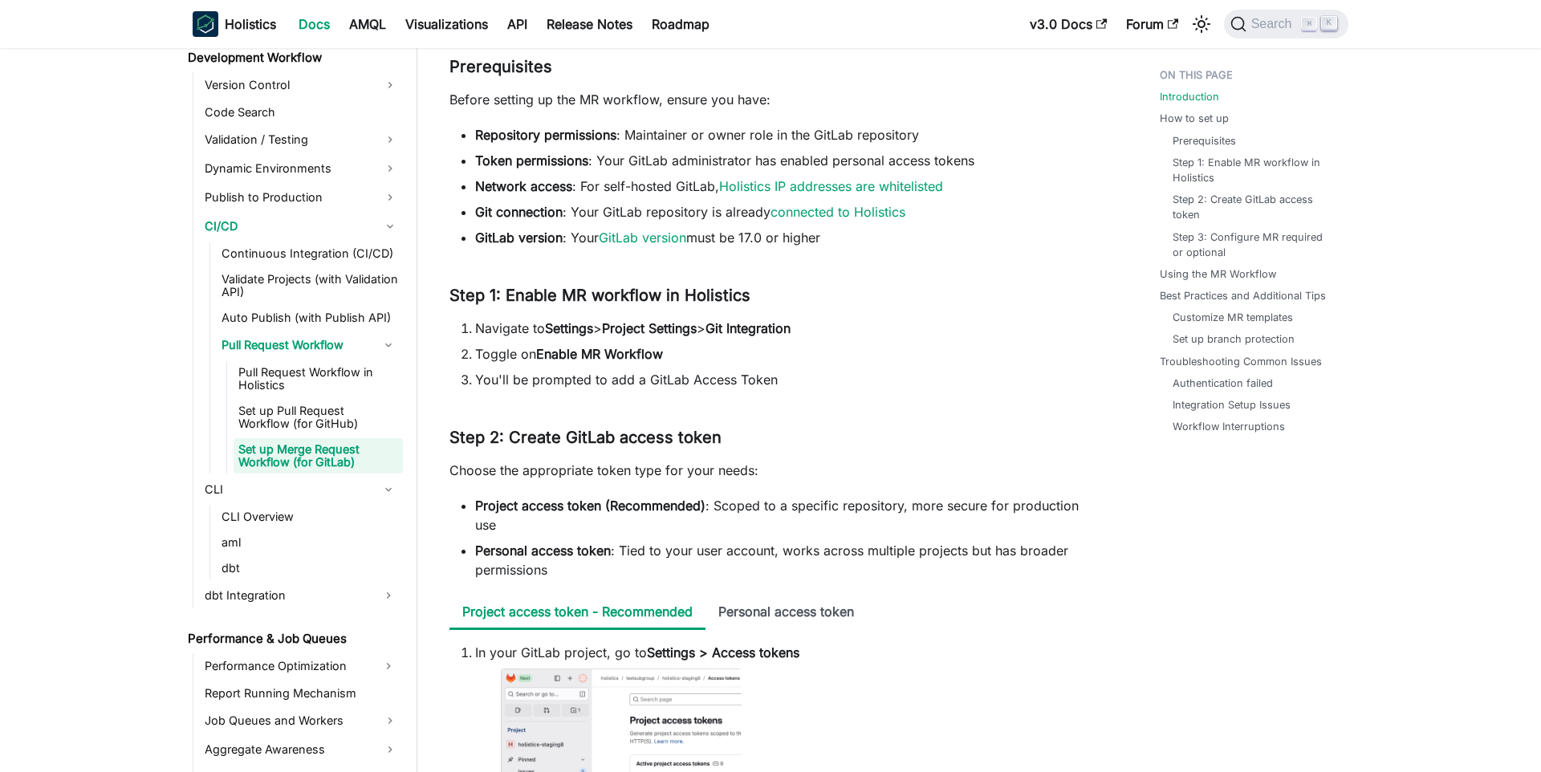
scroll to position [867, 0]
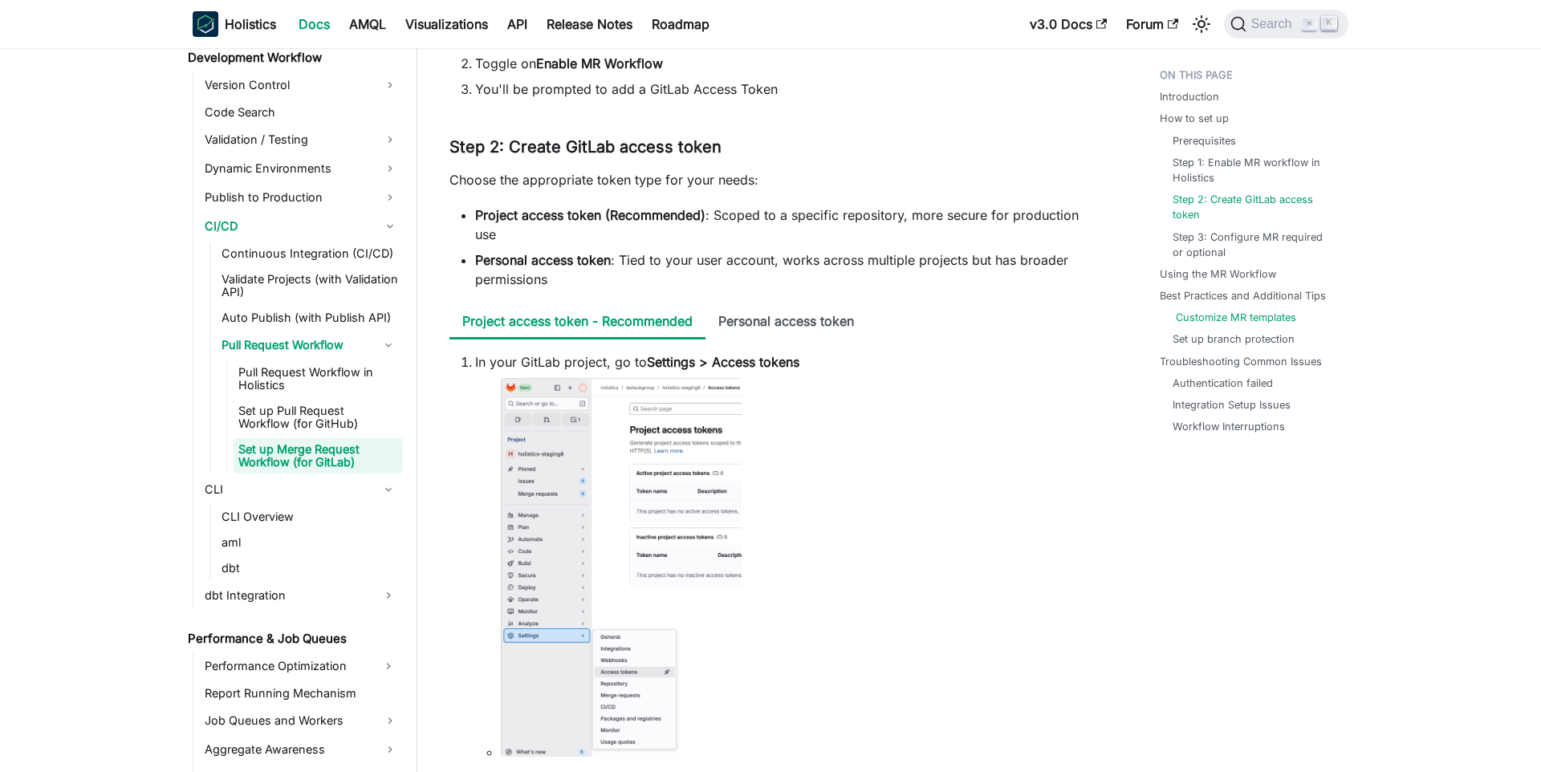
click at [1223, 324] on link "Customize MR templates" at bounding box center [1236, 317] width 120 height 15
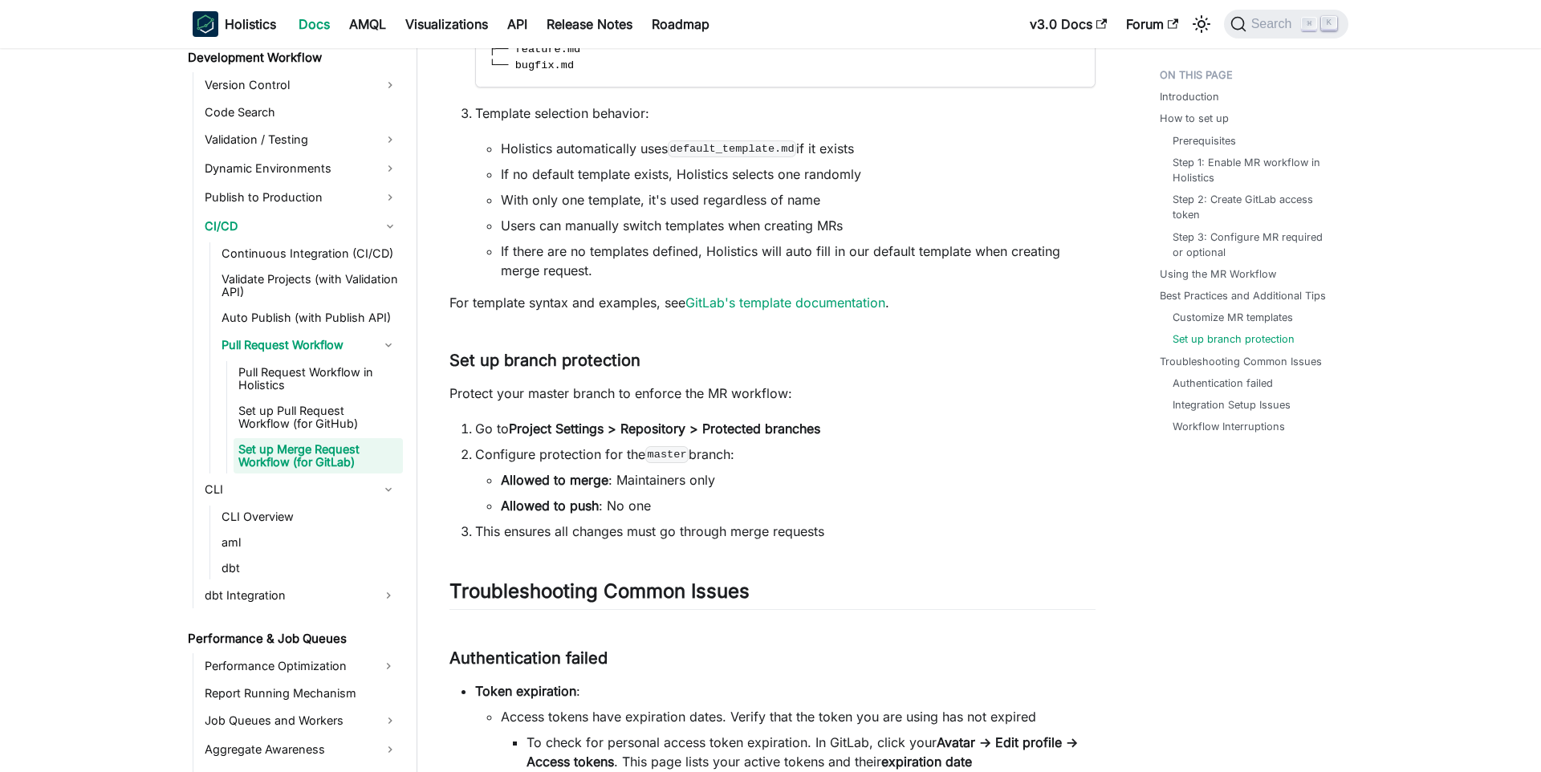
scroll to position [2608, 0]
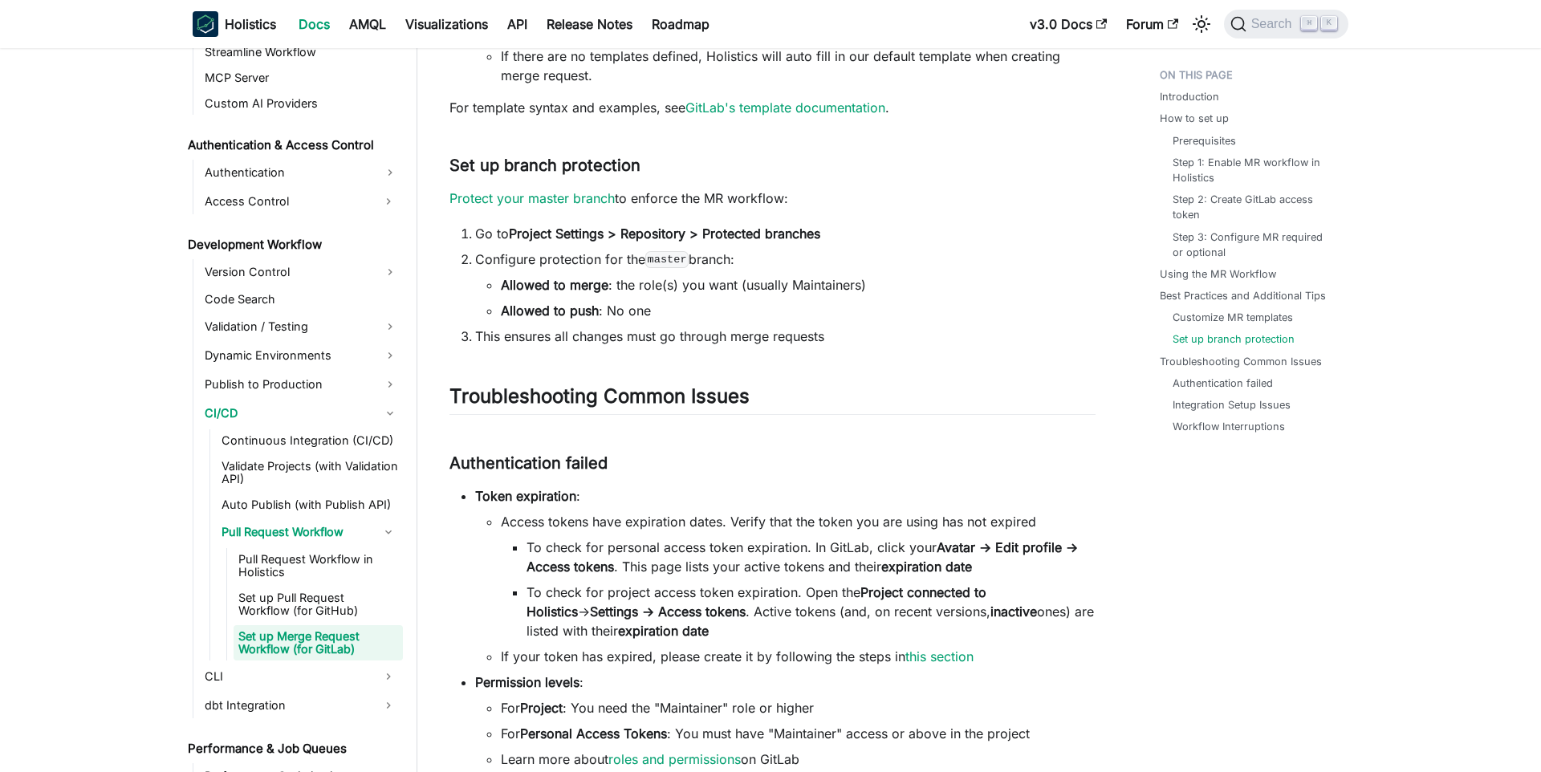
scroll to position [1048, 0]
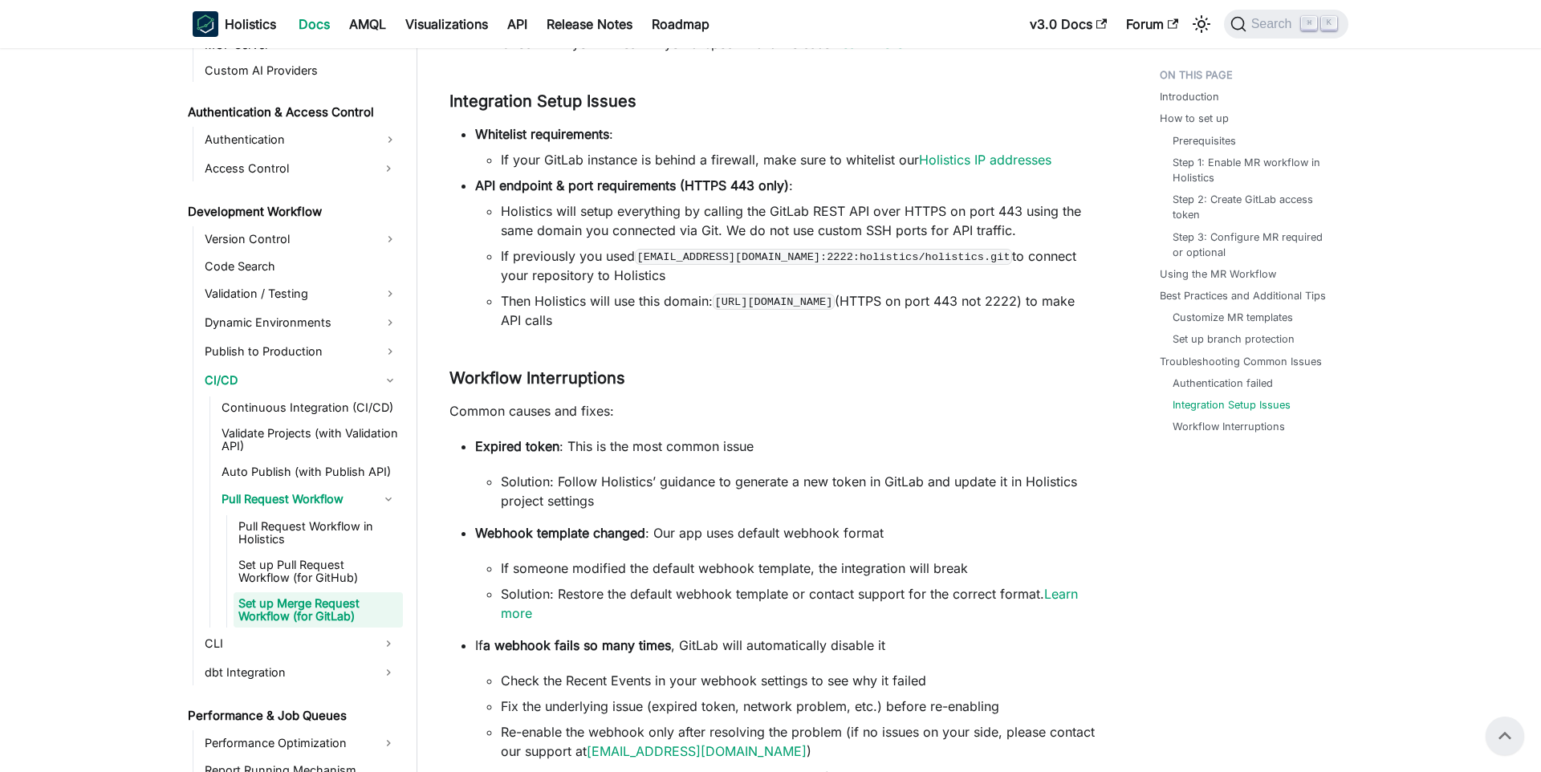
scroll to position [3425, 0]
click at [770, 205] on li "Holistics will setup everything by calling the GitLab REST API over HTTPS on po…" at bounding box center [798, 222] width 595 height 39
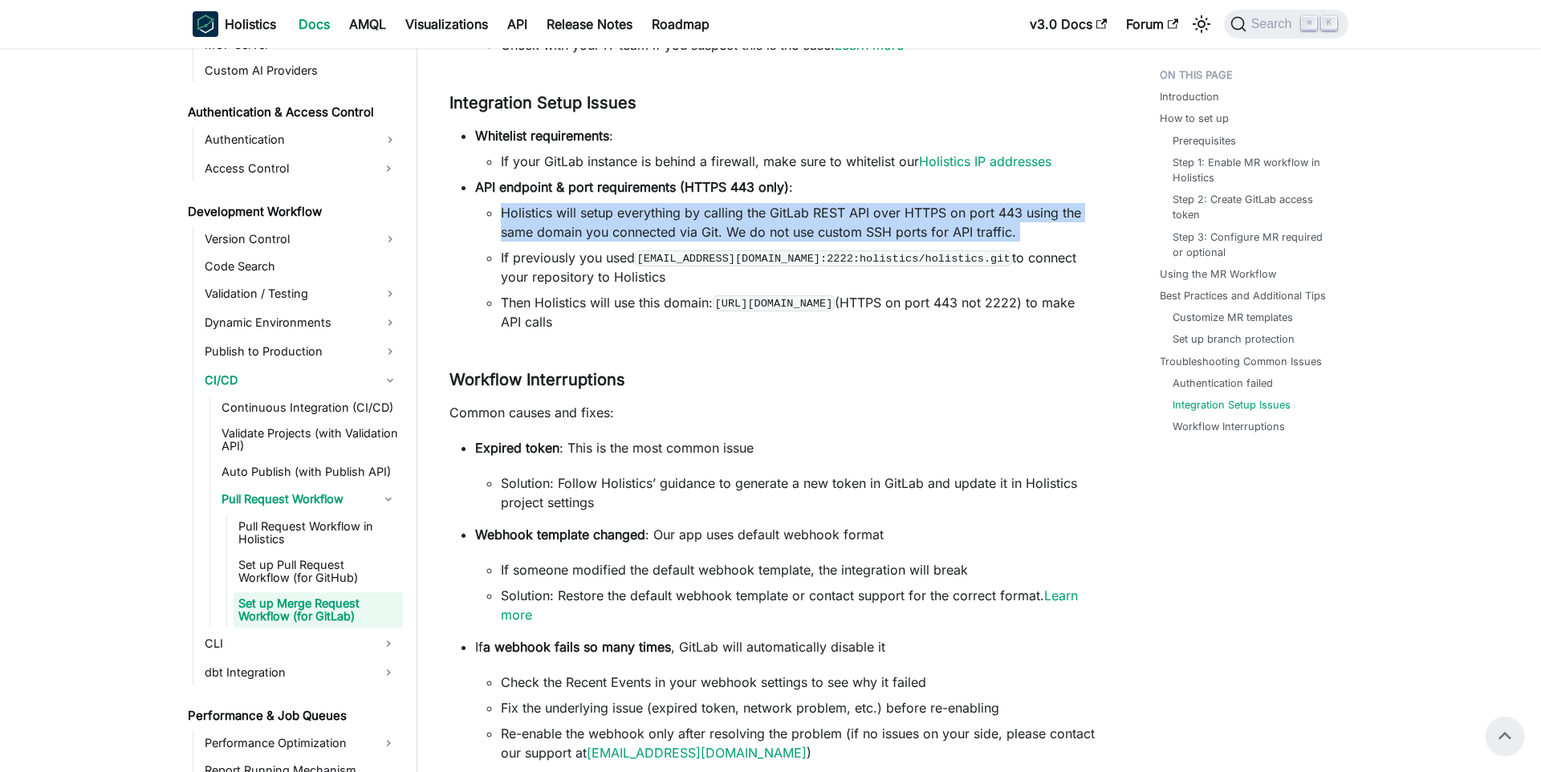
click at [770, 205] on li "Holistics will setup everything by calling the GitLab REST API over HTTPS on po…" at bounding box center [798, 222] width 595 height 39
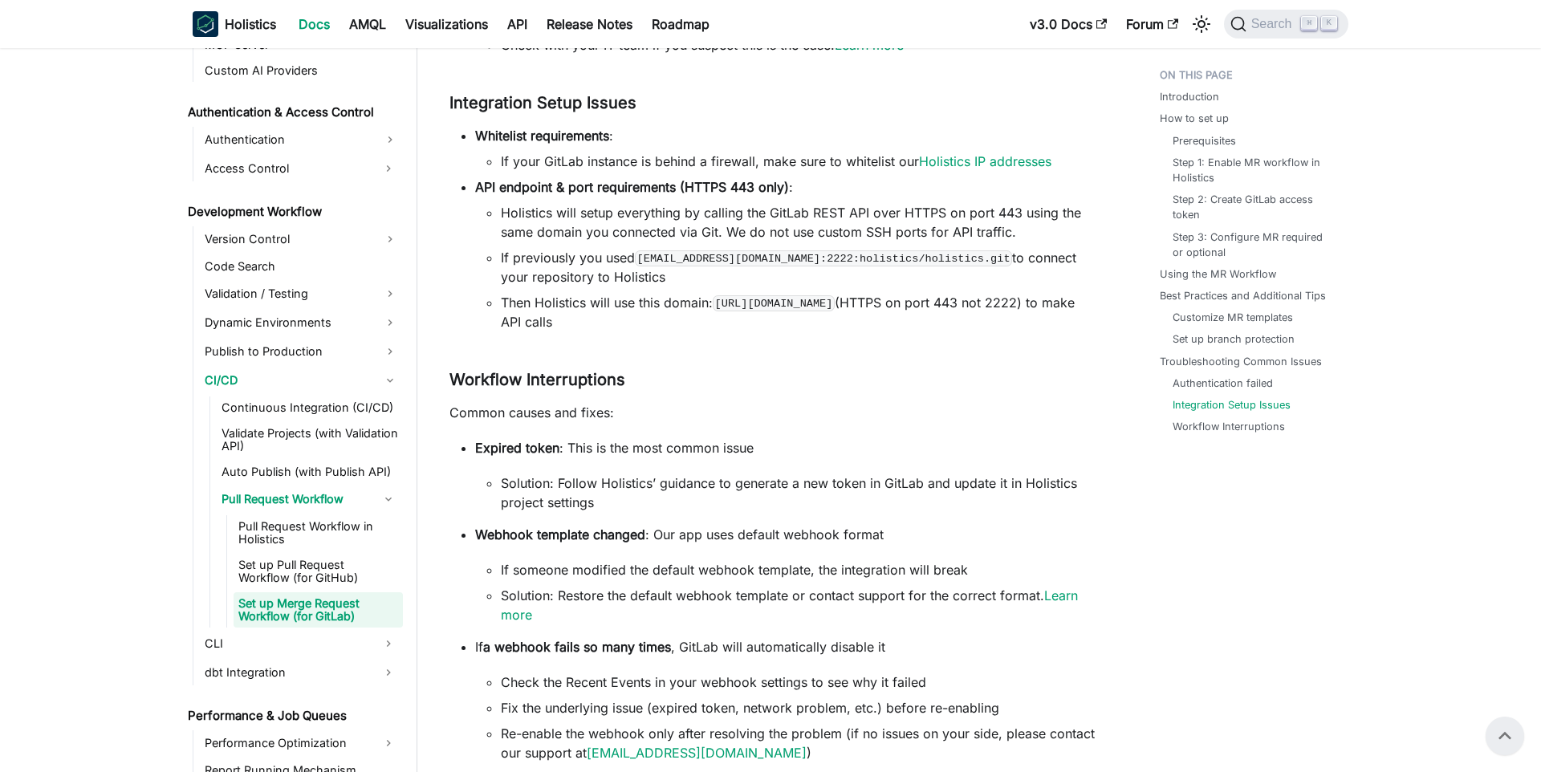
drag, startPoint x: 697, startPoint y: 226, endPoint x: 791, endPoint y: 272, distance: 105.2
click at [791, 272] on ul "Holistics will setup everything by calling the GitLab REST API over HTTPS on po…" at bounding box center [785, 267] width 620 height 128
click at [791, 272] on li "If previously you used git@gitlab.dev :2222:holistics/holistics.git to connect …" at bounding box center [798, 267] width 595 height 39
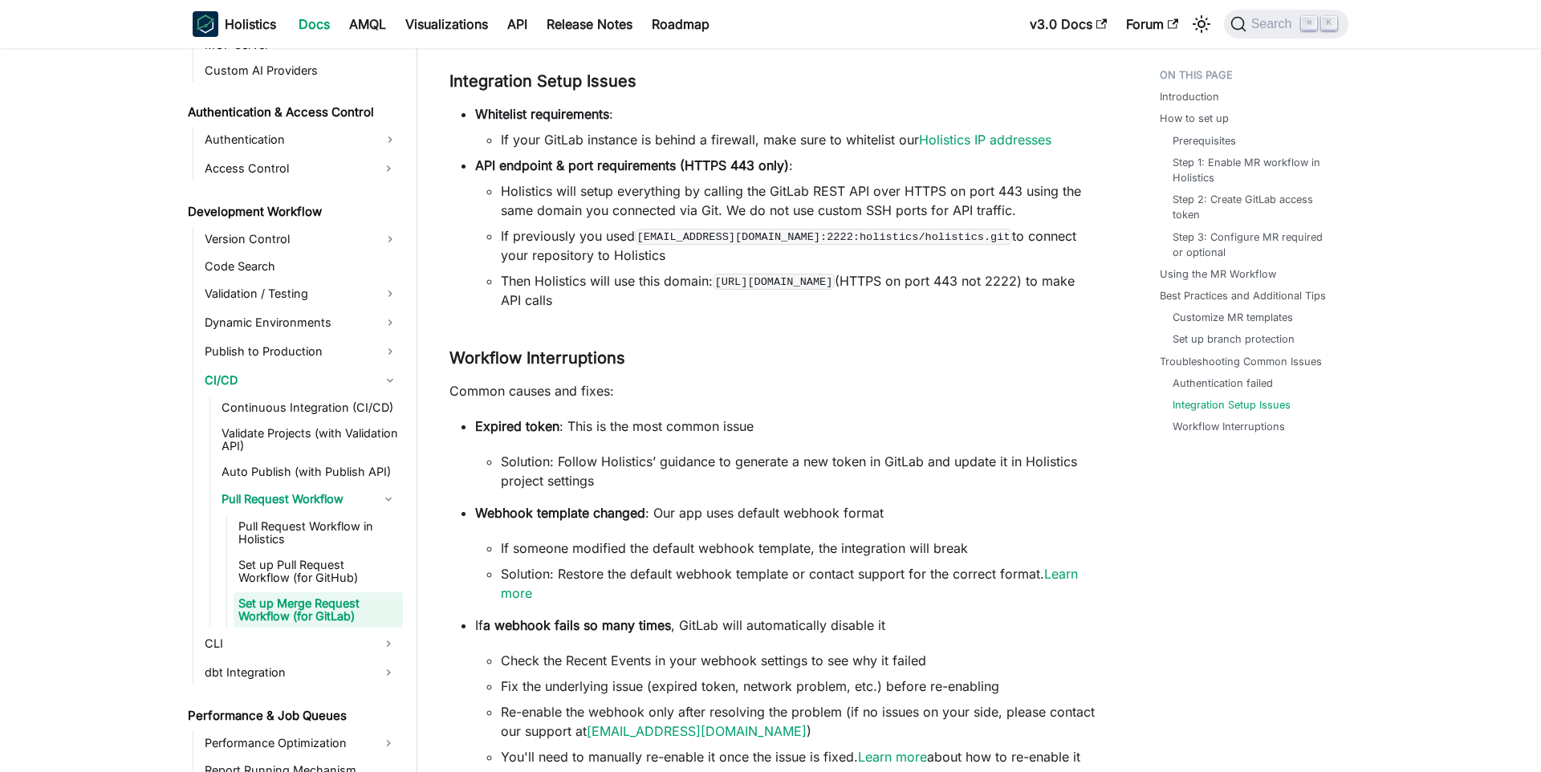
scroll to position [3448, 0]
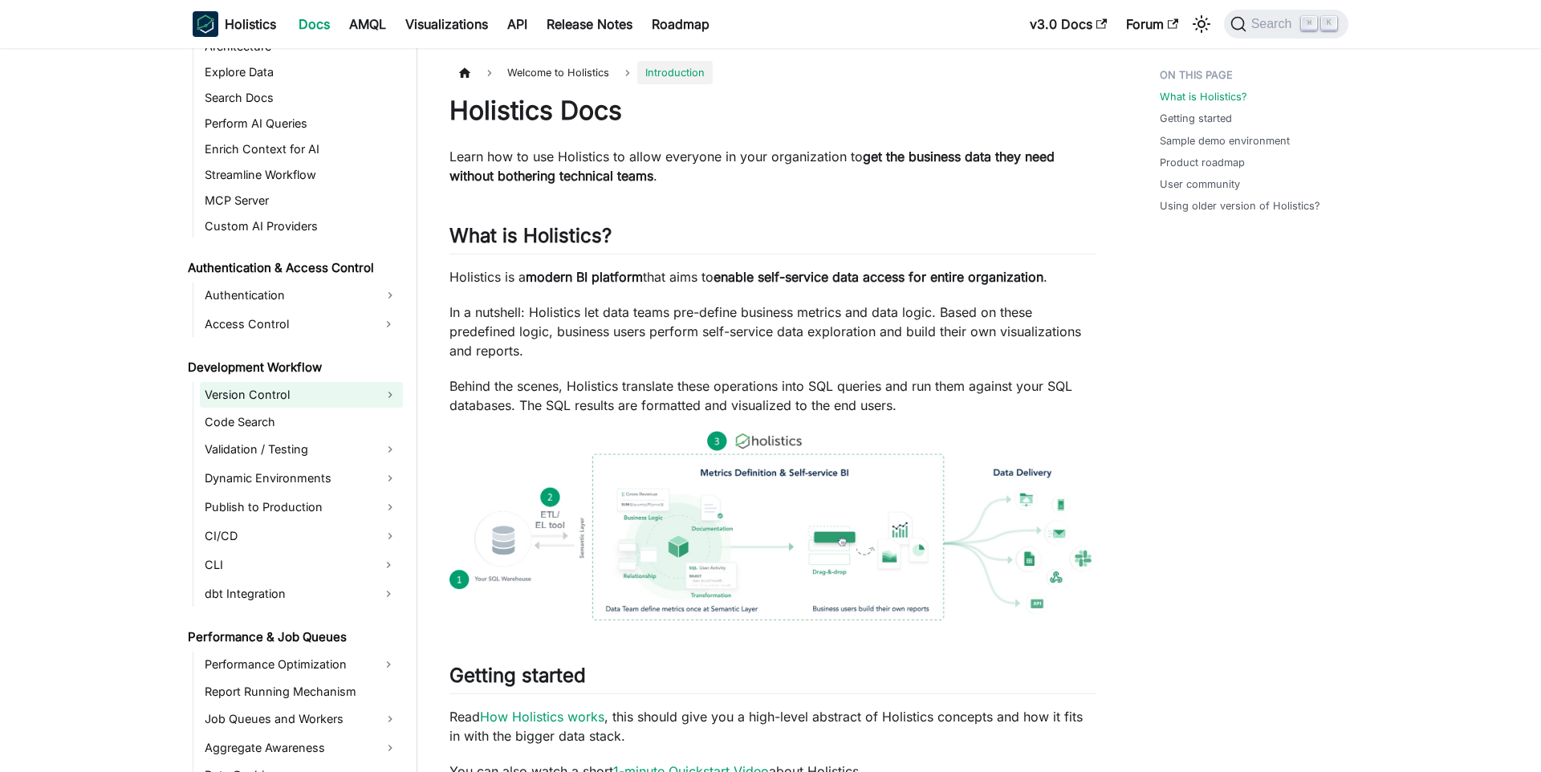
scroll to position [1079, 0]
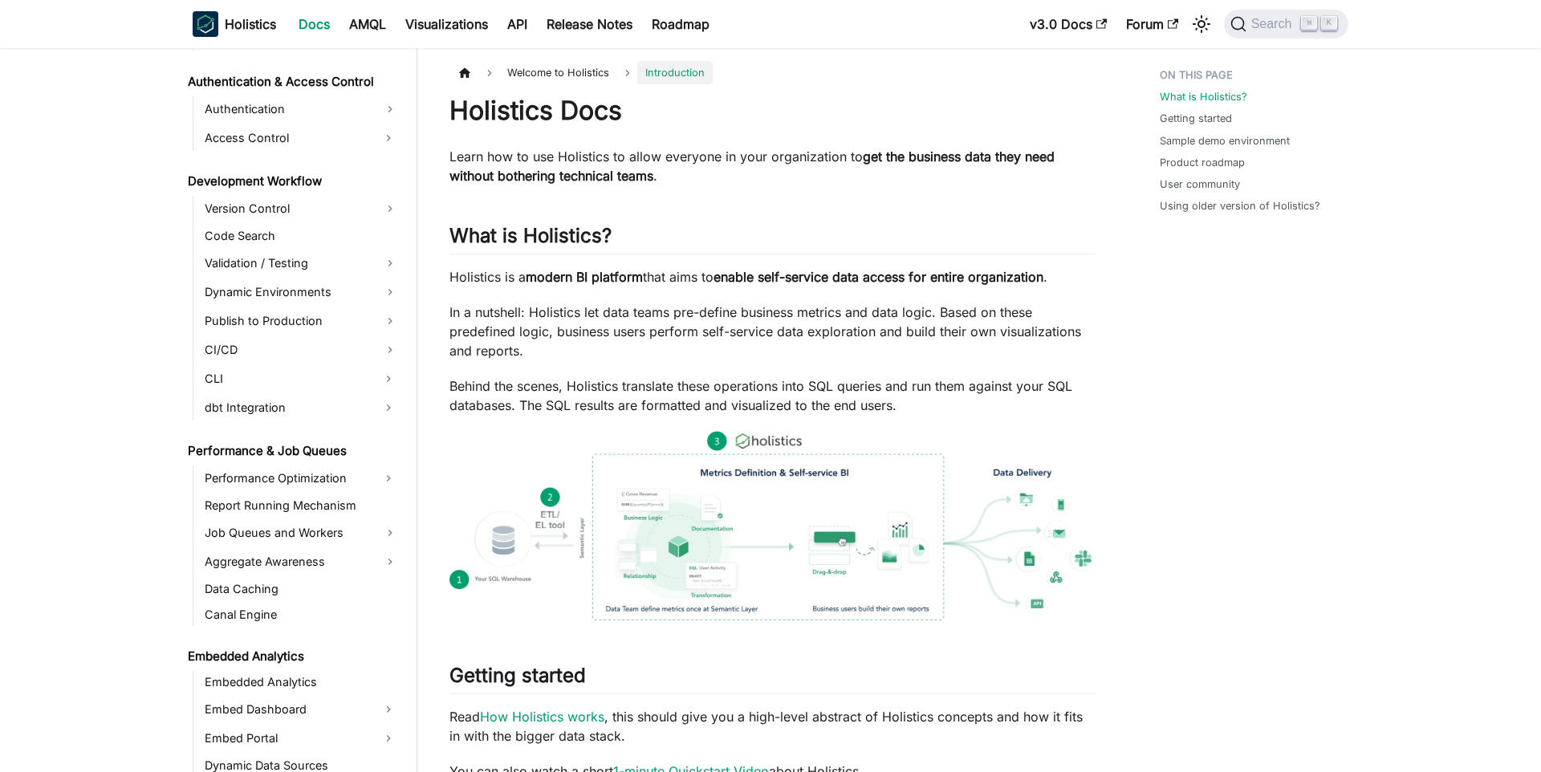
click at [295, 392] on ul "Version Control Code Search Validation / Testing Dynamic Environments Publish t…" at bounding box center [298, 308] width 210 height 225
click at [337, 343] on link "CI/CD" at bounding box center [301, 350] width 203 height 26
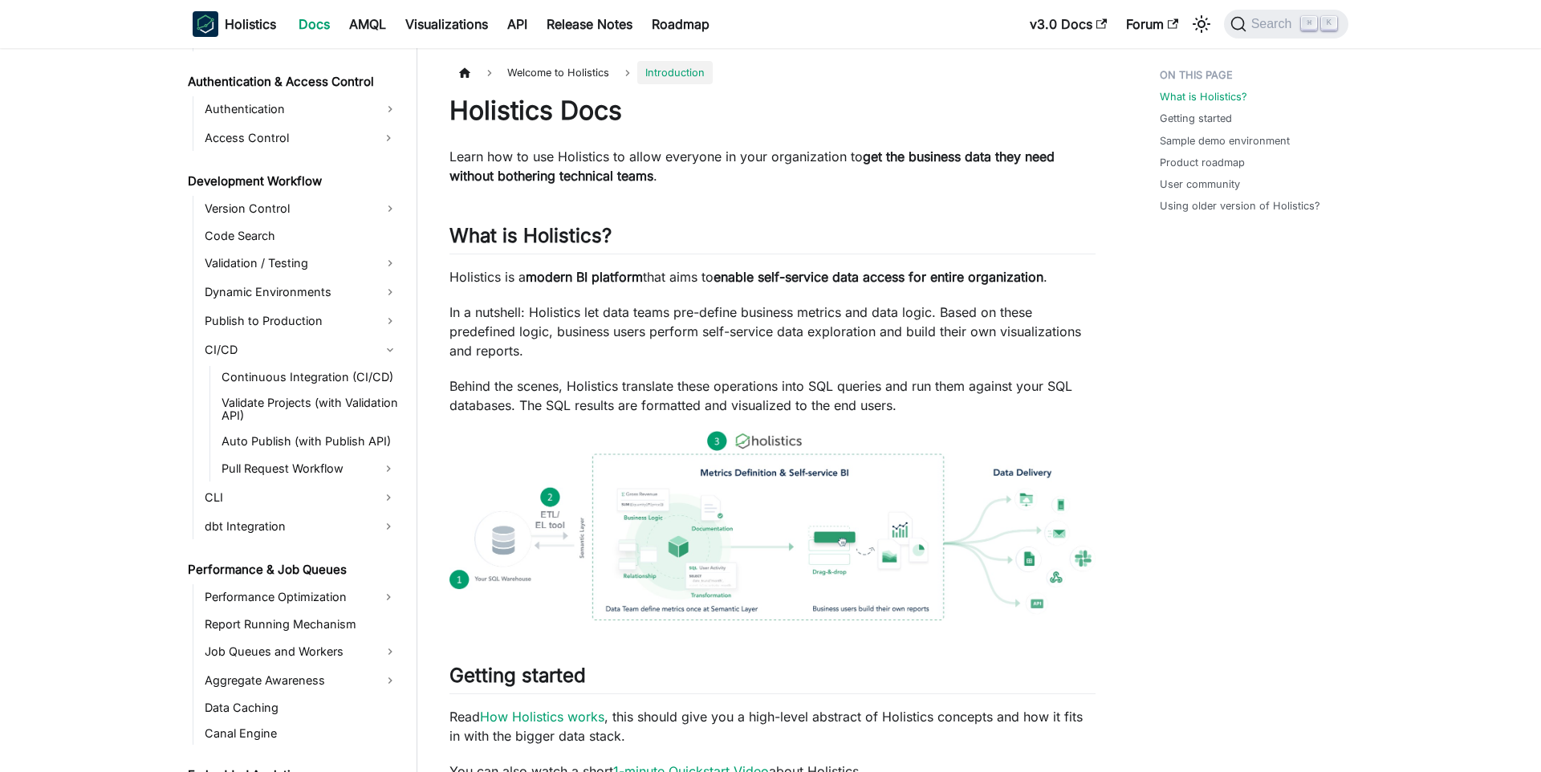
click at [293, 455] on ul "Continuous Integration (CI/CD) Validate Projects (with Validation API) Auto Pub…" at bounding box center [305, 424] width 193 height 116
click at [319, 473] on link "Pull Request Workflow" at bounding box center [295, 469] width 157 height 26
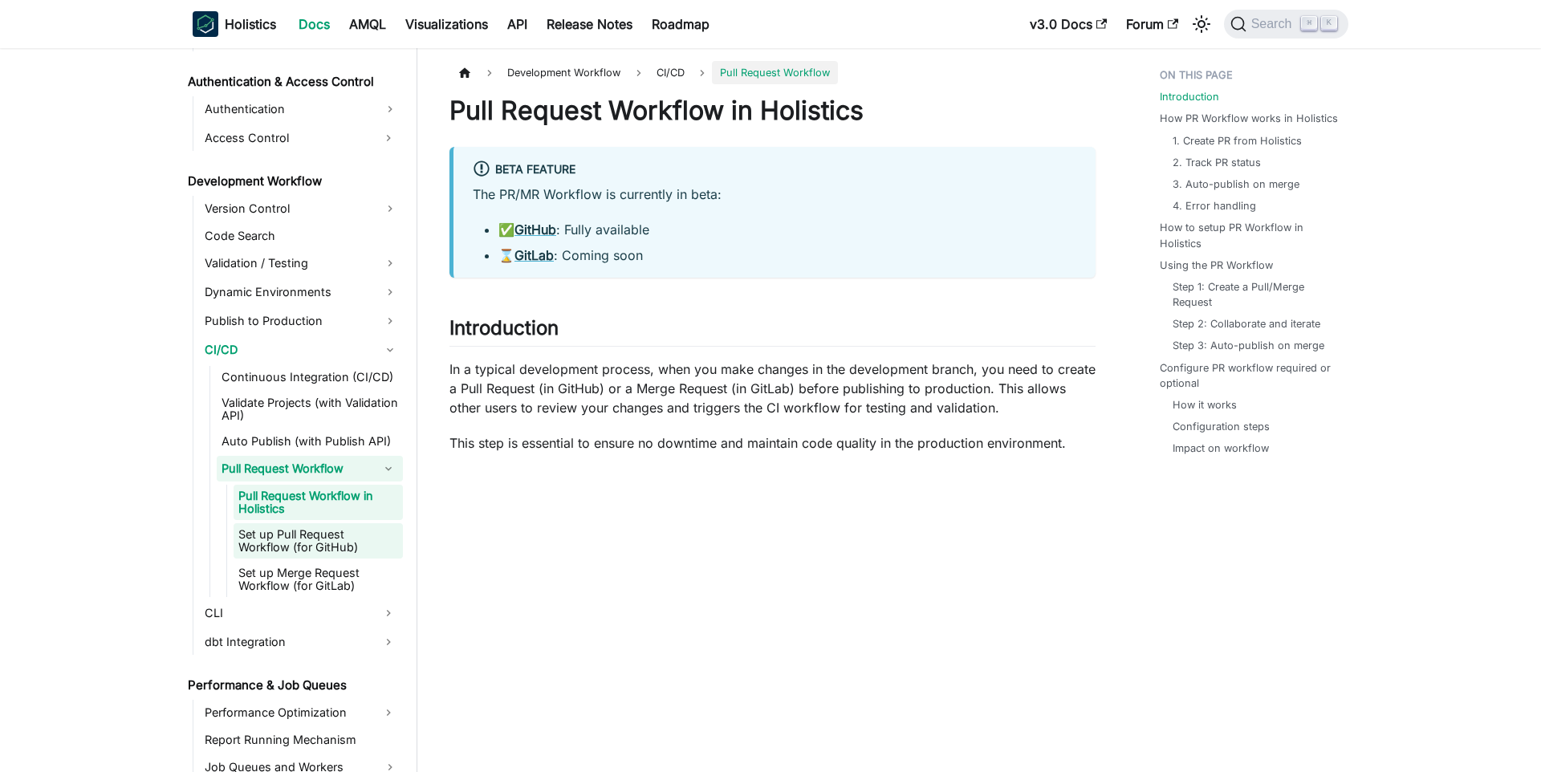
click at [303, 539] on link "Set up Pull Request Workflow (for GitHub)" at bounding box center [318, 540] width 169 height 35
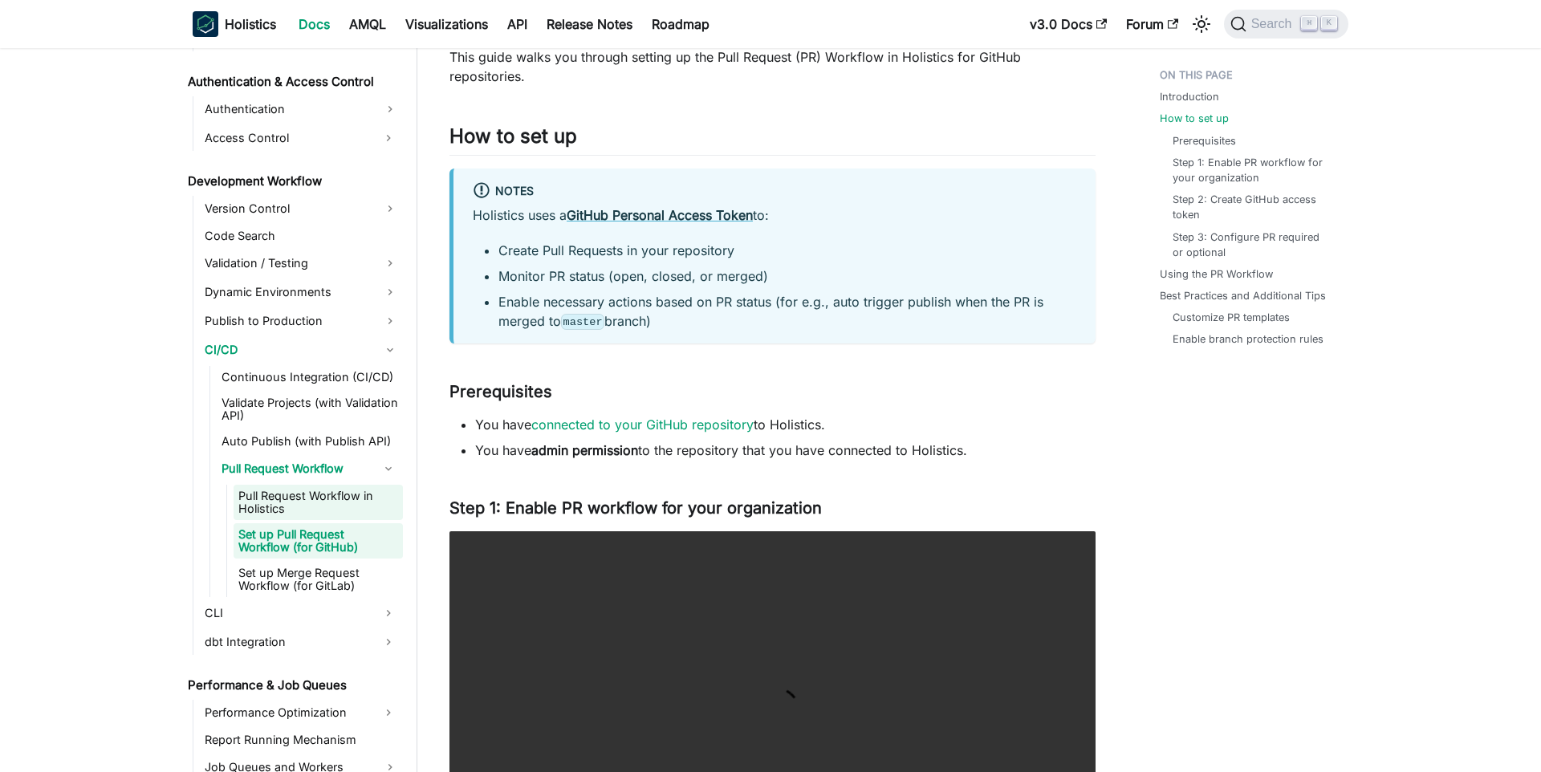
scroll to position [159, 0]
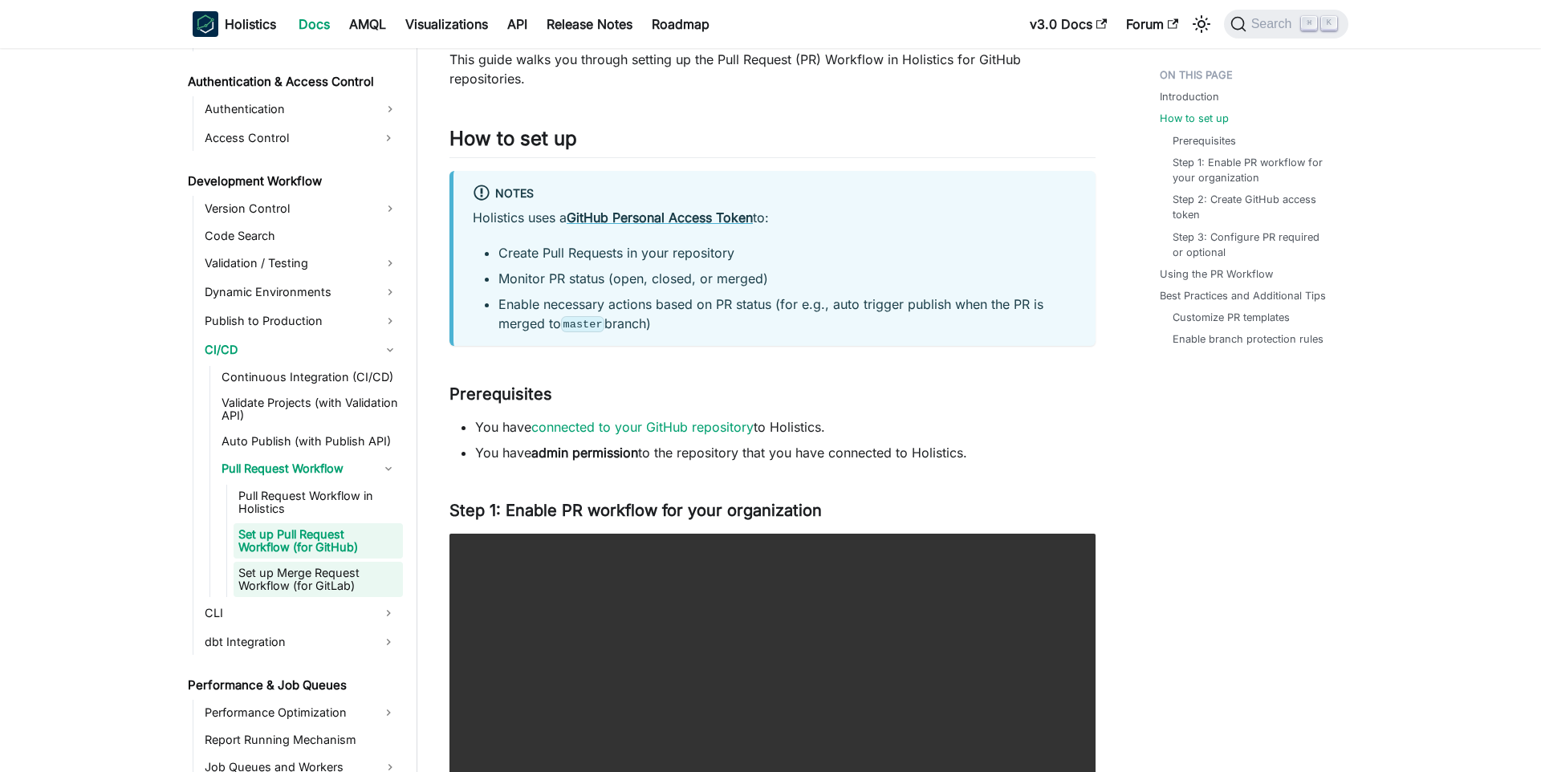
click at [291, 570] on link "Set up Merge Request Workflow (for GitLab)" at bounding box center [318, 579] width 169 height 35
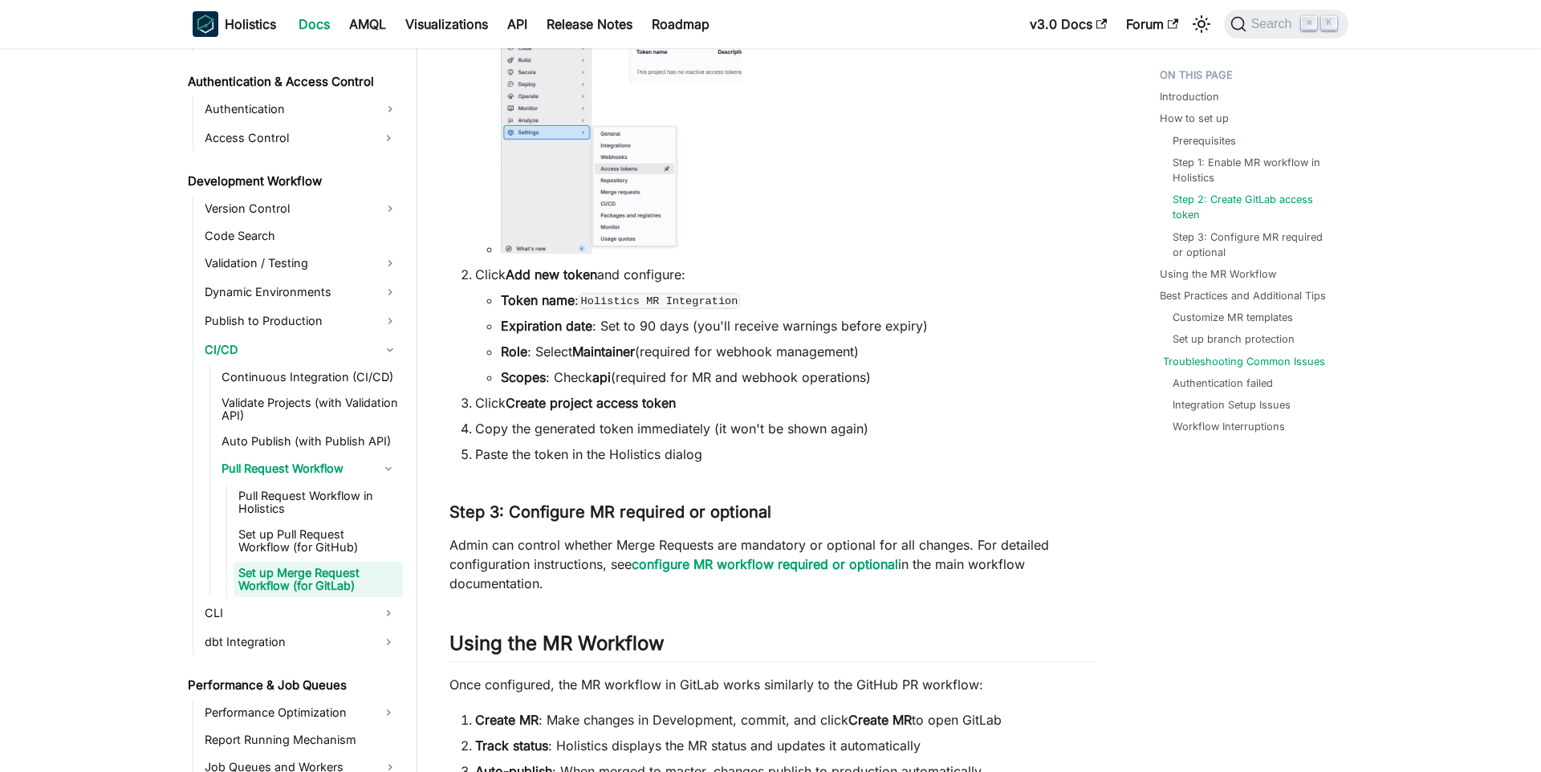
click at [1194, 364] on link "Troubleshooting Common Issues" at bounding box center [1244, 361] width 162 height 15
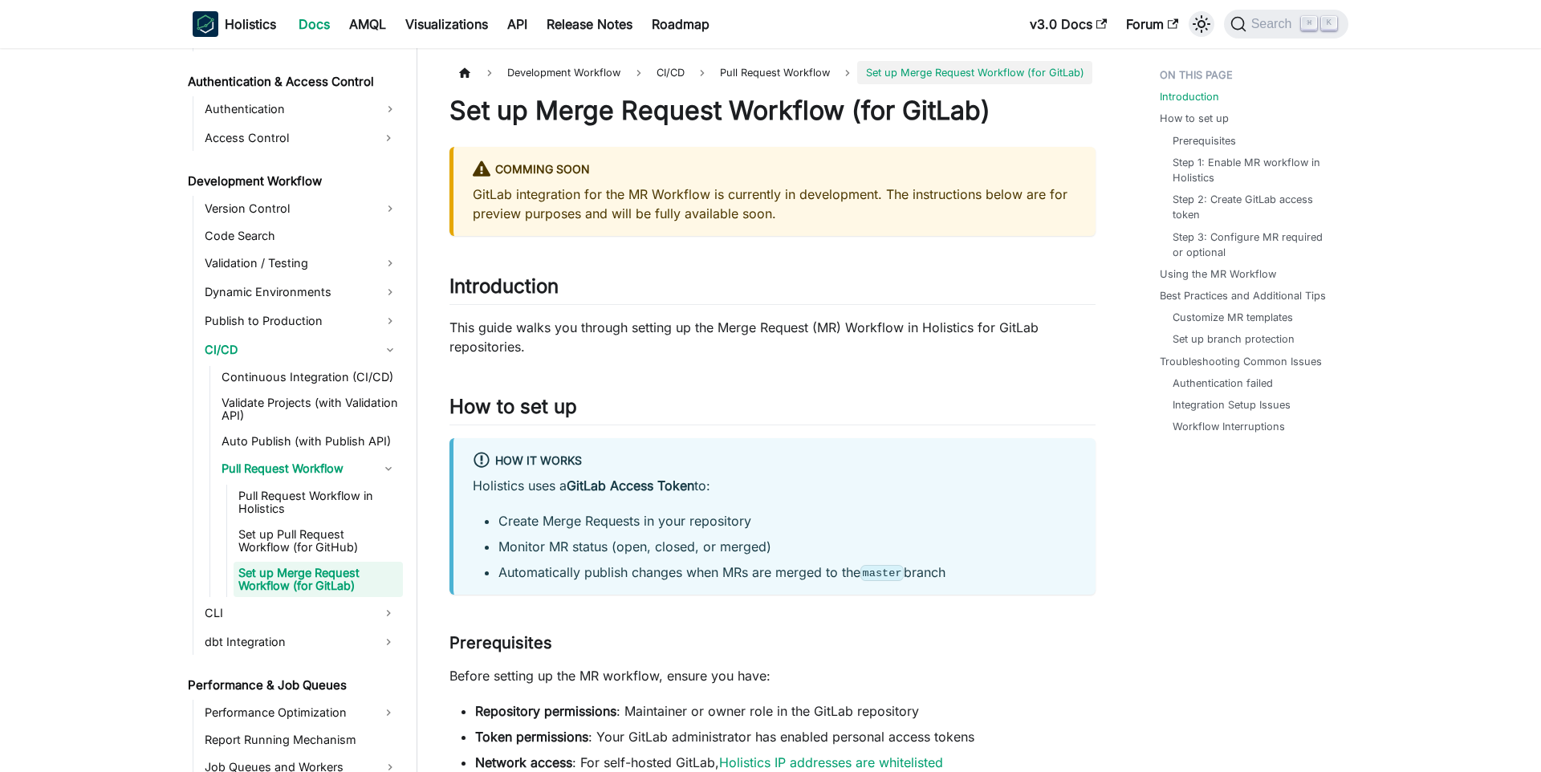
click at [1203, 25] on icon "Switch between dark and light mode (currently light mode)" at bounding box center [1202, 24] width 18 height 18
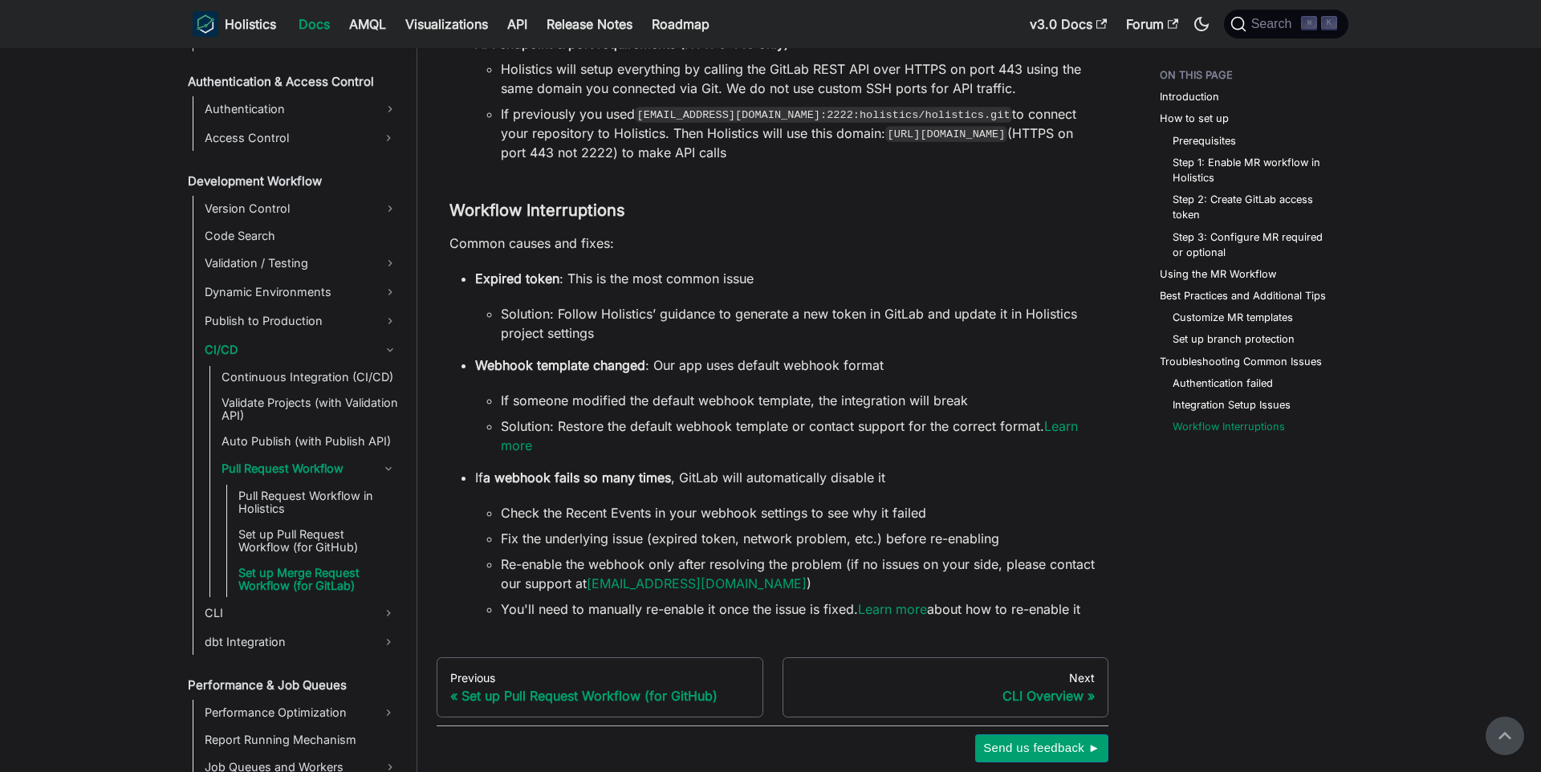
scroll to position [3286, 0]
